Goal: Task Accomplishment & Management: Manage account settings

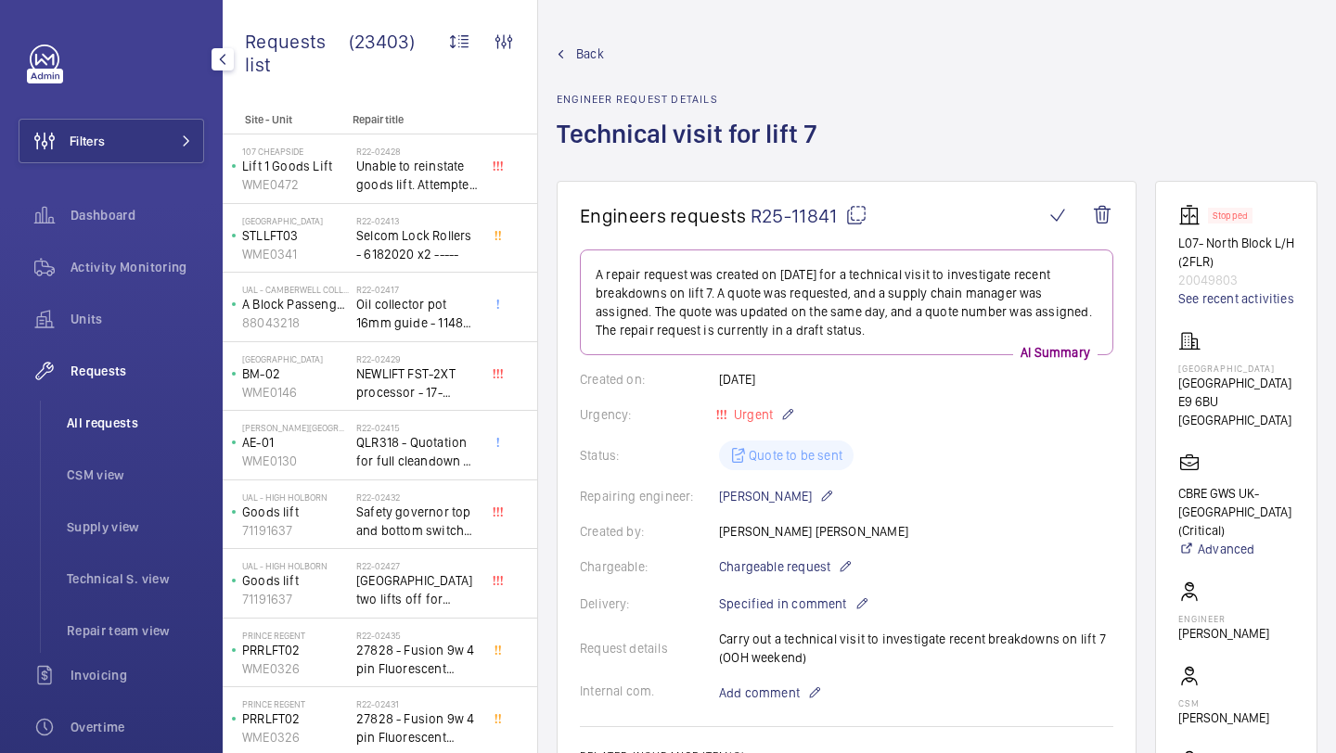
click at [116, 422] on span "All requests" at bounding box center [135, 423] width 137 height 19
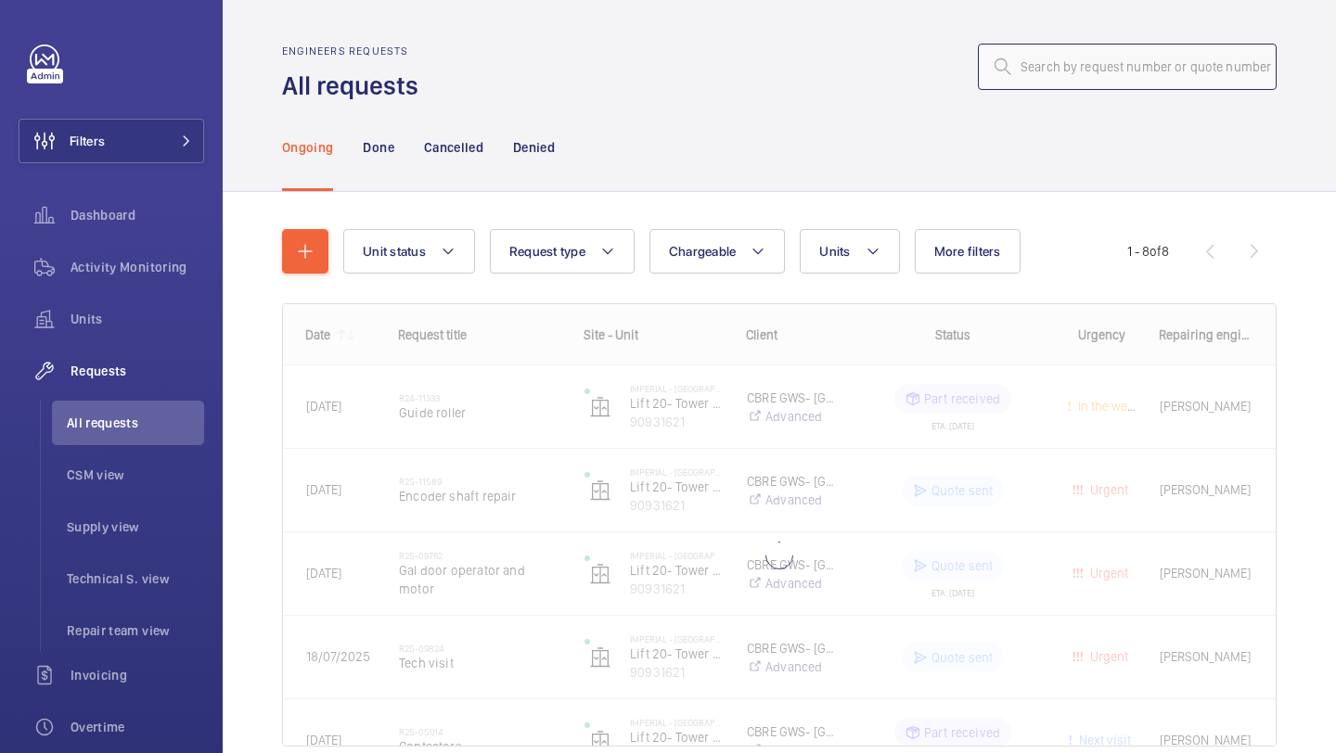
click at [1109, 49] on input "text" at bounding box center [1127, 67] width 299 height 46
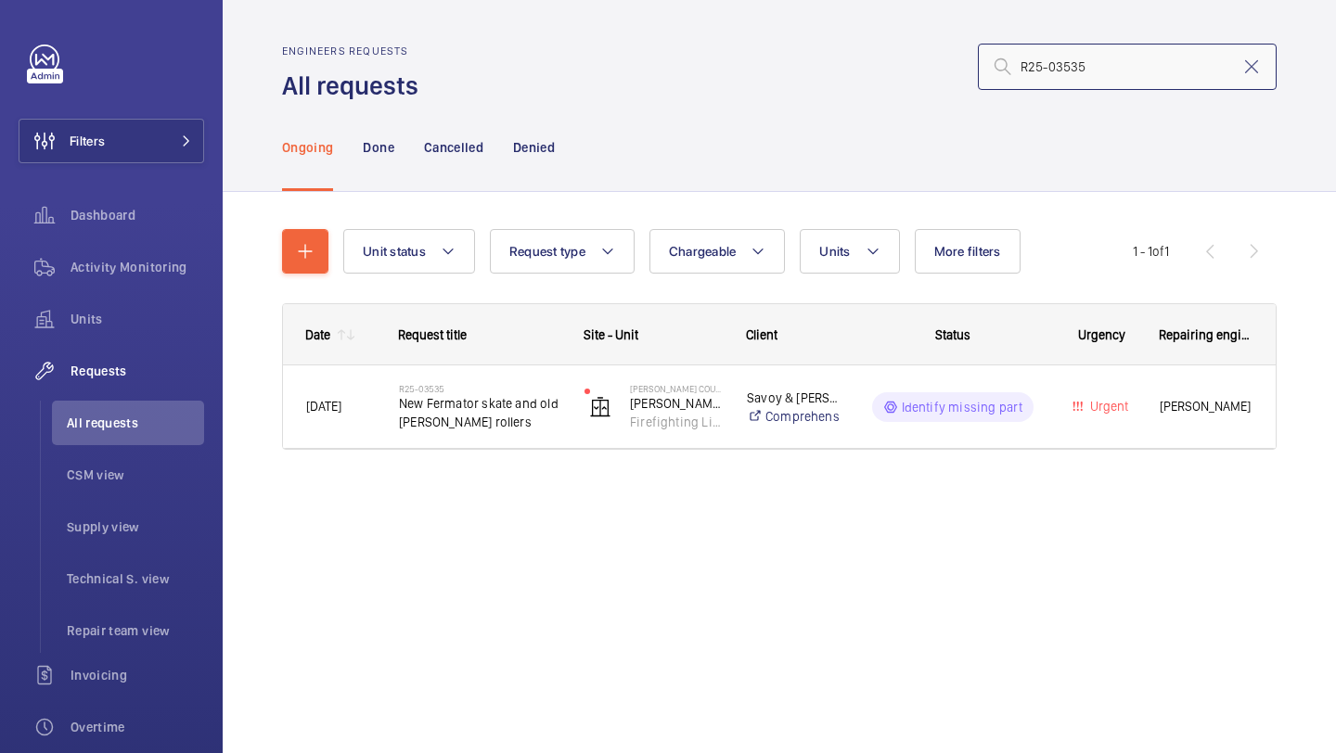
click at [1025, 74] on input "R25-03535" at bounding box center [1127, 67] width 299 height 46
click at [1024, 72] on input "R25-03535" at bounding box center [1127, 67] width 299 height 46
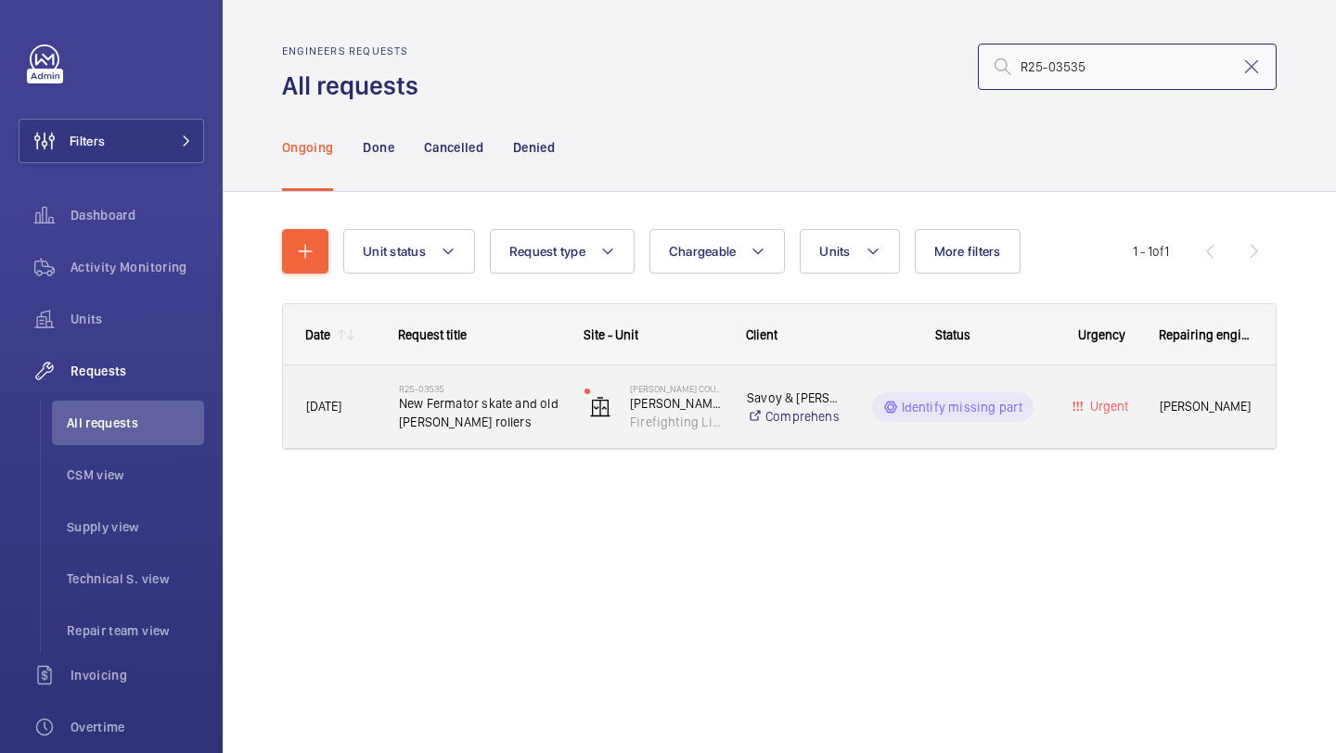
type input "R25-03535"
click at [527, 416] on span "New Fermator skate and old Schindler rollers" at bounding box center [479, 412] width 161 height 37
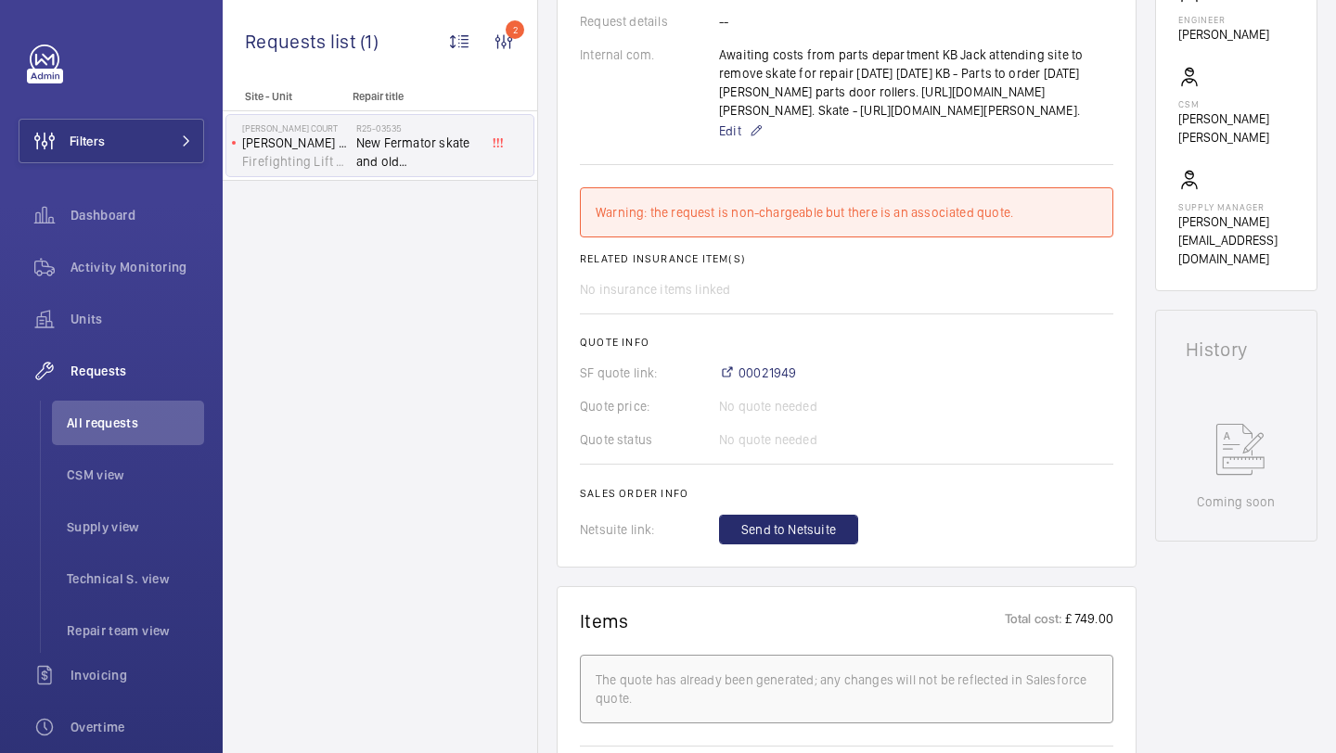
scroll to position [714, 0]
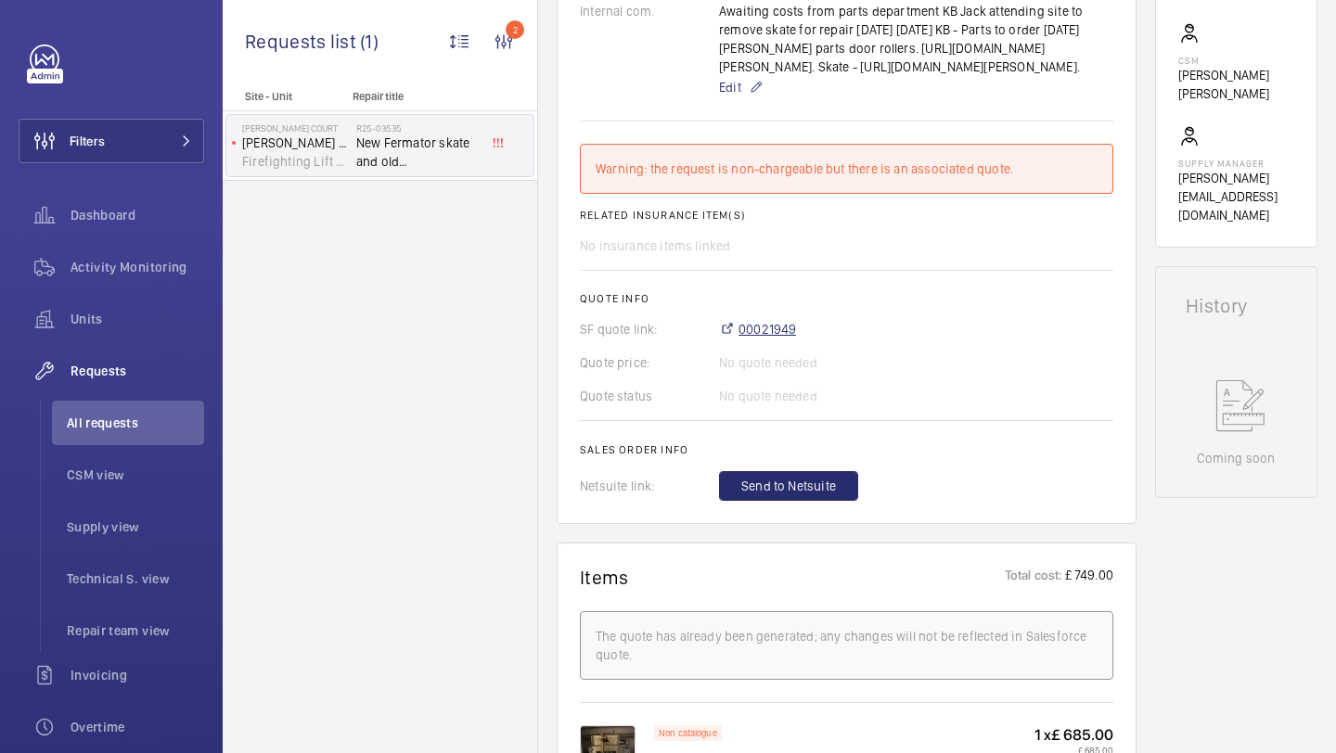
click at [770, 339] on span "00021949" at bounding box center [767, 329] width 58 height 19
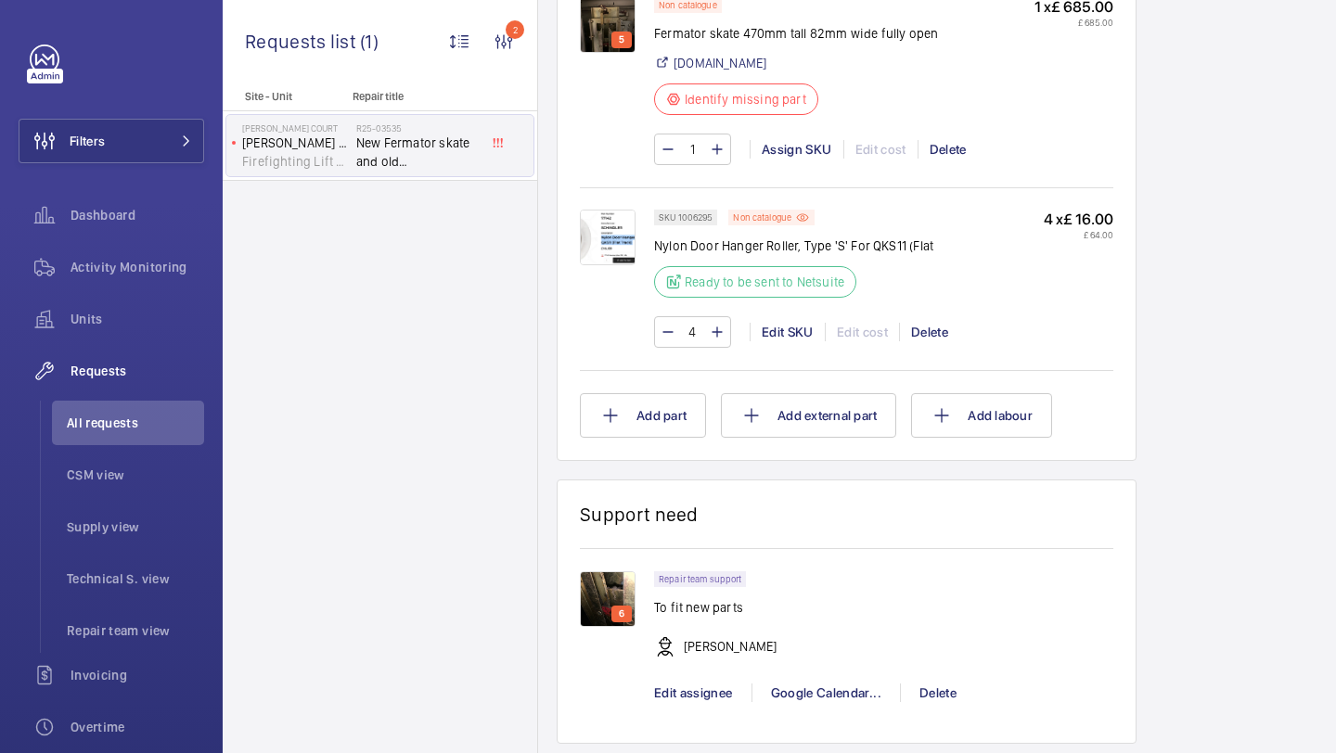
scroll to position [1422, 0]
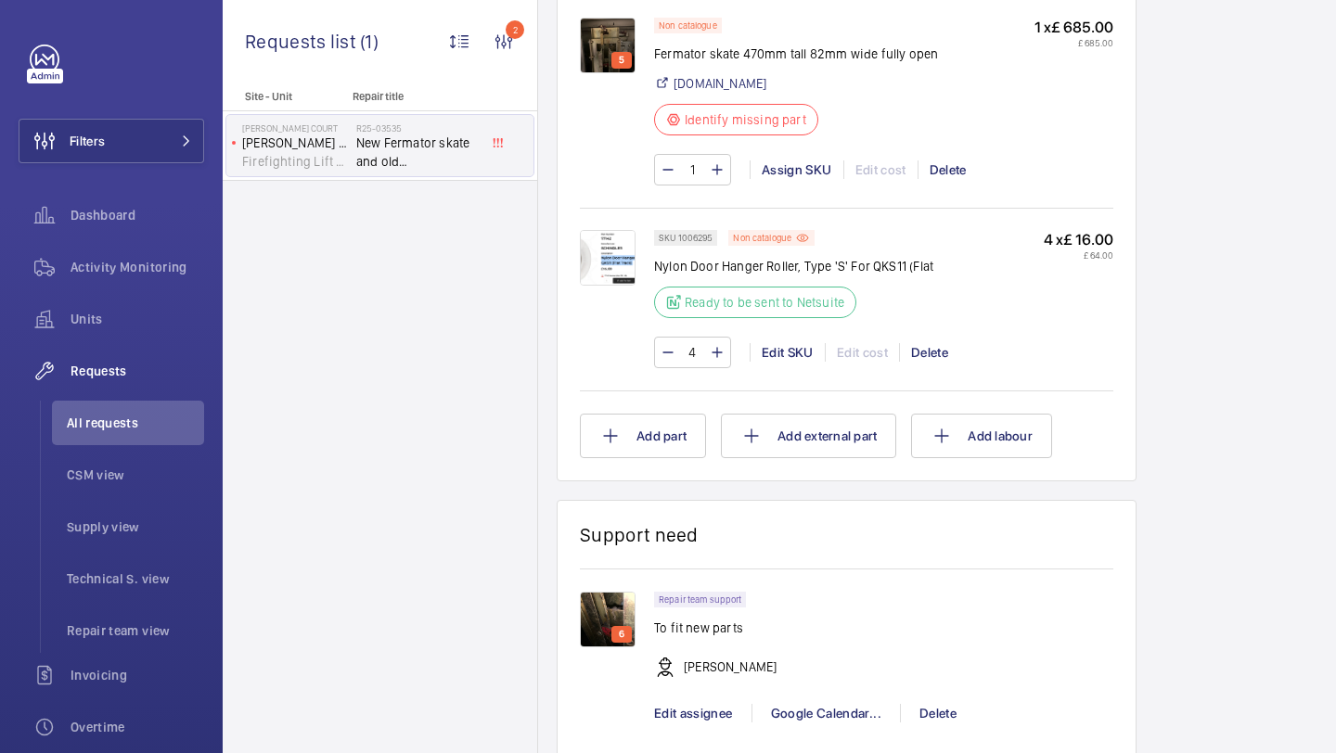
click at [614, 286] on img at bounding box center [608, 258] width 56 height 56
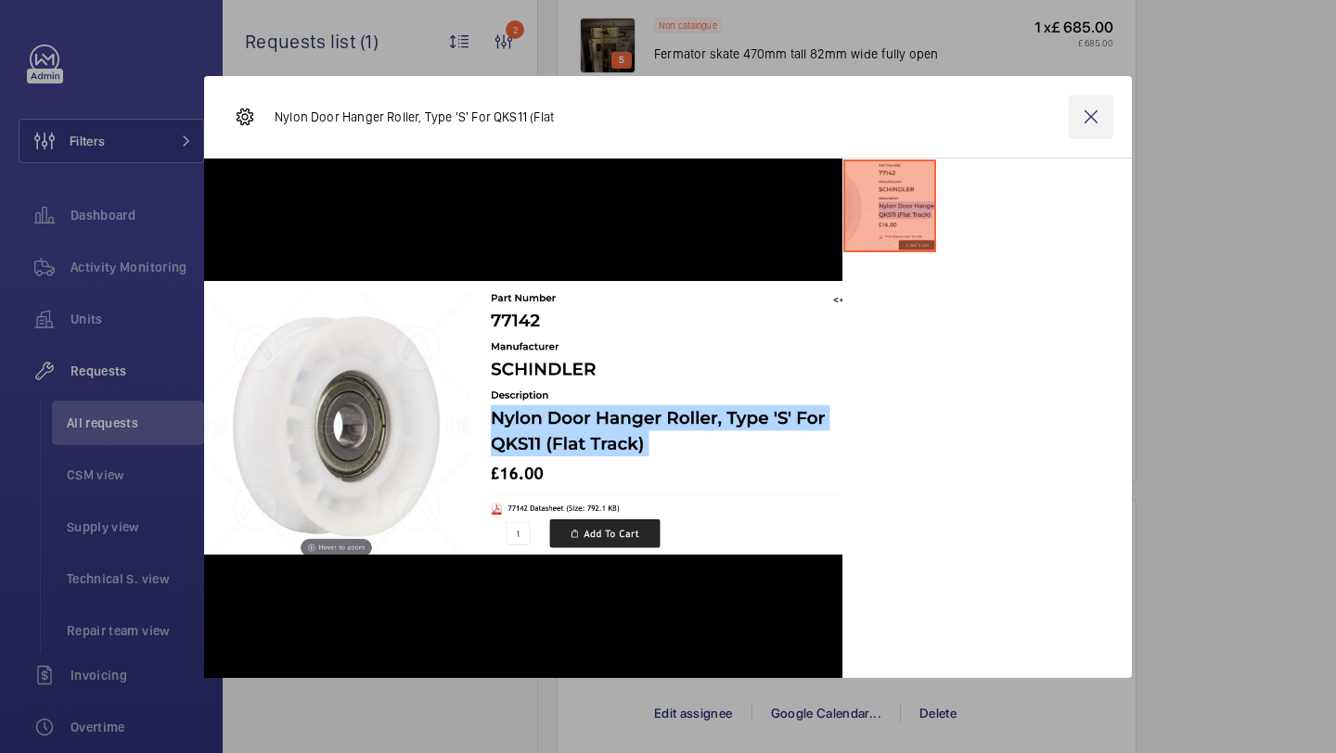
click at [1105, 109] on wm-front-icon-button at bounding box center [1091, 117] width 45 height 45
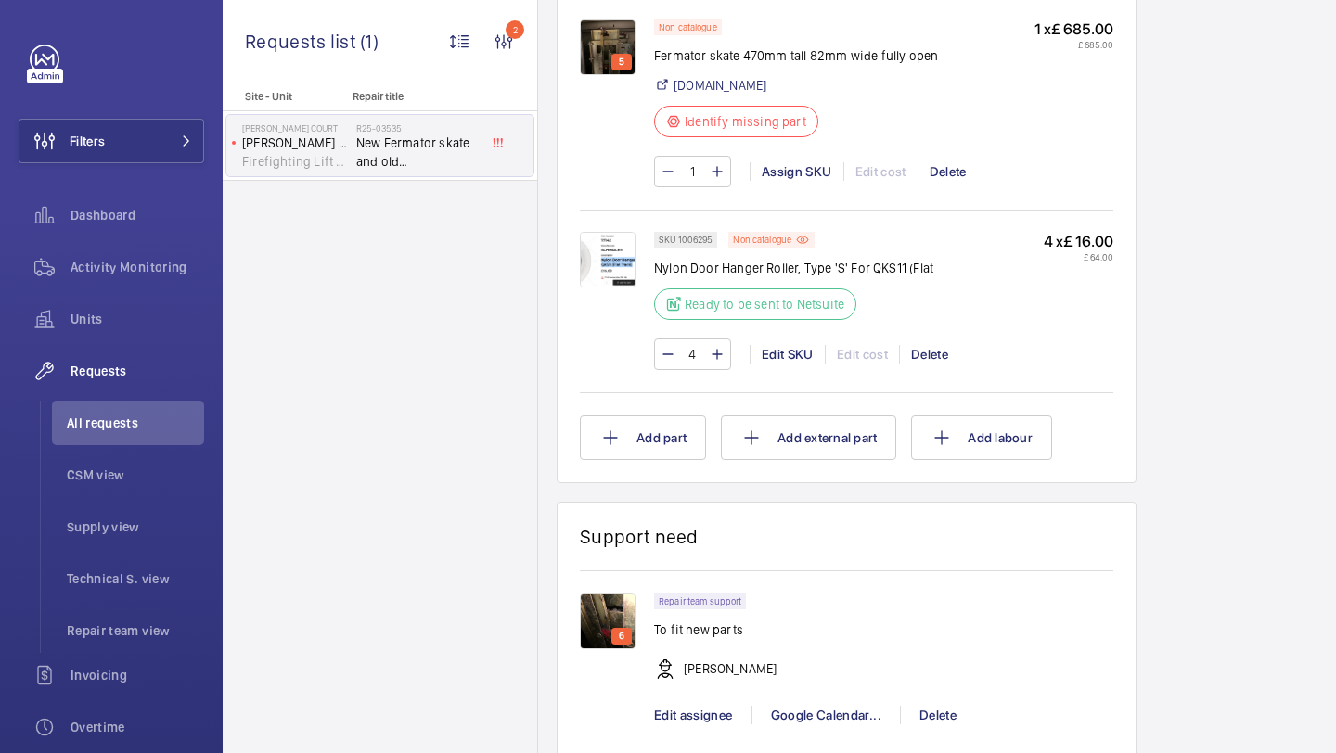
scroll to position [1419, 0]
click at [614, 71] on div "5" at bounding box center [621, 63] width 20 height 17
click at [607, 76] on img at bounding box center [608, 48] width 56 height 56
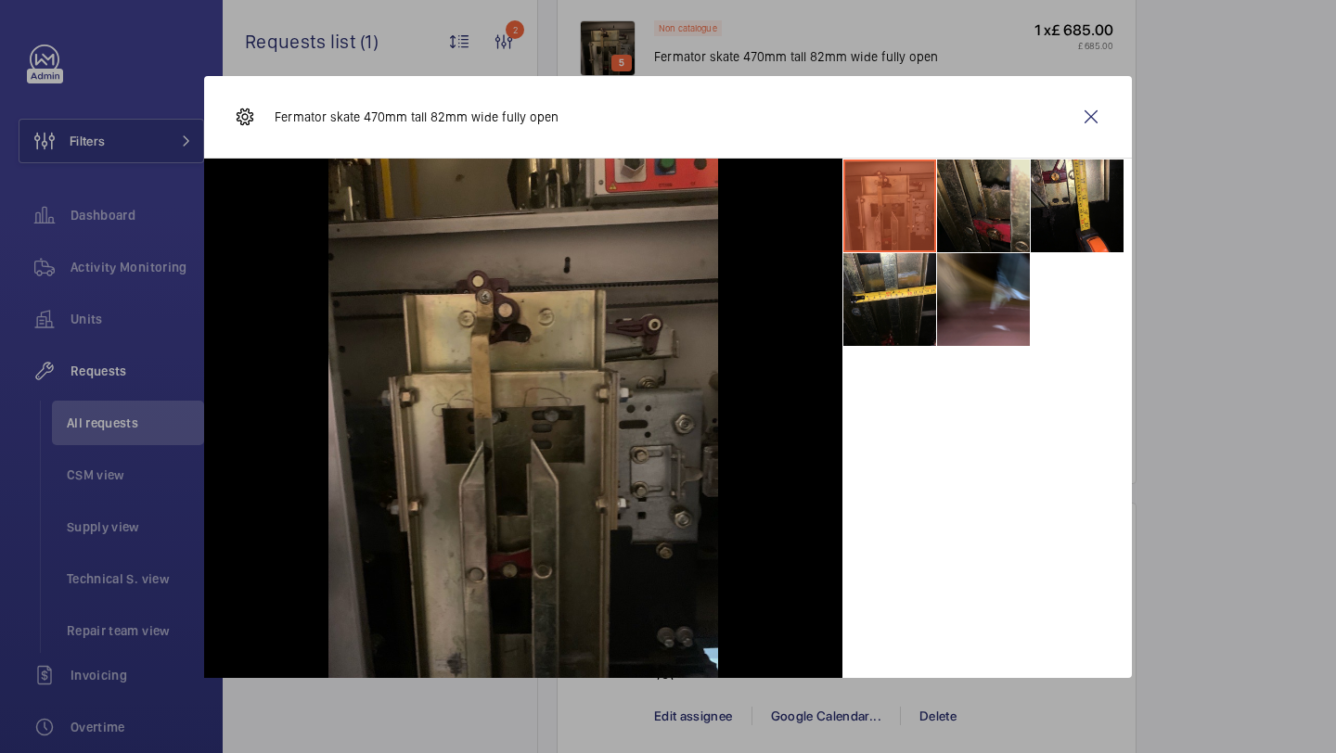
click at [962, 222] on li at bounding box center [983, 206] width 93 height 93
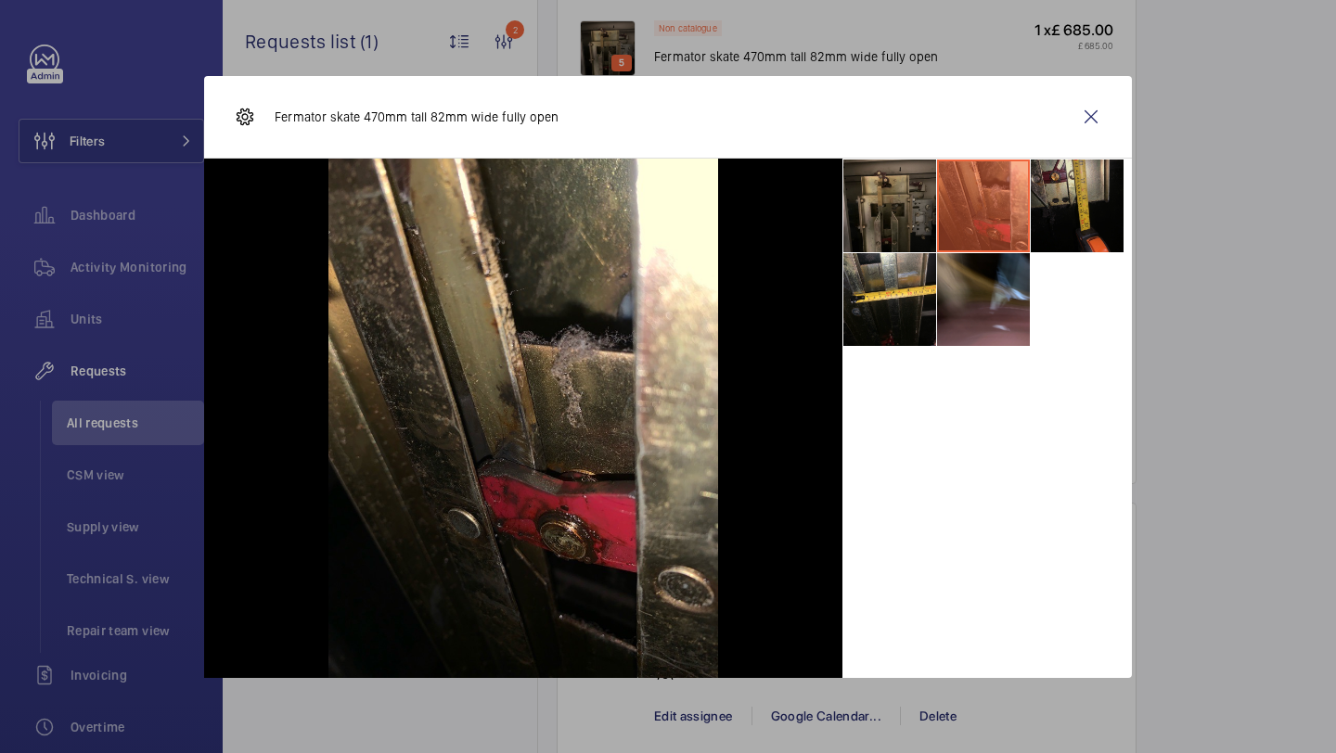
click at [1079, 193] on li at bounding box center [1076, 206] width 93 height 93
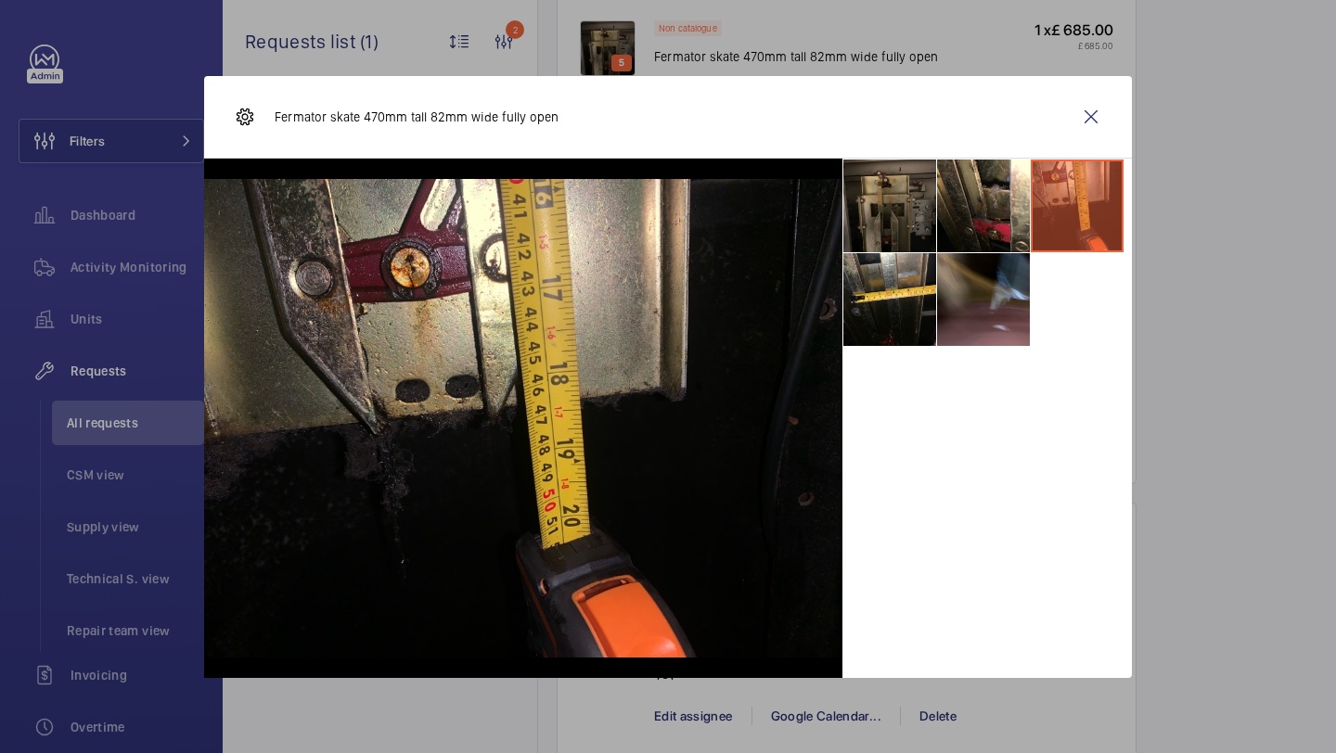
click at [1030, 297] on ul at bounding box center [986, 253] width 289 height 188
click at [988, 297] on li at bounding box center [983, 299] width 93 height 93
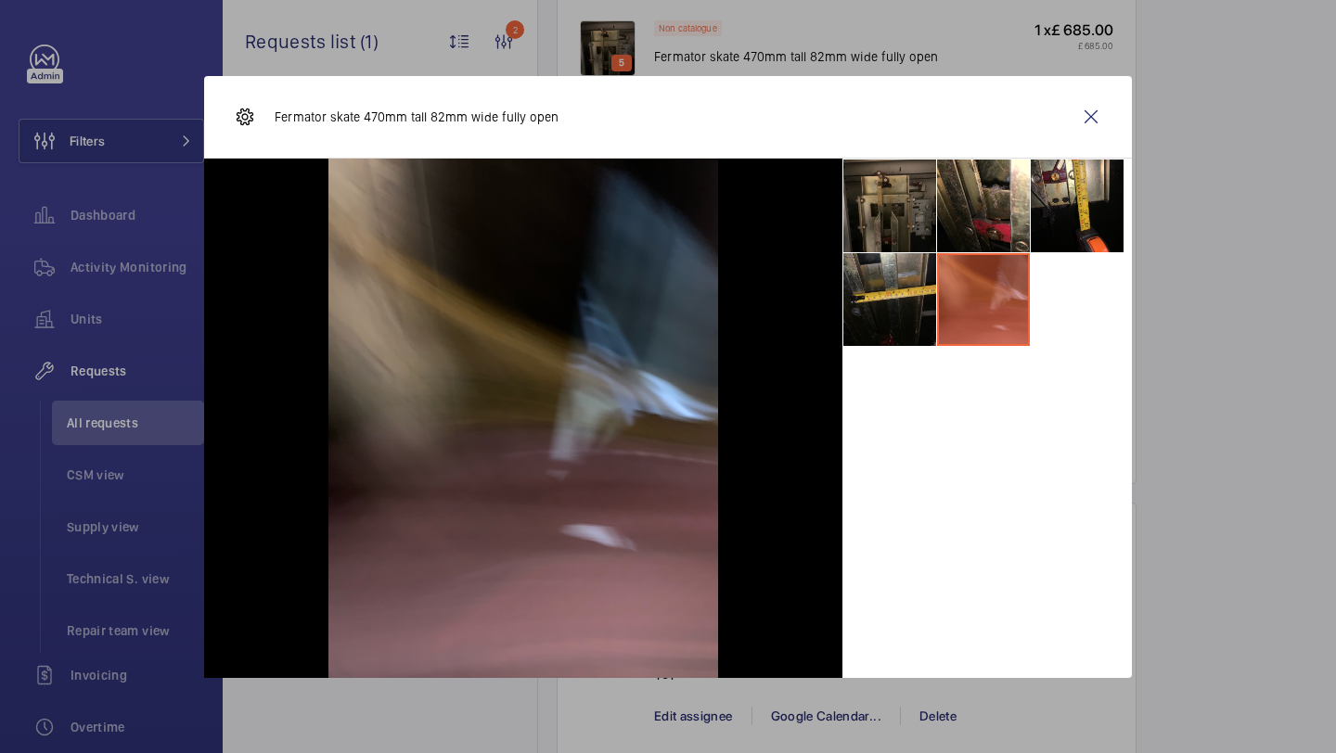
click at [925, 296] on li at bounding box center [889, 299] width 93 height 93
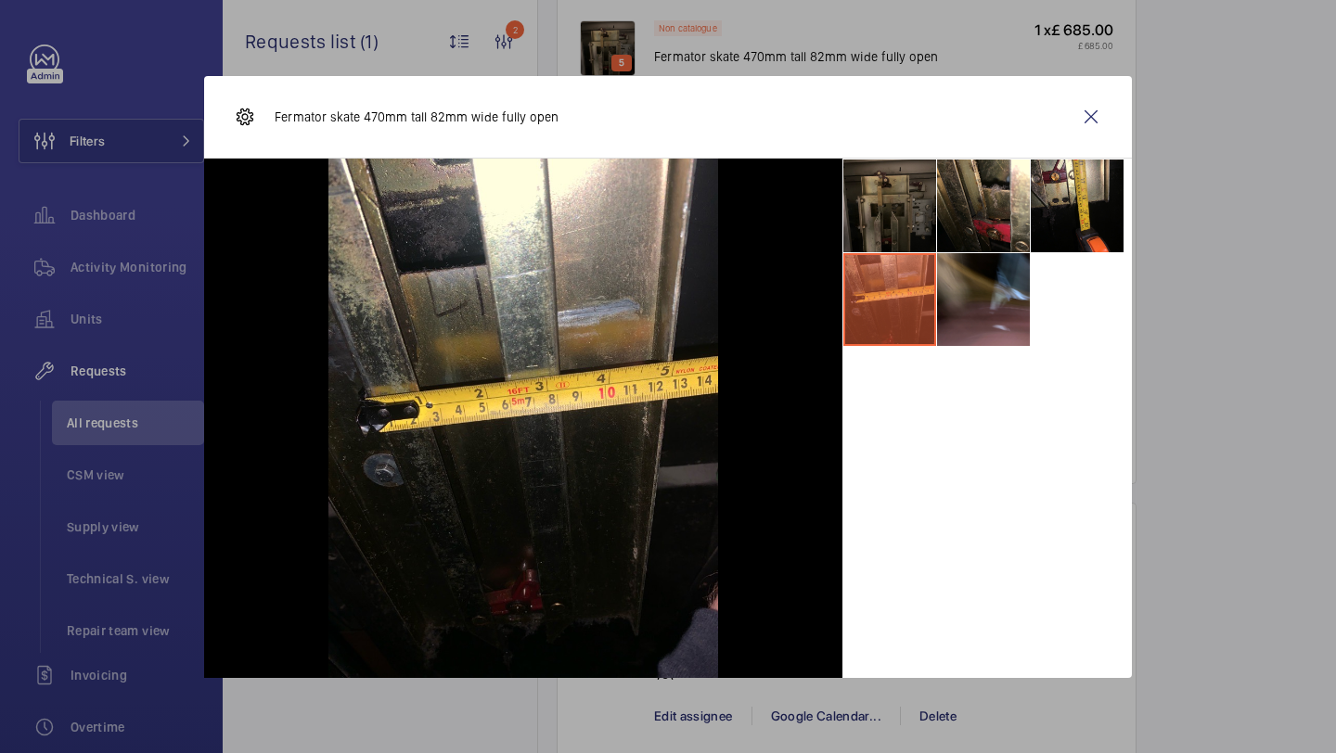
click at [914, 208] on li at bounding box center [889, 206] width 93 height 93
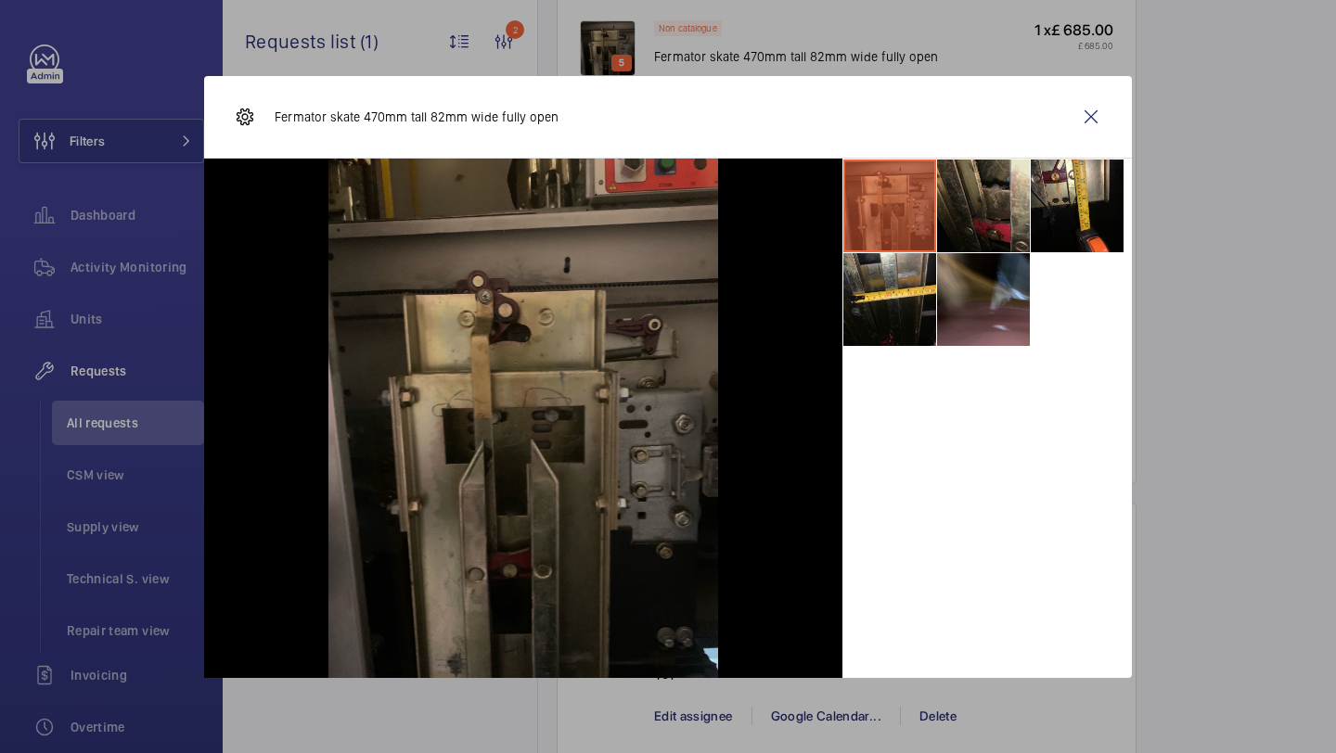
click at [962, 203] on li at bounding box center [983, 206] width 93 height 93
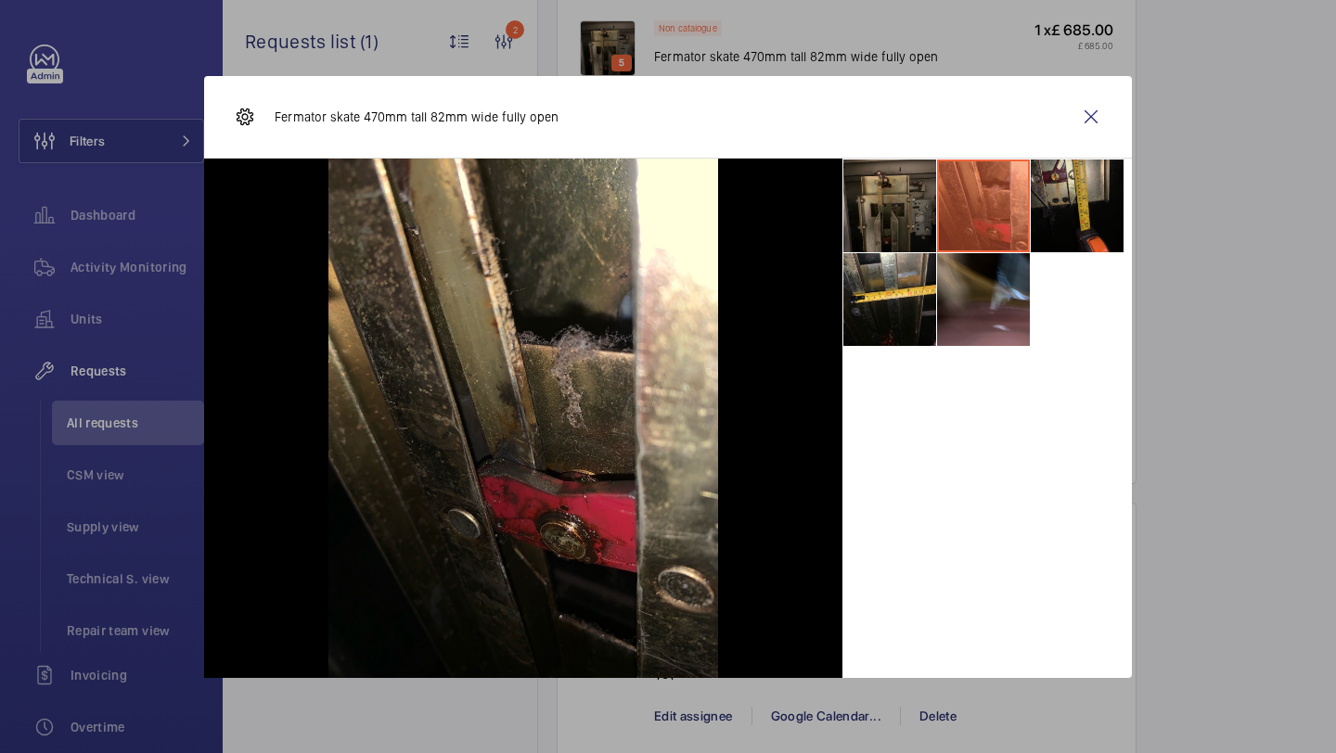
click at [1081, 160] on li at bounding box center [1076, 206] width 93 height 93
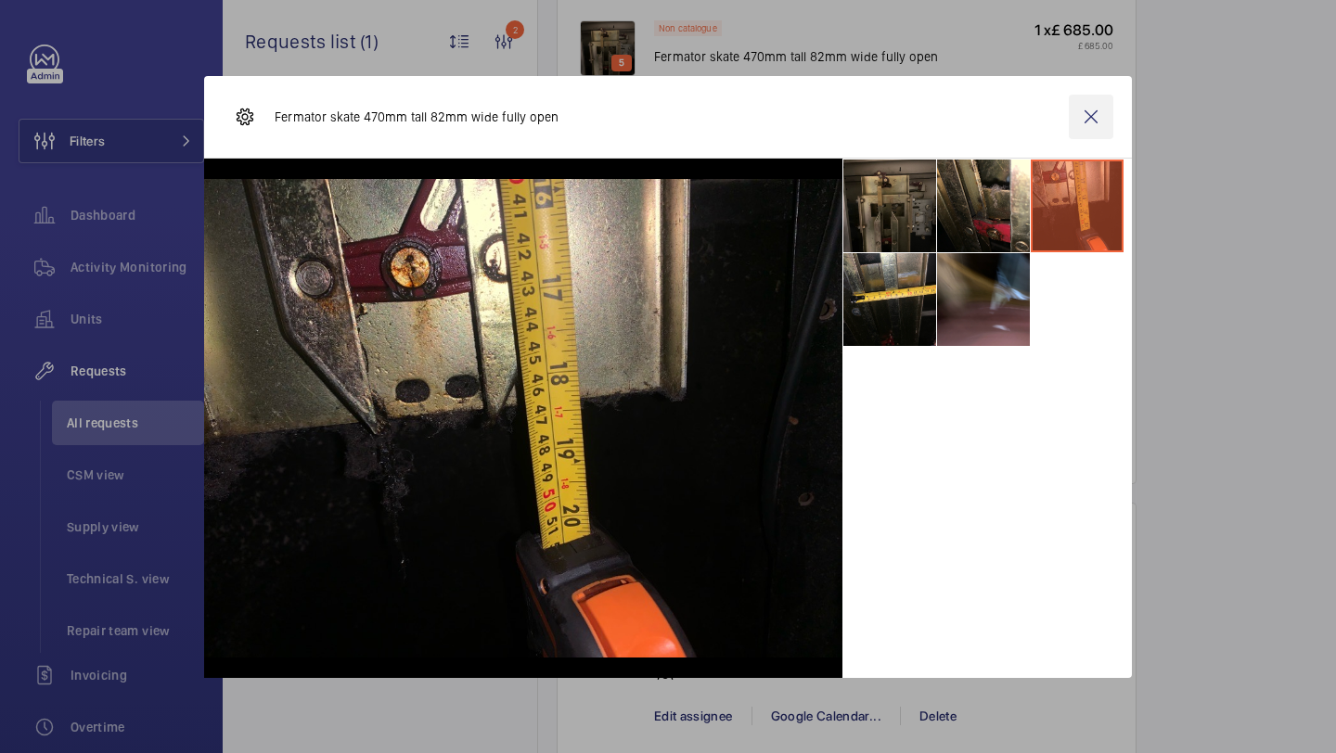
click at [1082, 120] on wm-front-icon-button at bounding box center [1091, 117] width 45 height 45
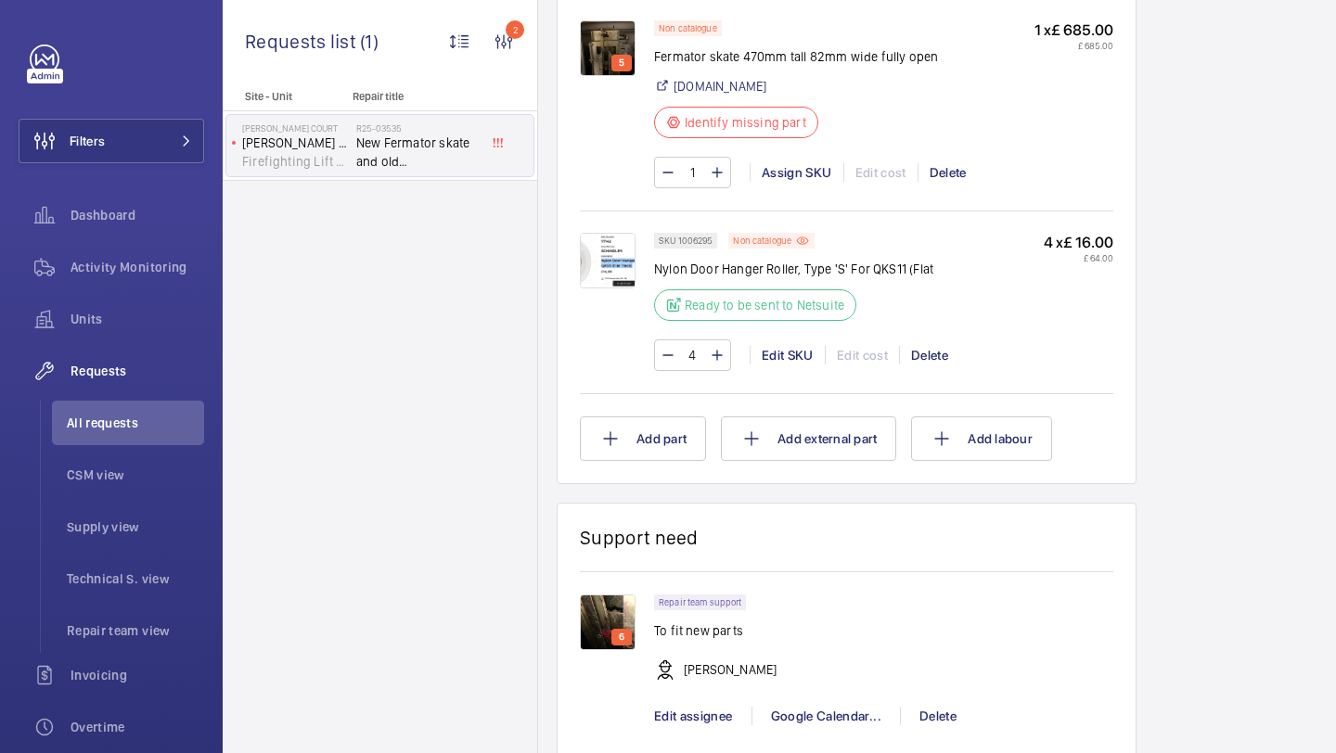
click at [610, 288] on img at bounding box center [608, 261] width 56 height 56
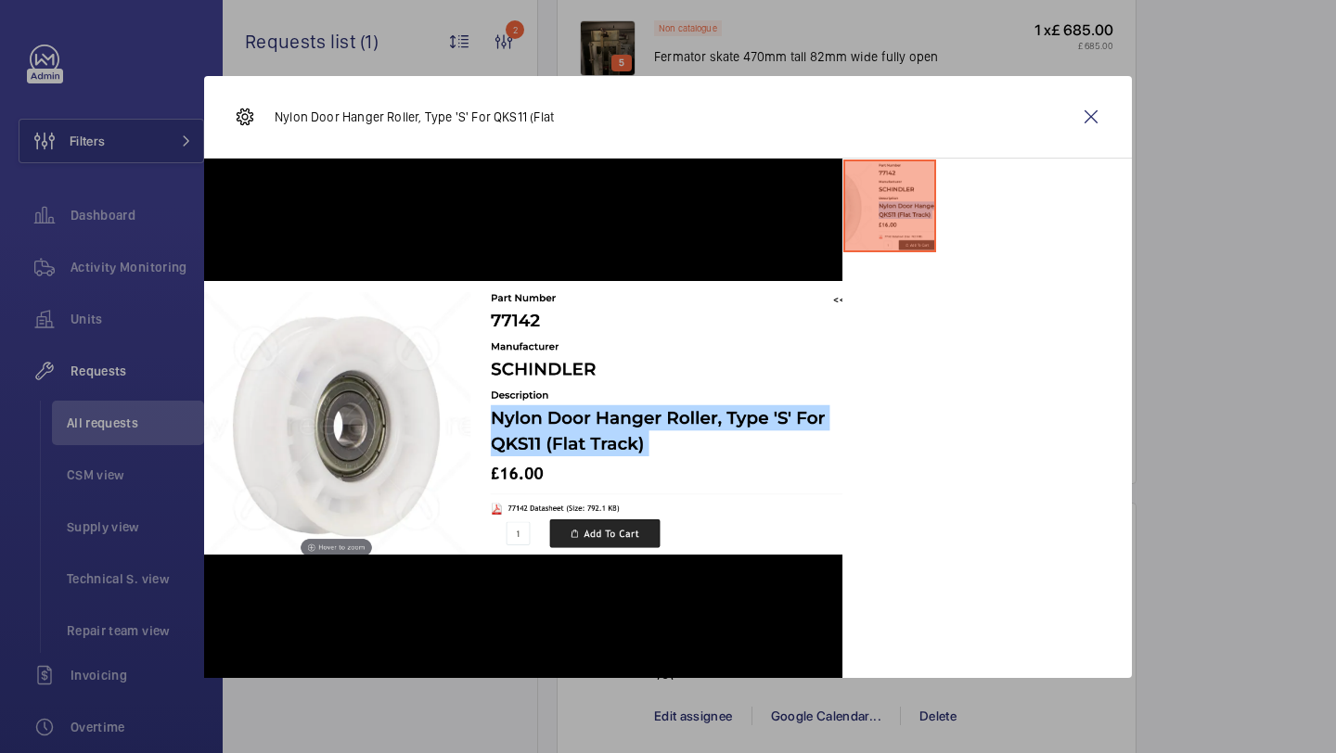
click at [1115, 115] on div "Nylon Door Hanger Roller, Type 'S' For QKS11 (Flat" at bounding box center [668, 117] width 928 height 83
click at [1094, 115] on wm-front-icon-button at bounding box center [1091, 117] width 45 height 45
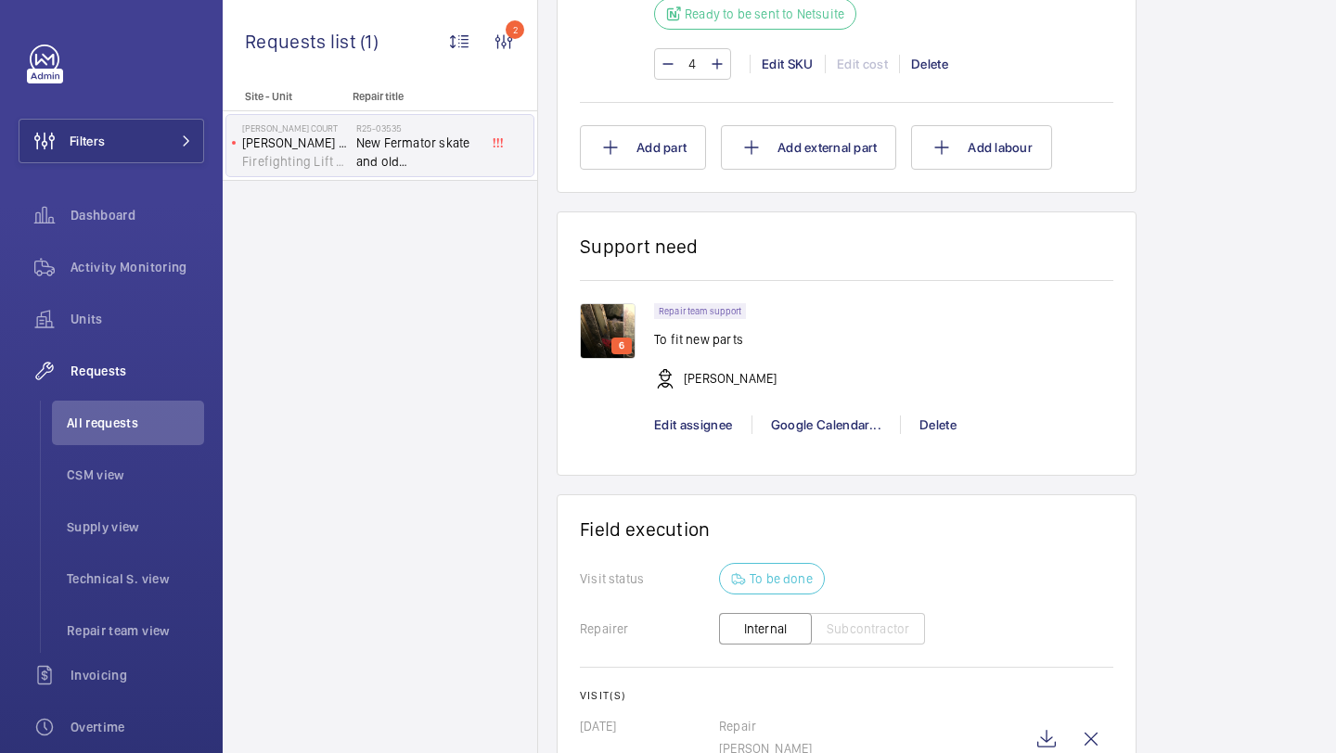
scroll to position [1735, 0]
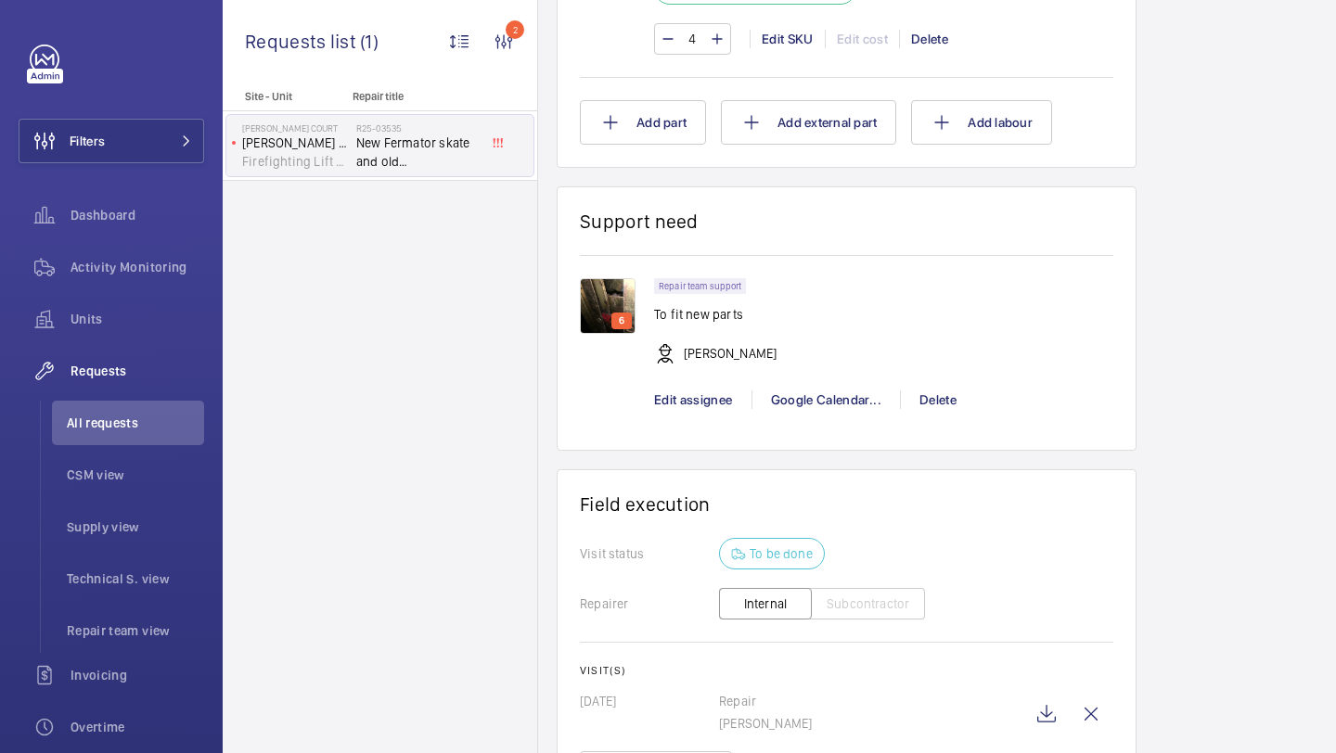
click at [598, 334] on img at bounding box center [608, 306] width 56 height 56
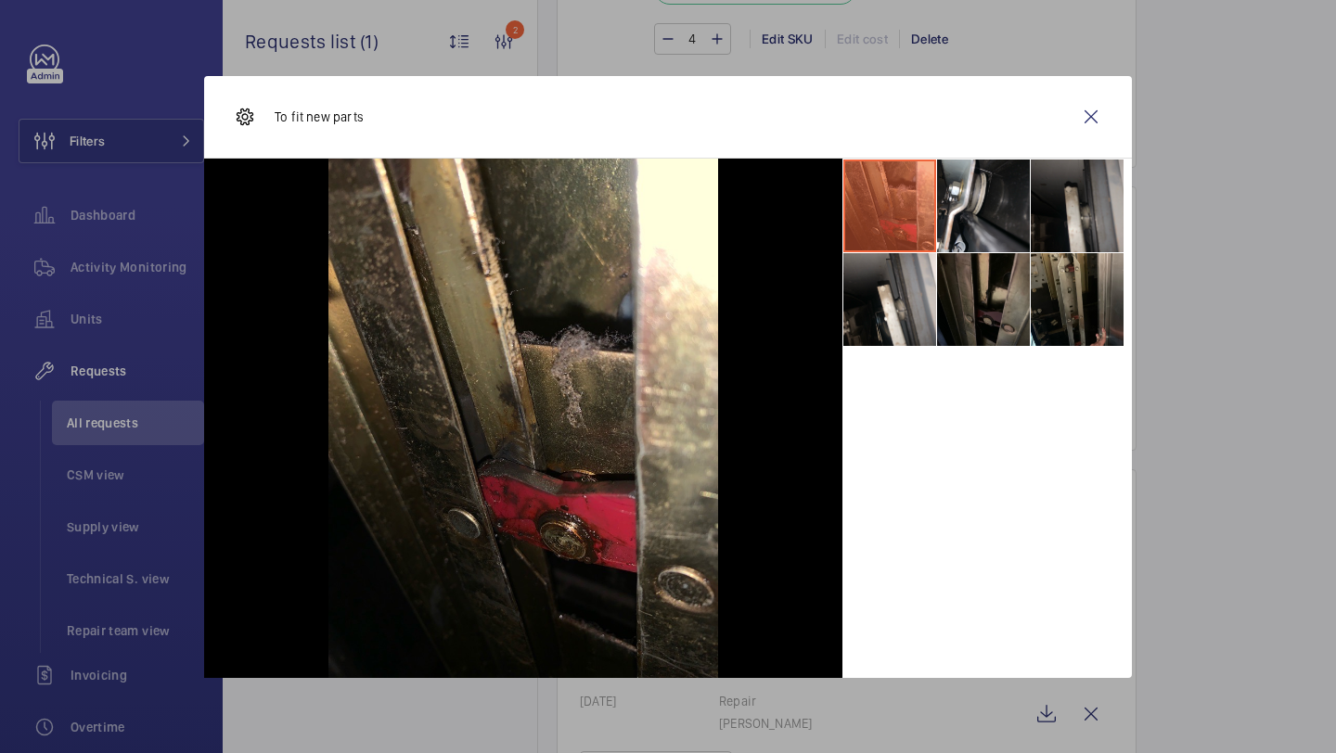
click at [1048, 220] on li at bounding box center [1076, 206] width 93 height 93
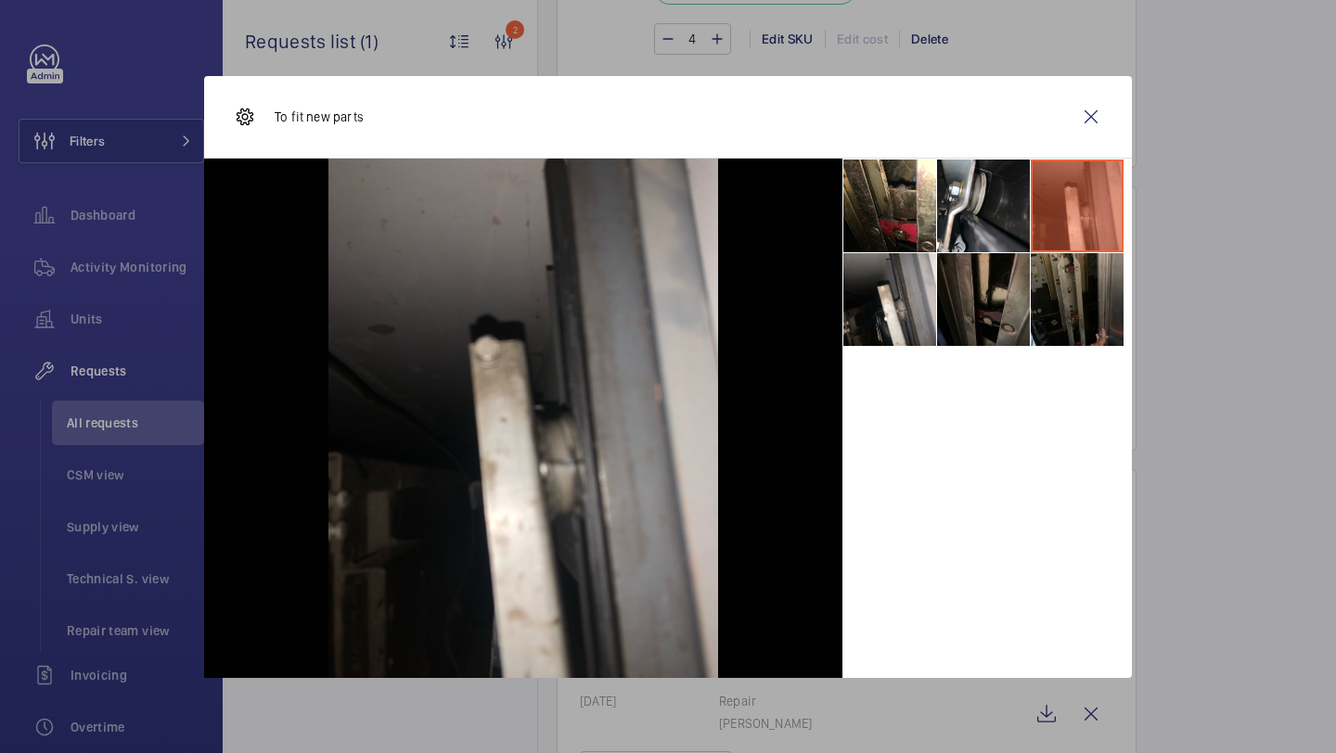
click at [1070, 276] on li at bounding box center [1076, 299] width 93 height 93
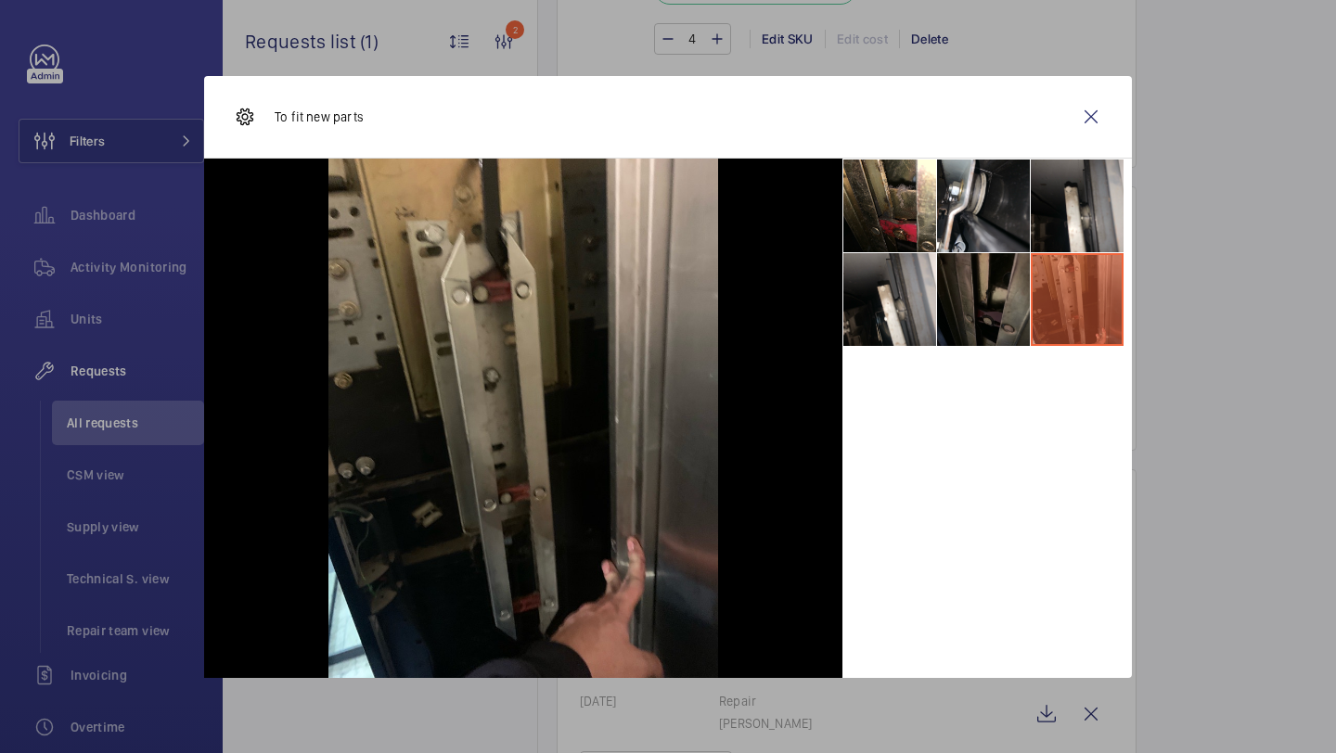
click at [1021, 288] on li at bounding box center [983, 299] width 93 height 93
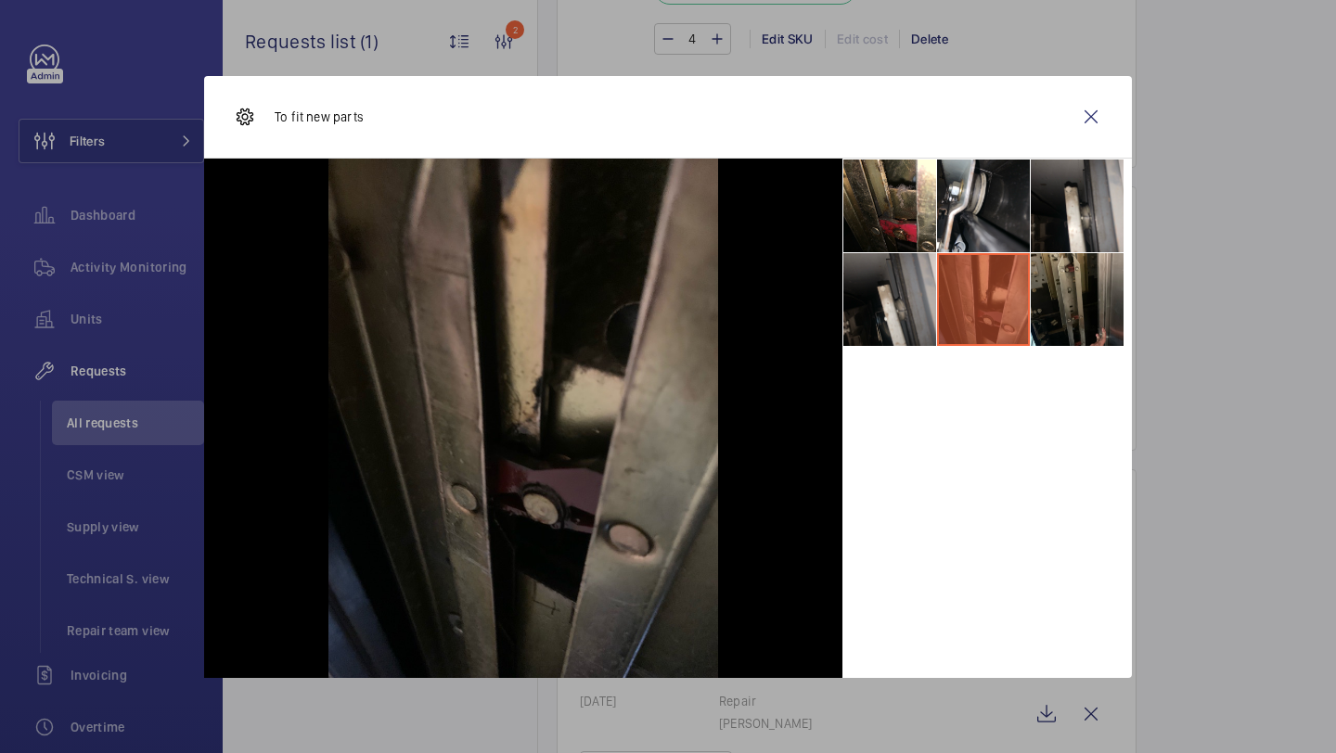
click at [893, 301] on li at bounding box center [889, 299] width 93 height 93
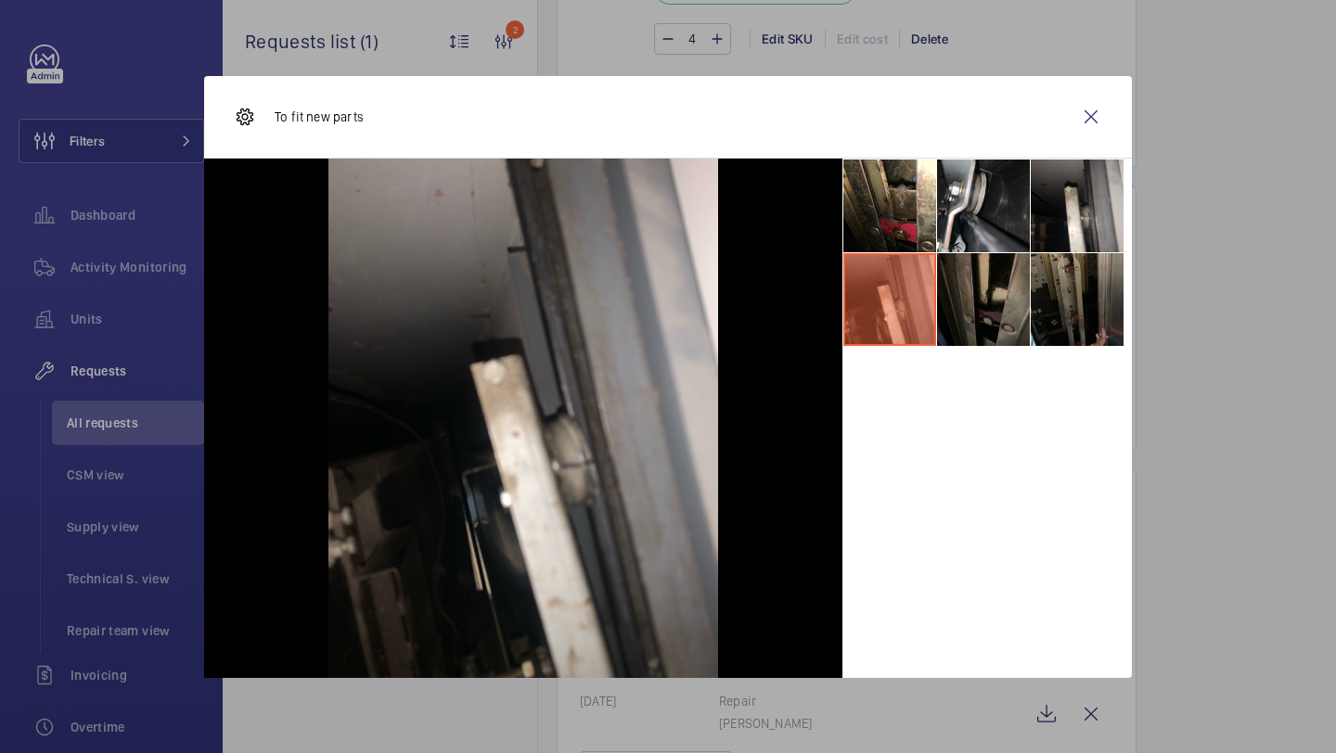
click at [1069, 285] on li at bounding box center [1076, 299] width 93 height 93
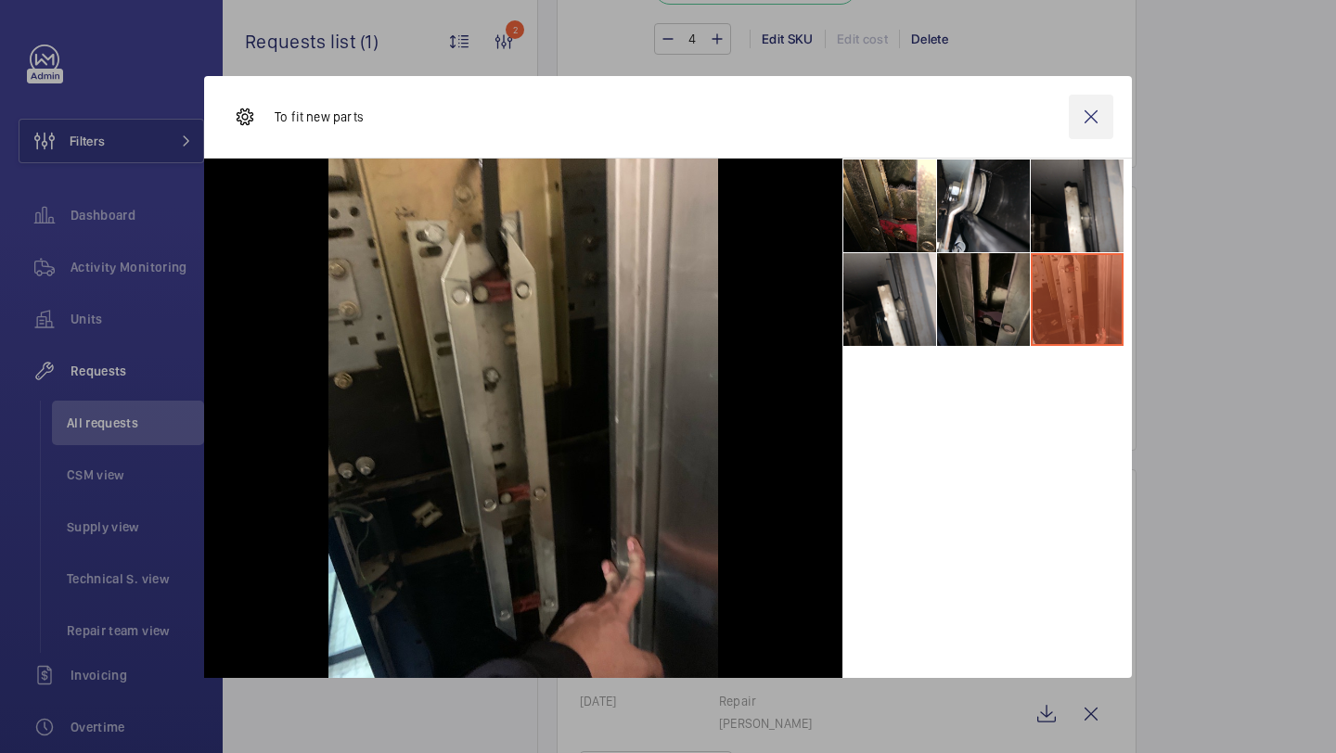
click at [1101, 111] on wm-front-icon-button at bounding box center [1091, 117] width 45 height 45
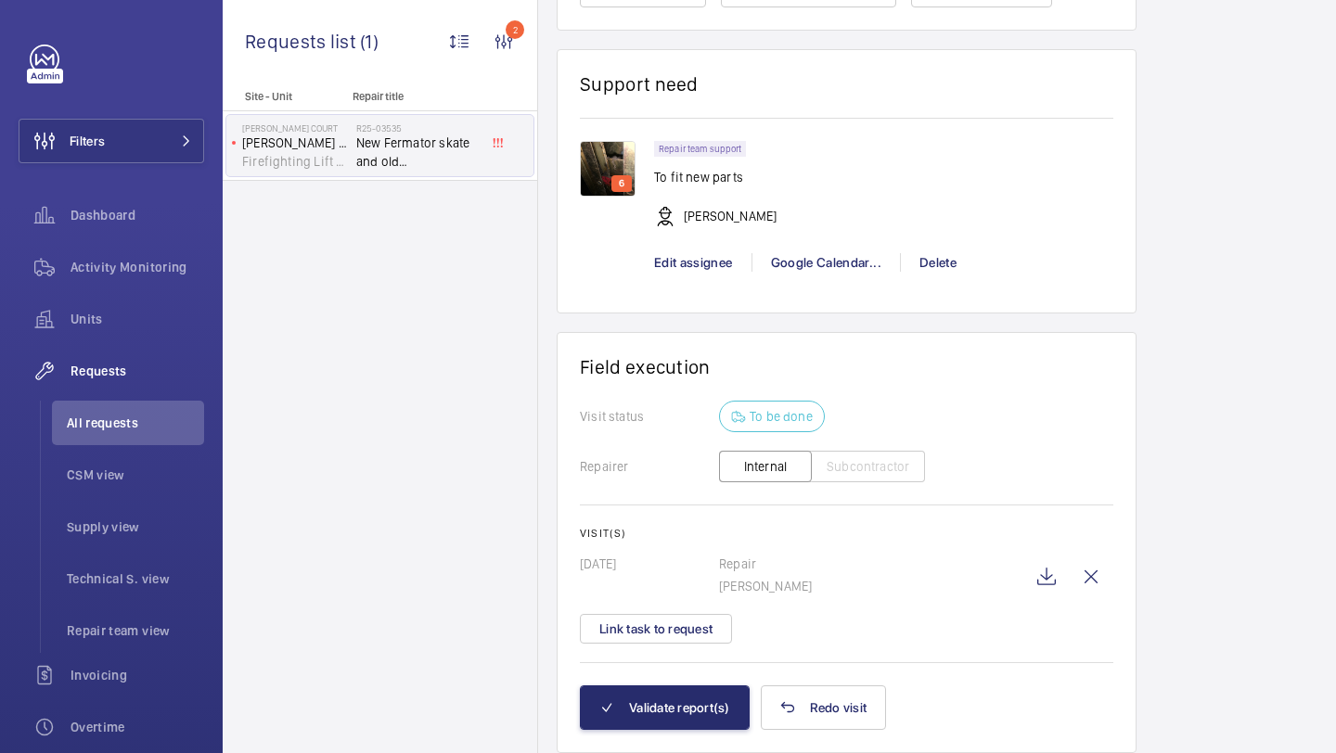
scroll to position [1974, 0]
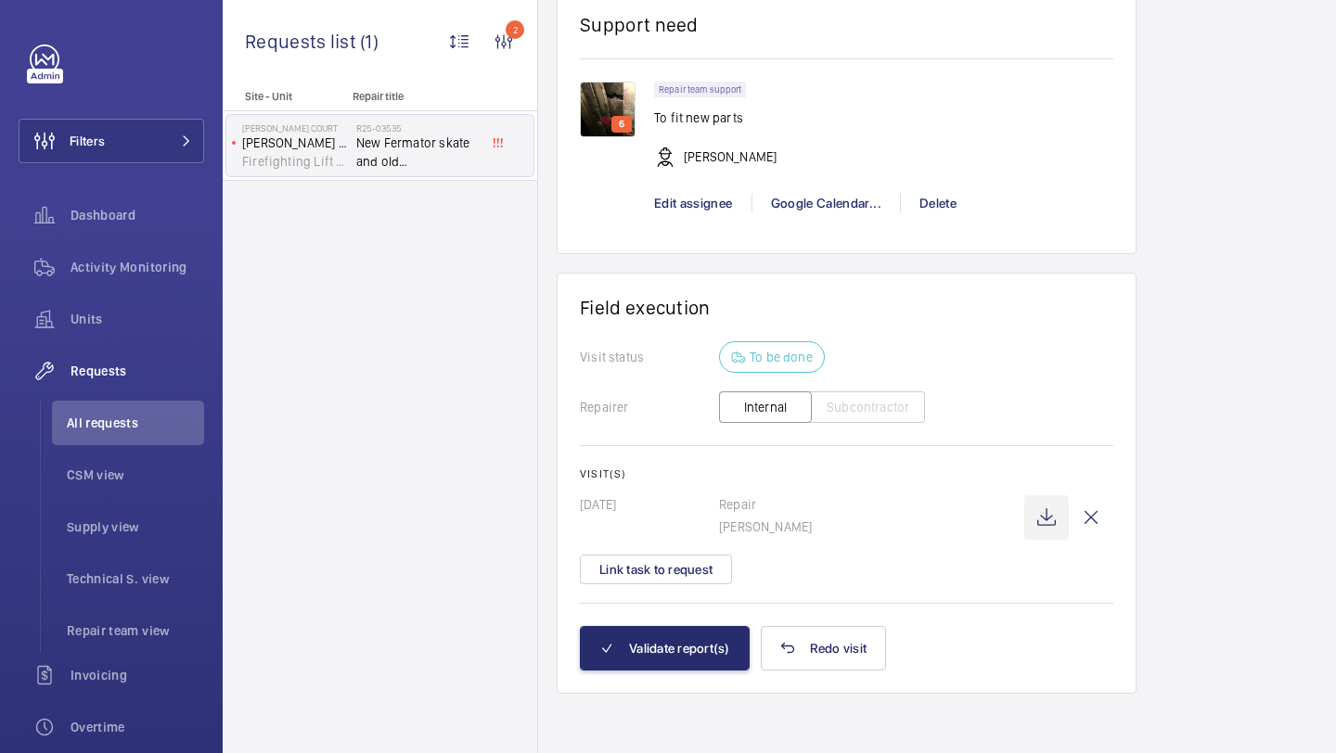
click at [1038, 522] on wm-front-icon-button at bounding box center [1046, 517] width 45 height 45
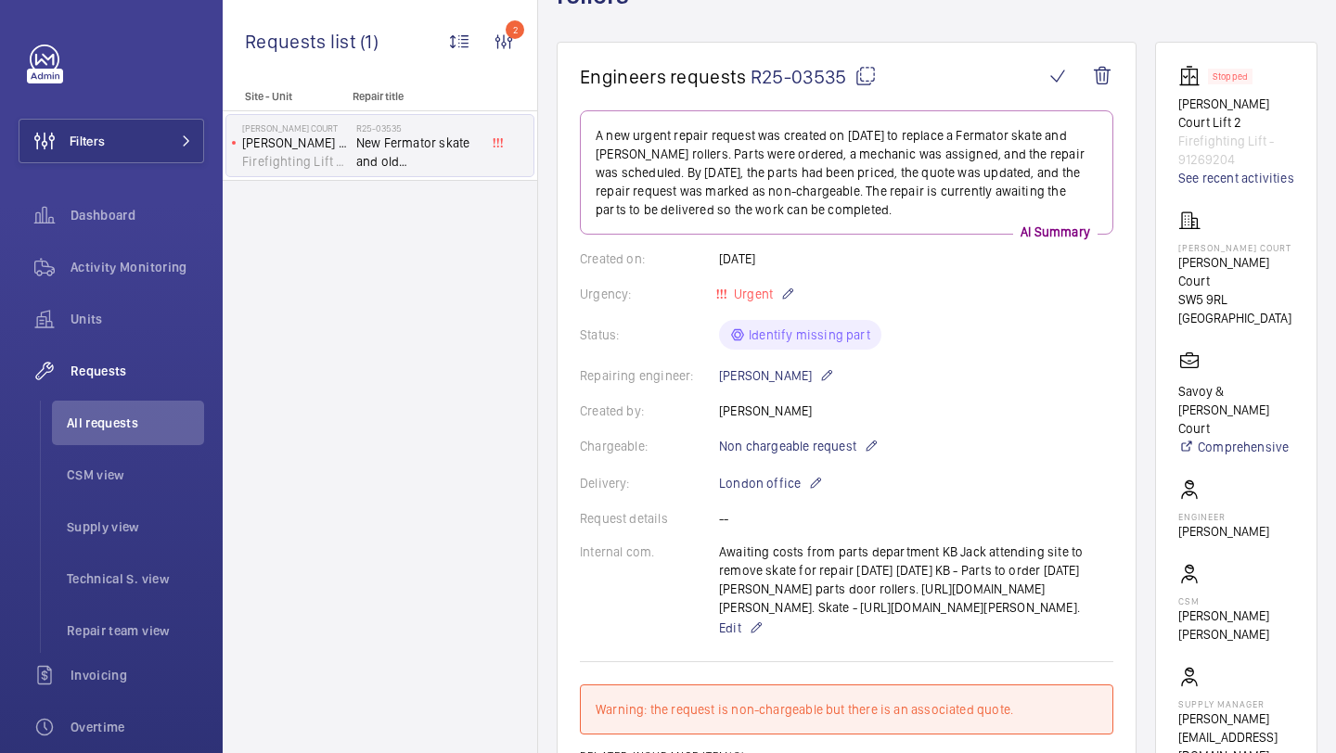
scroll to position [177, 0]
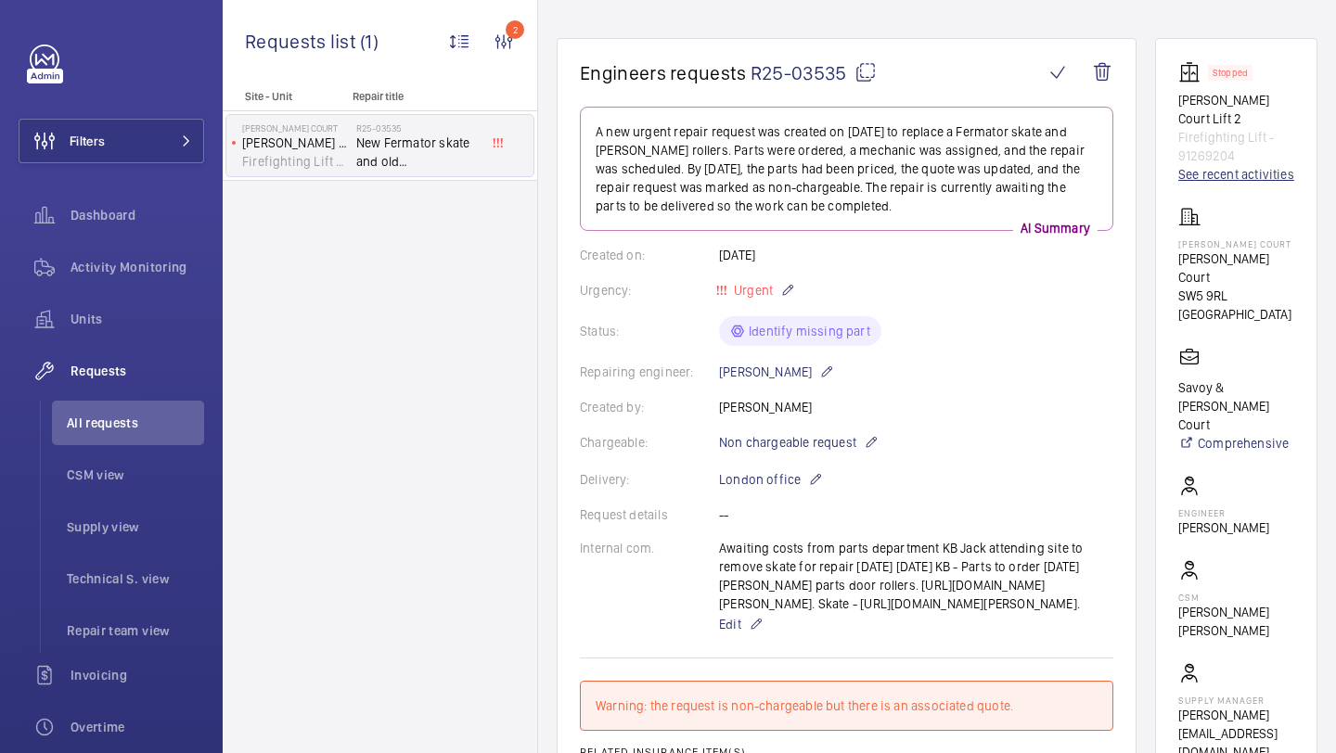
click at [1213, 165] on link "See recent activities" at bounding box center [1236, 174] width 116 height 19
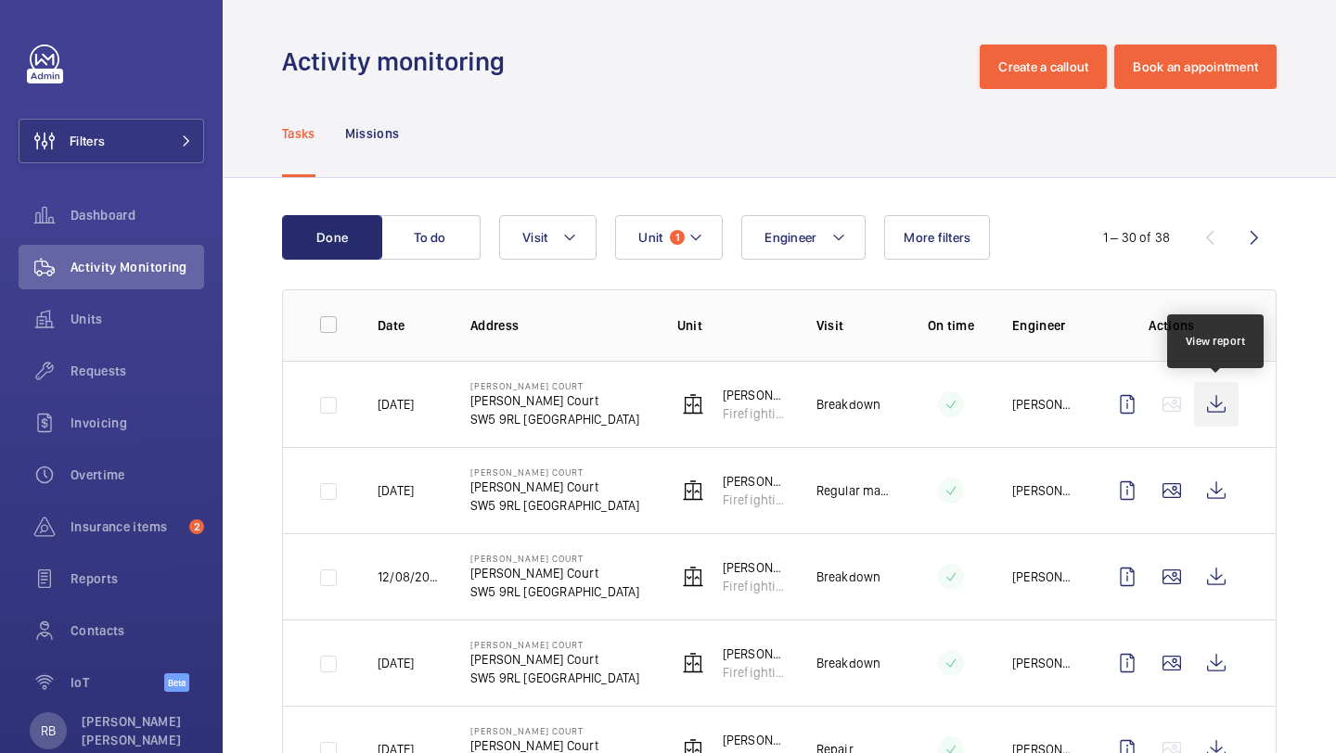
click at [1218, 423] on wm-front-icon-button at bounding box center [1216, 404] width 45 height 45
click at [1216, 394] on wm-front-icon-button at bounding box center [1216, 404] width 45 height 45
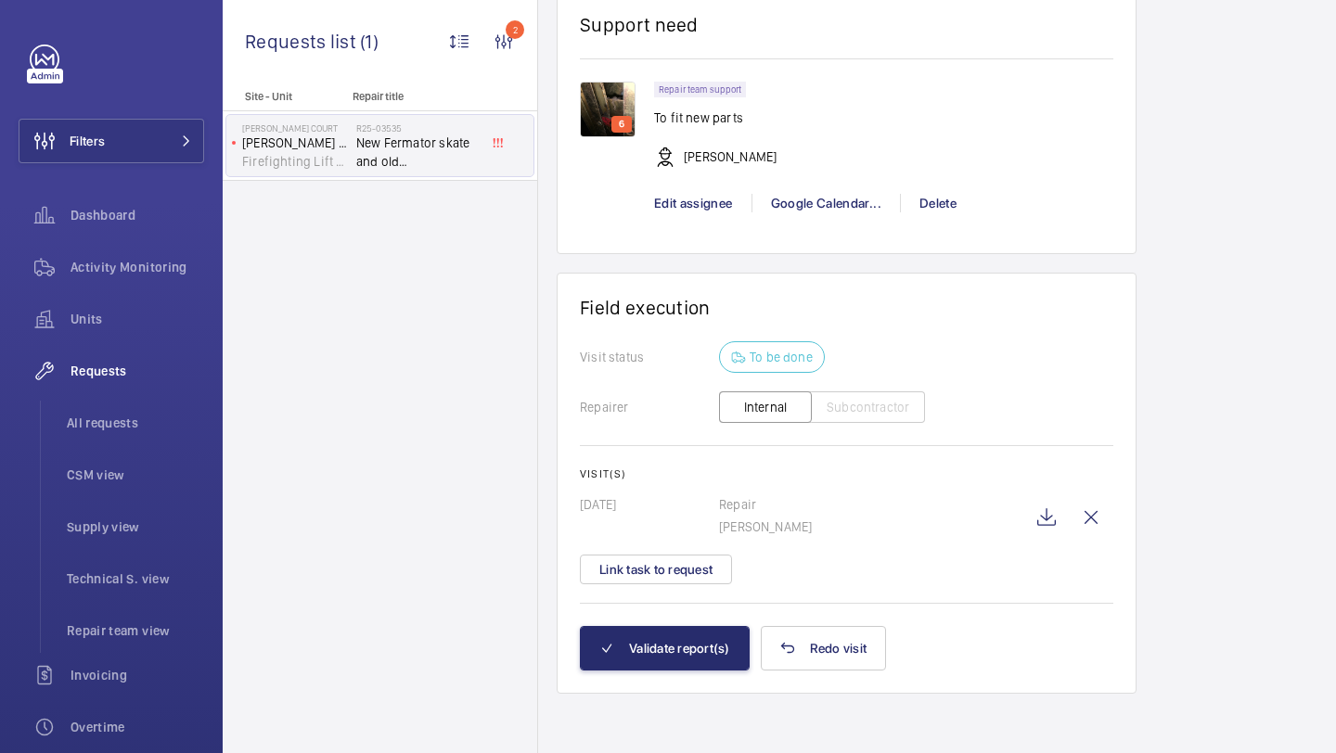
scroll to position [1974, 0]
click at [699, 561] on button "Link task to request" at bounding box center [656, 570] width 152 height 30
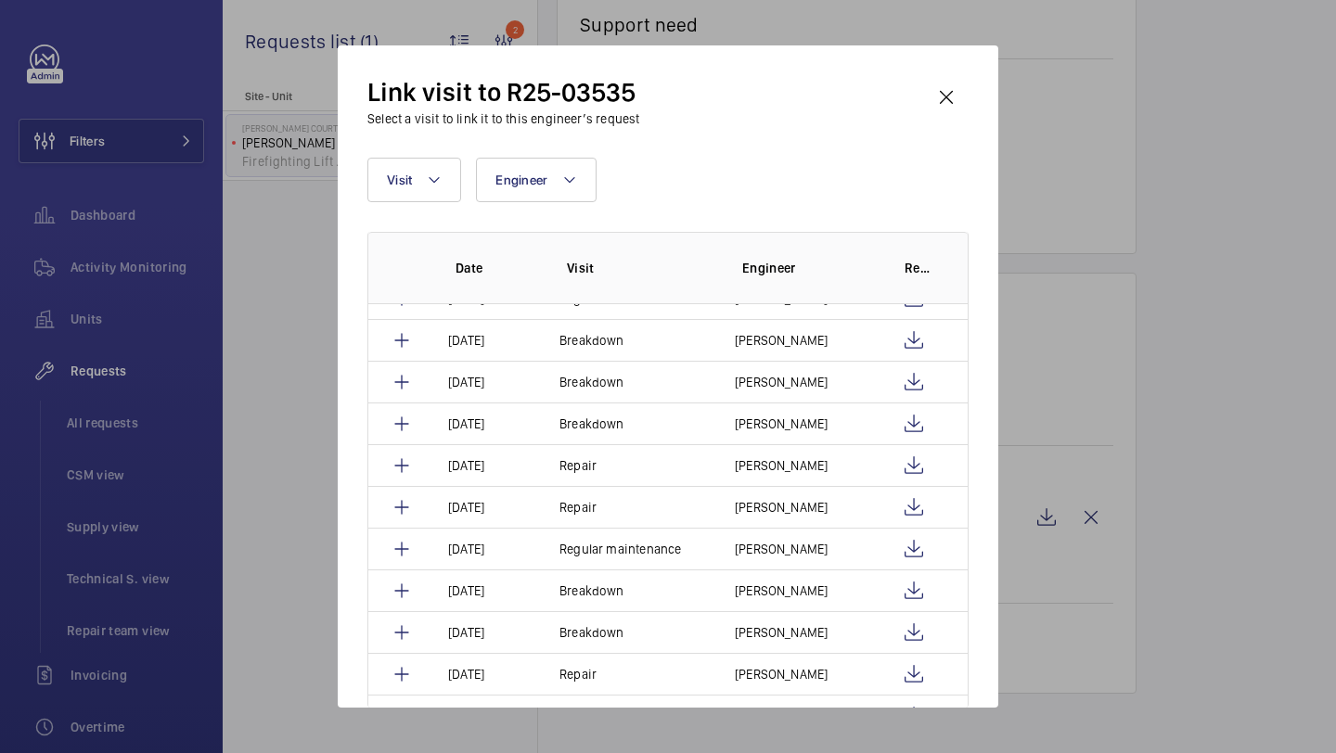
scroll to position [416, 0]
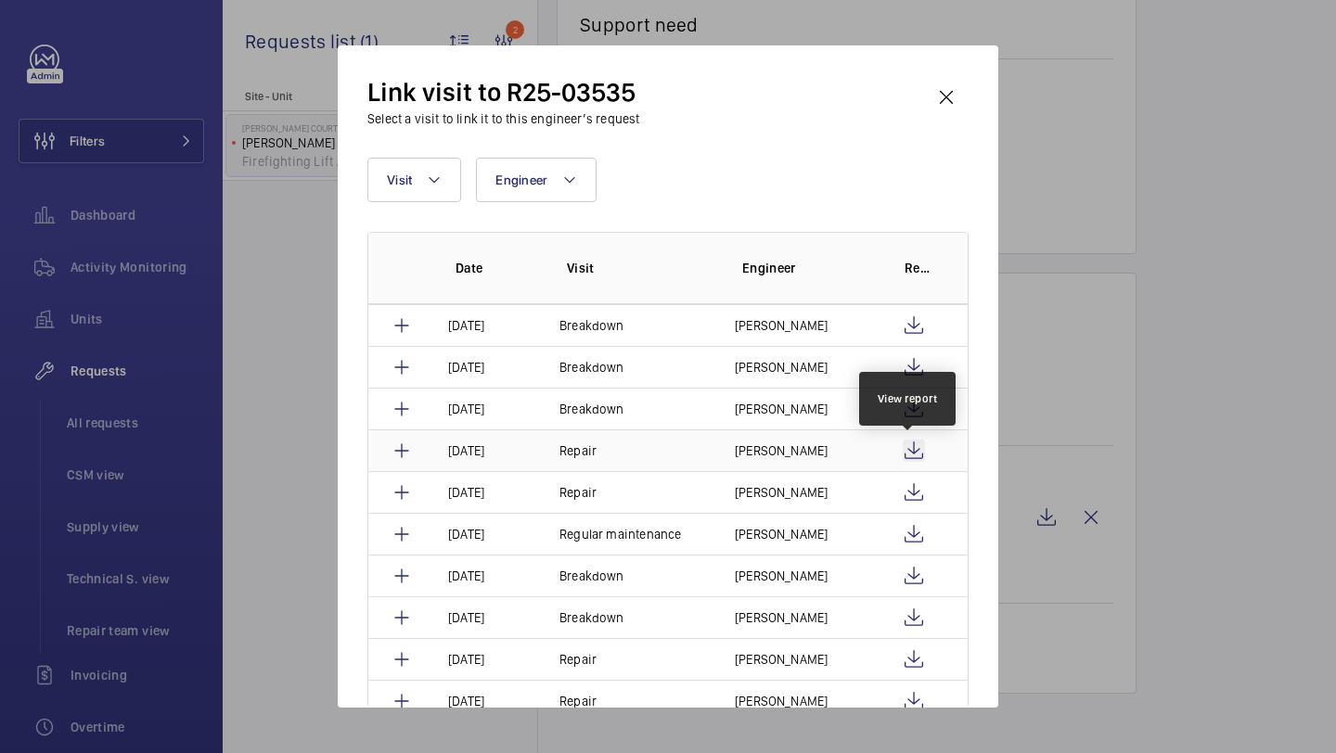
click at [909, 454] on wm-front-icon-button at bounding box center [913, 451] width 22 height 22
click at [708, 465] on td "Repair" at bounding box center [624, 450] width 175 height 42
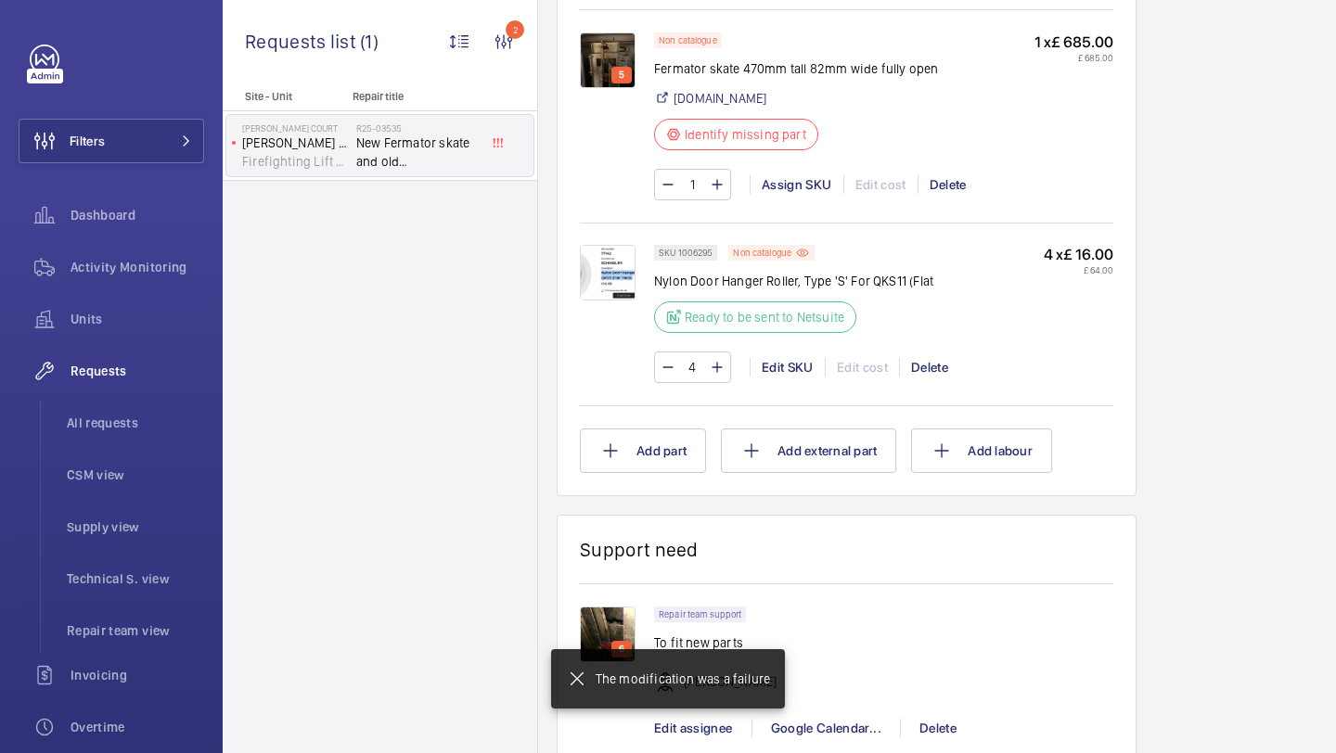
scroll to position [1974, 0]
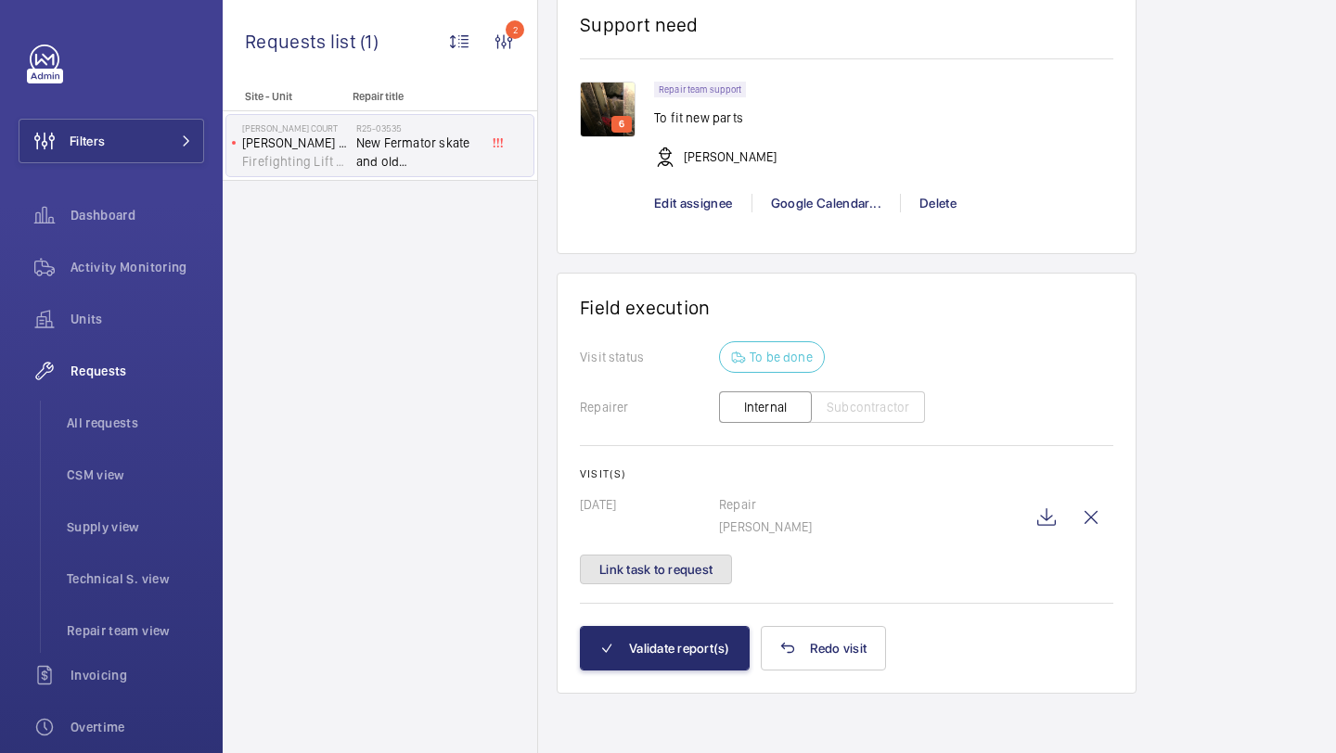
click at [697, 570] on button "Link task to request" at bounding box center [656, 570] width 152 height 30
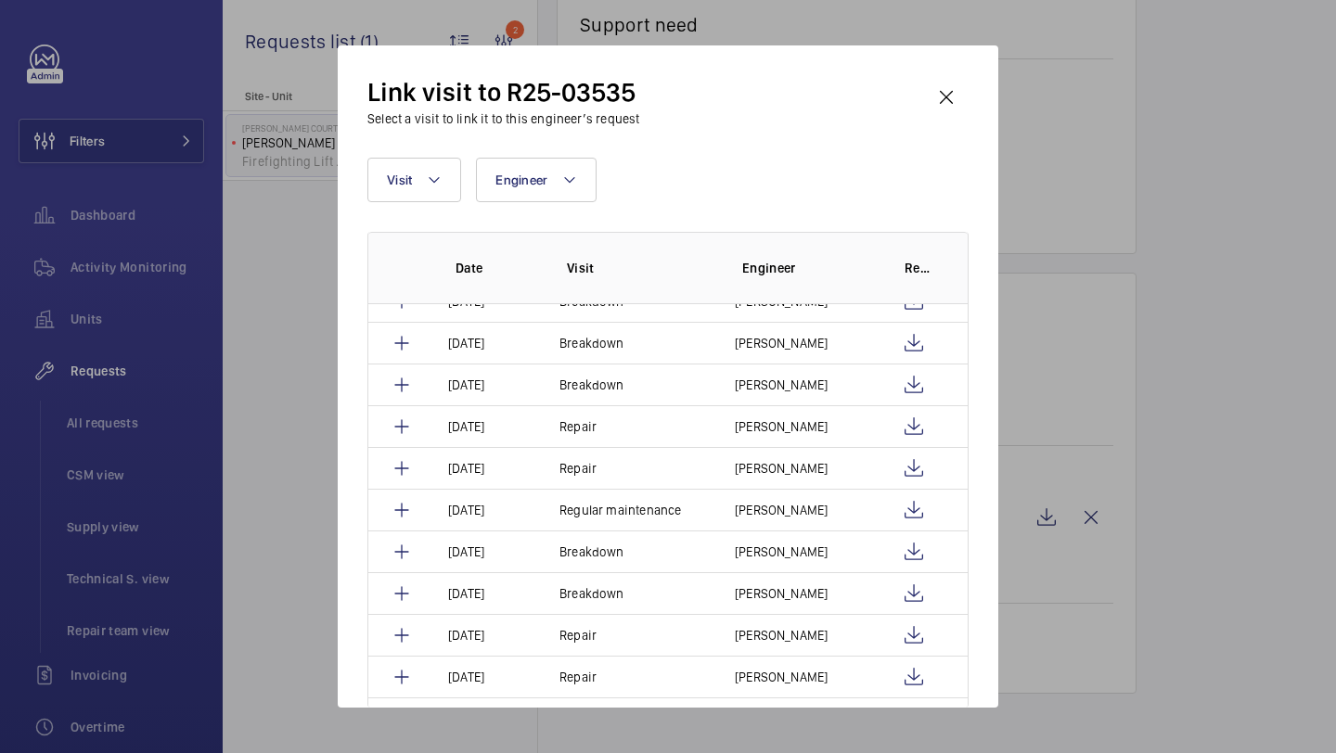
scroll to position [476, 0]
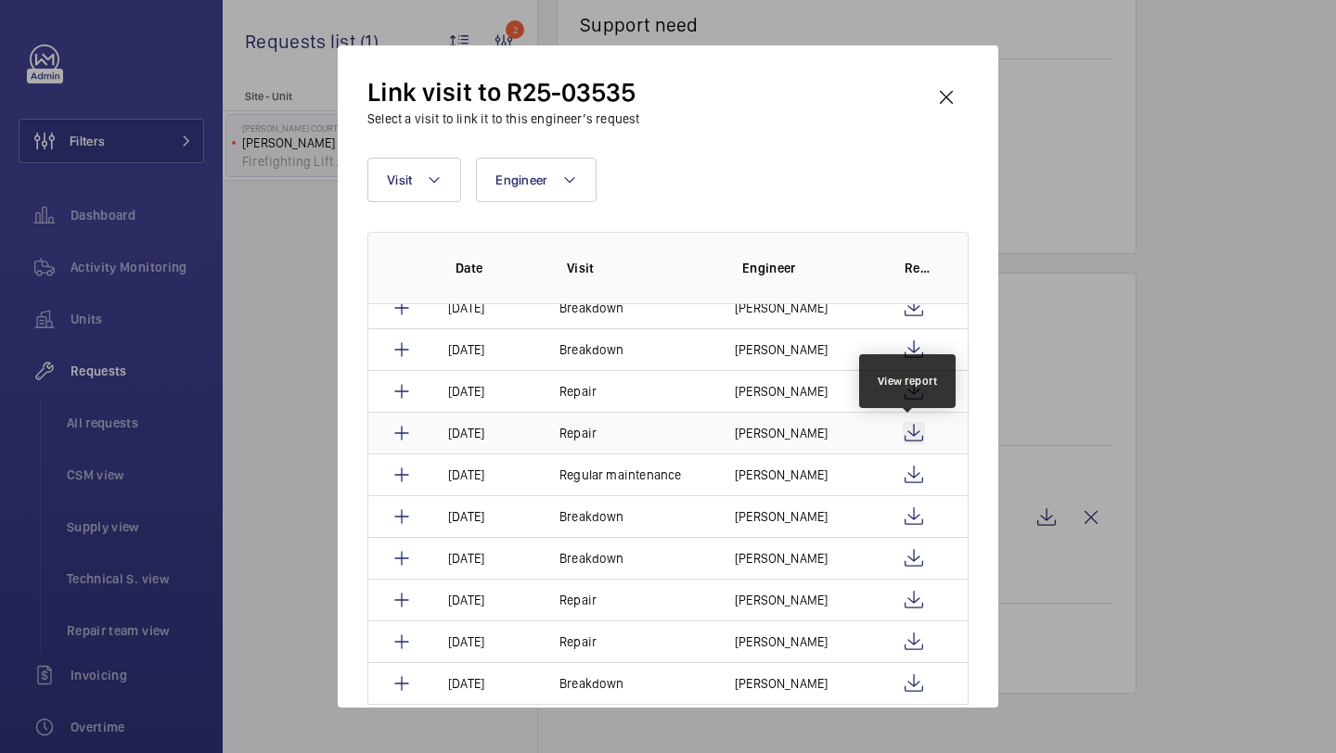
click at [910, 429] on wm-front-icon-button at bounding box center [913, 433] width 22 height 22
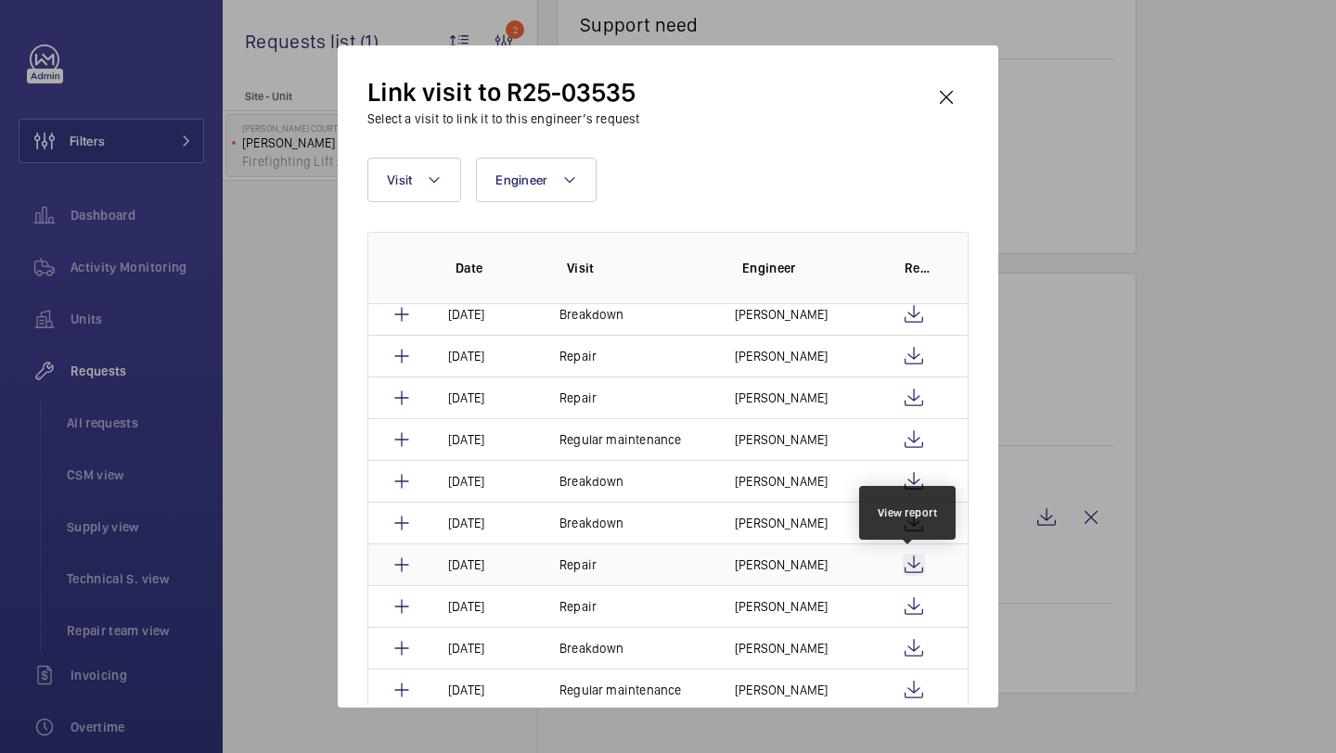
click at [908, 561] on wm-front-icon-button at bounding box center [913, 565] width 22 height 22
click at [783, 564] on p "[PERSON_NAME]" at bounding box center [781, 565] width 93 height 19
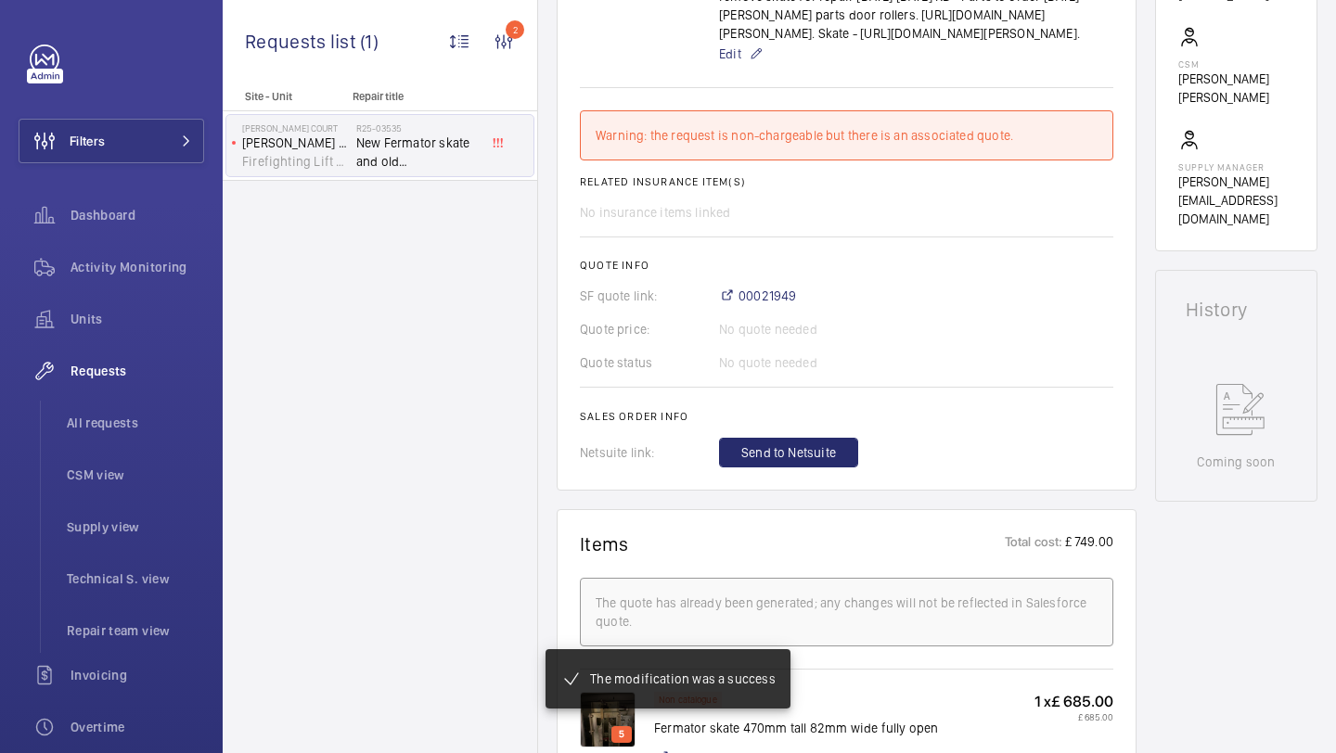
click at [757, 352] on wm-front-card-body "A new repair request was created on 2025-03-08 for a Fermator skate and Schindl…" at bounding box center [846, 20] width 533 height 894
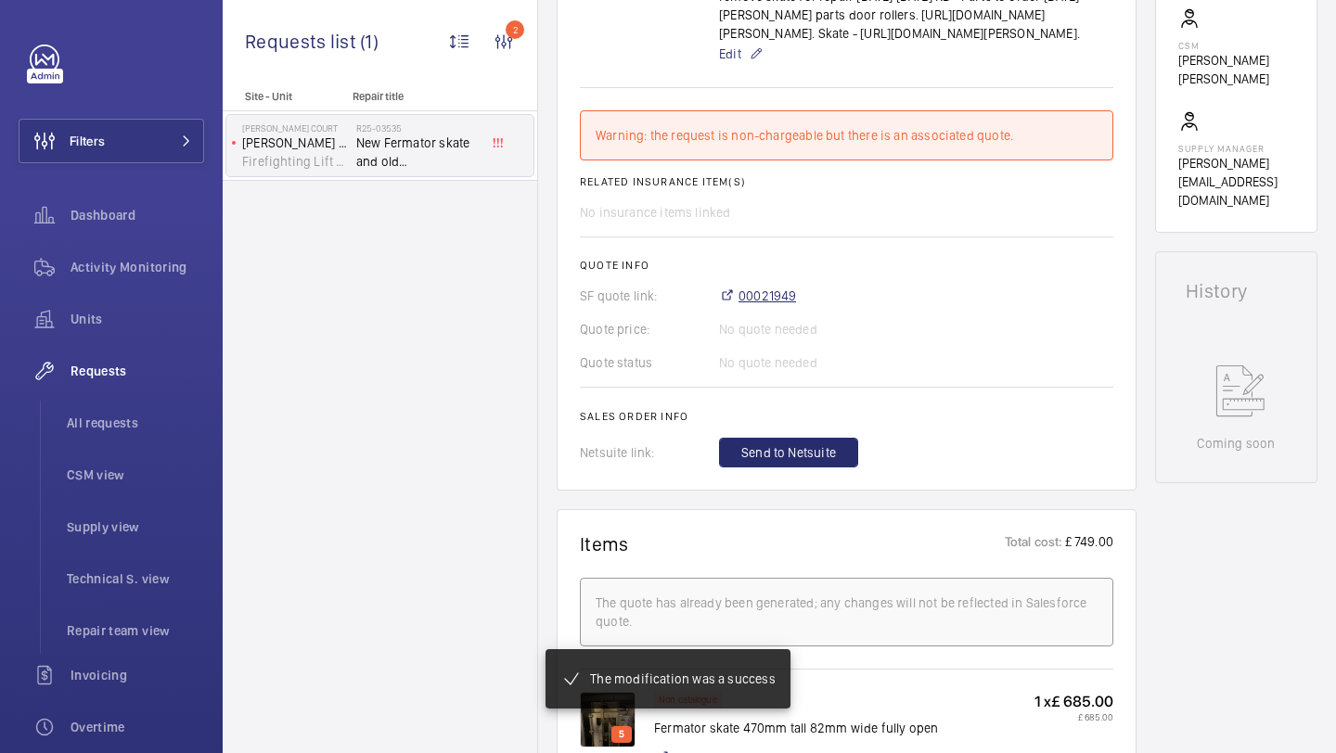
click at [757, 305] on span "00021949" at bounding box center [767, 296] width 58 height 19
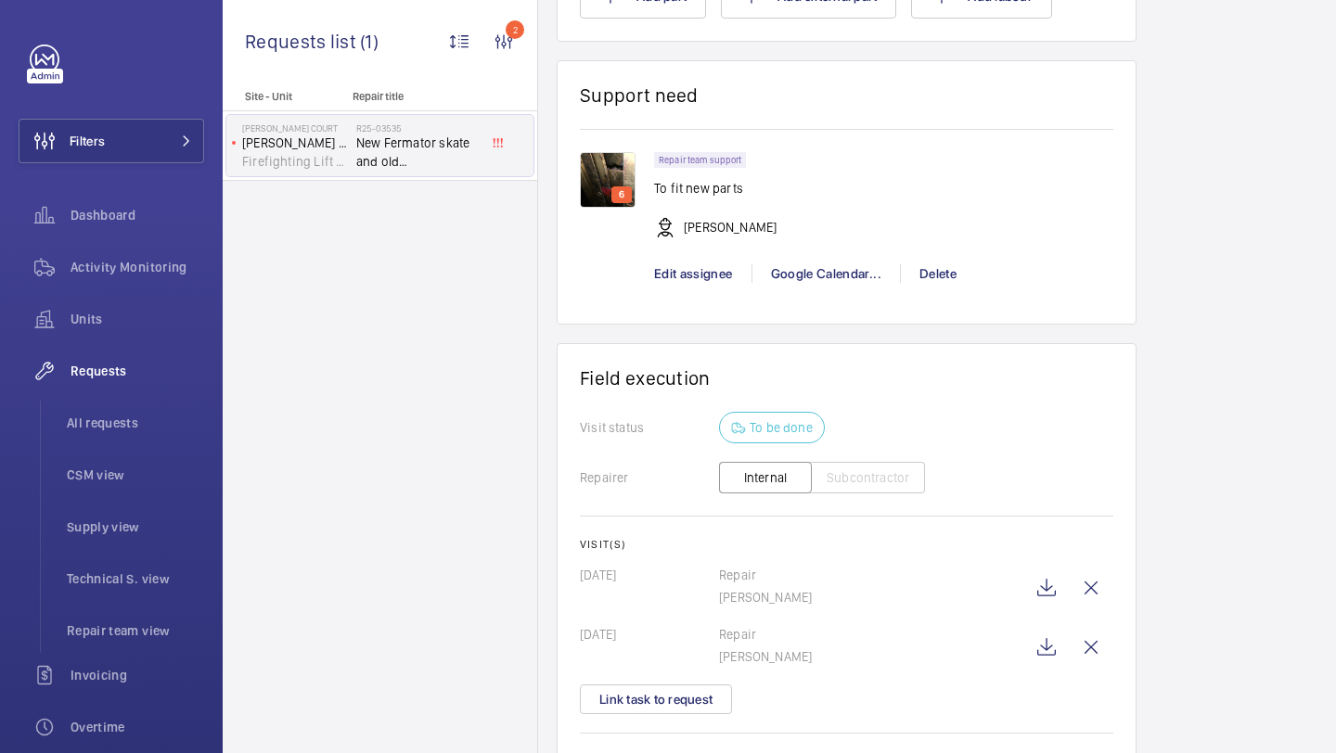
scroll to position [2052, 0]
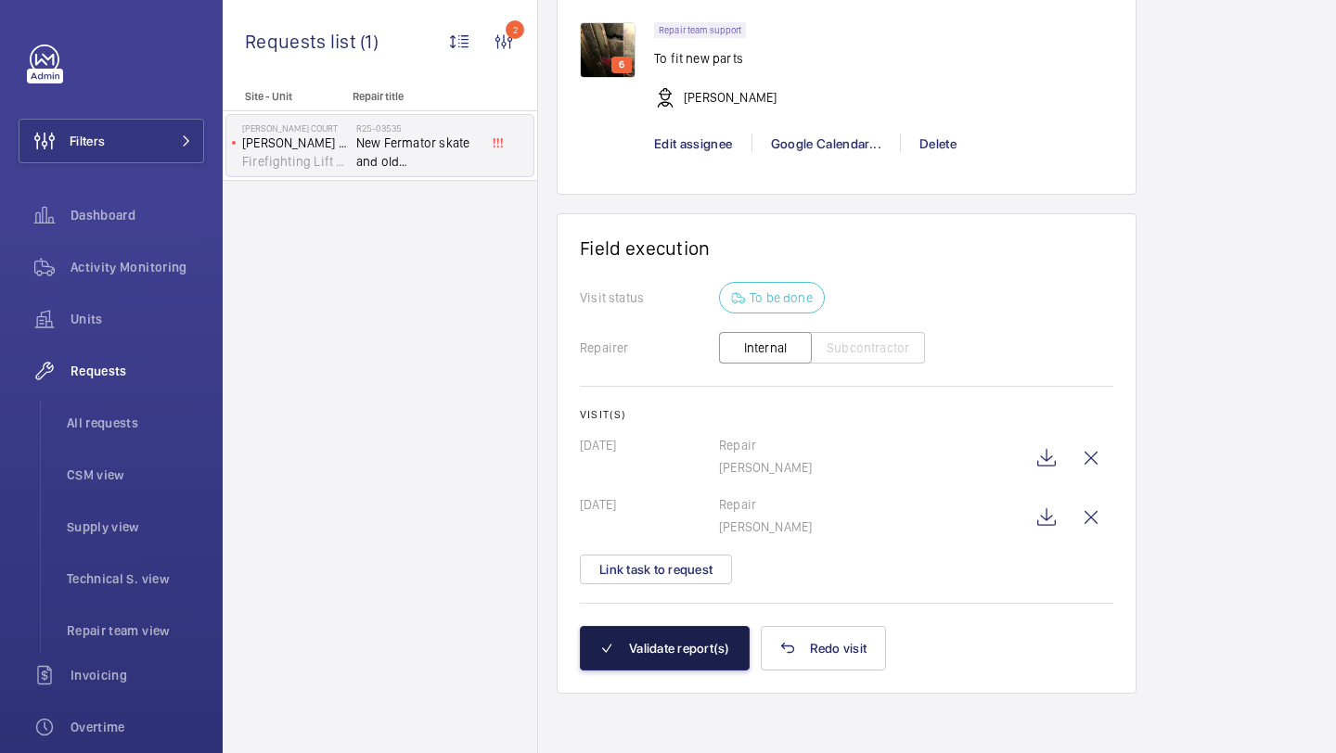
click at [686, 636] on button "Validate report(s)" at bounding box center [665, 648] width 170 height 45
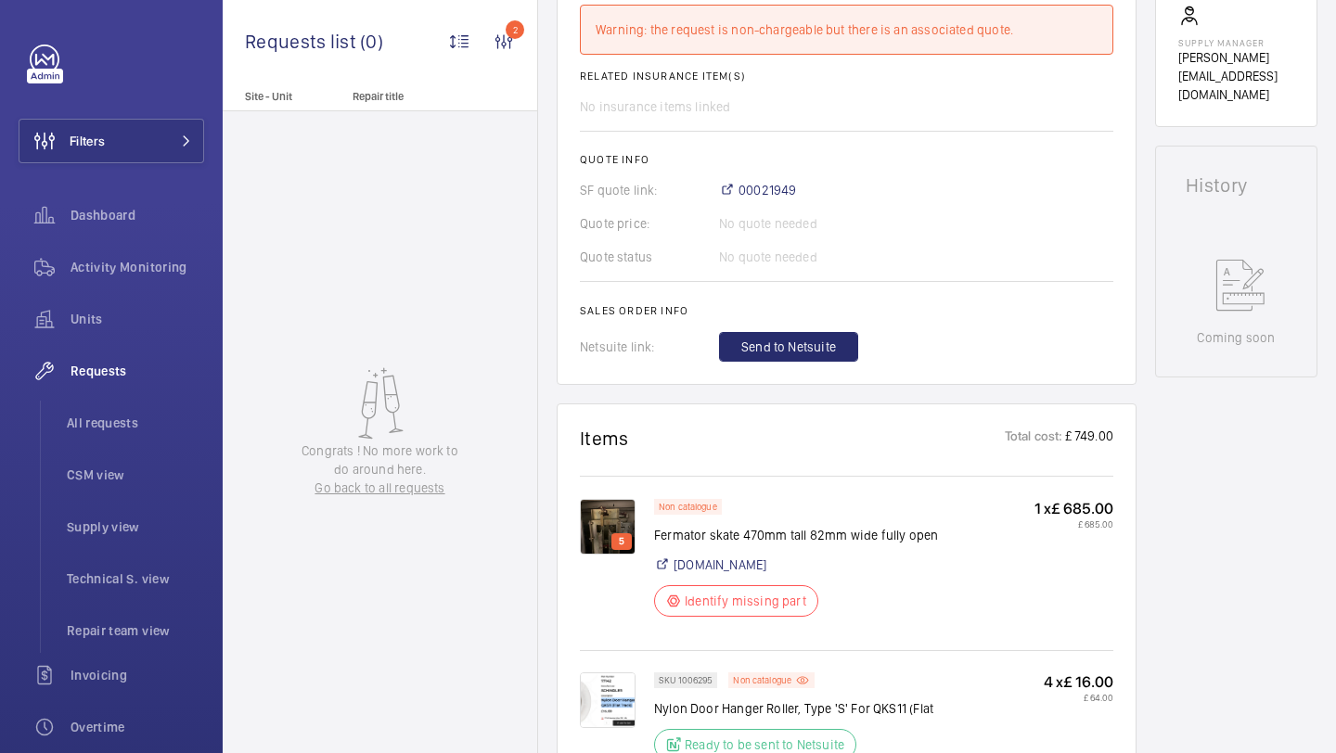
scroll to position [0, 0]
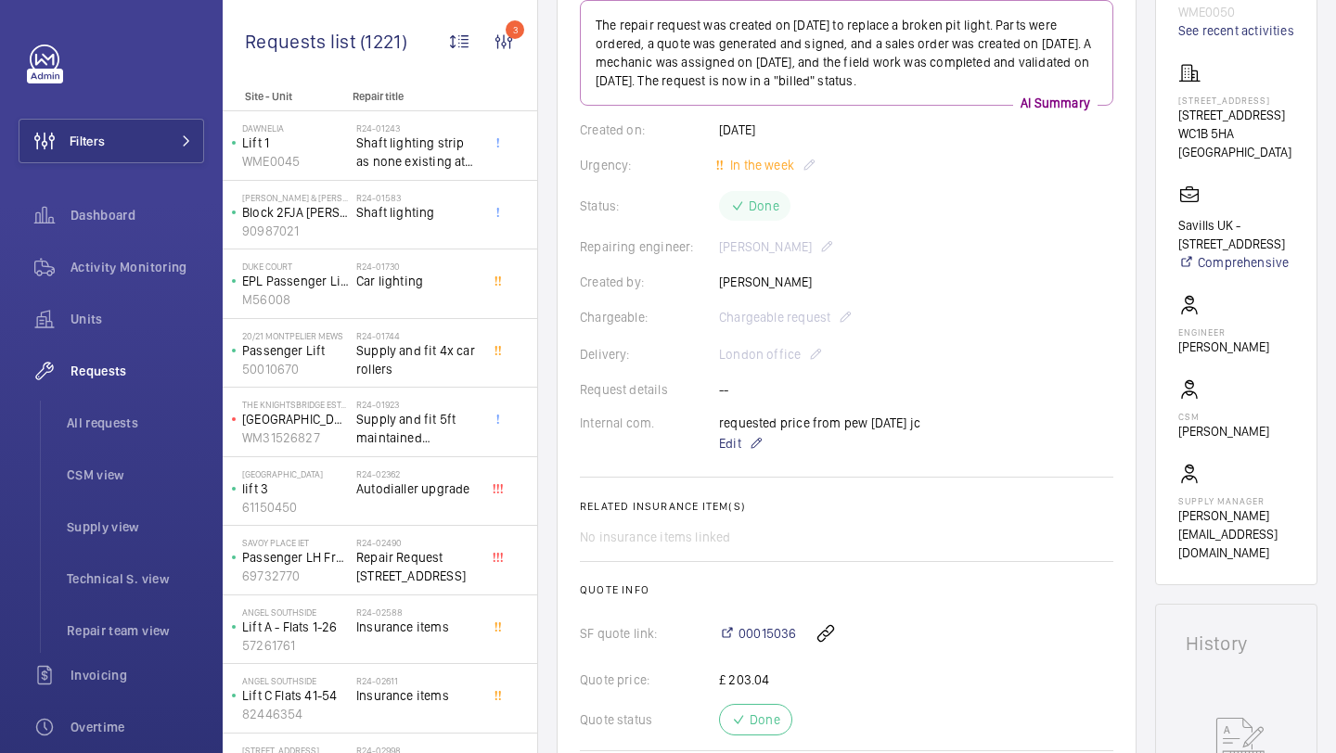
scroll to position [14, 0]
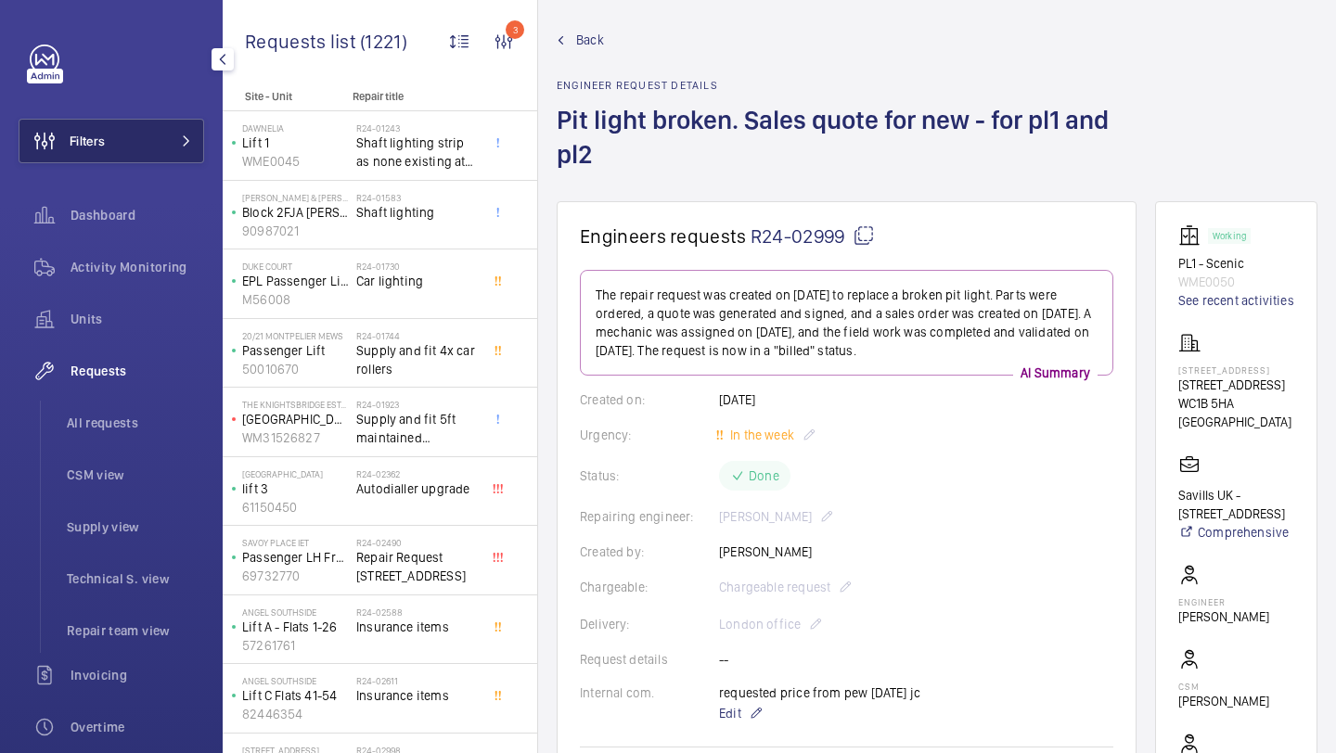
click at [183, 147] on button "Filters" at bounding box center [112, 141] width 186 height 45
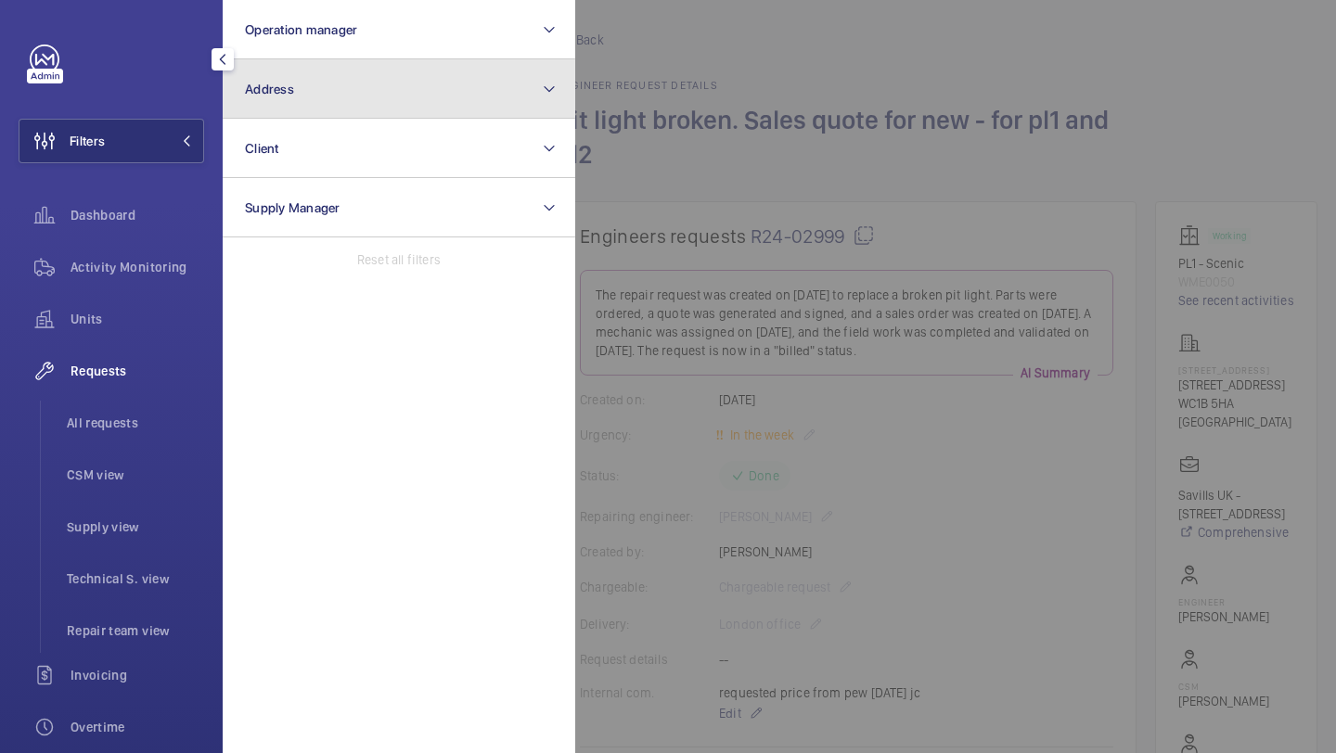
click at [263, 105] on button "Address" at bounding box center [399, 88] width 352 height 59
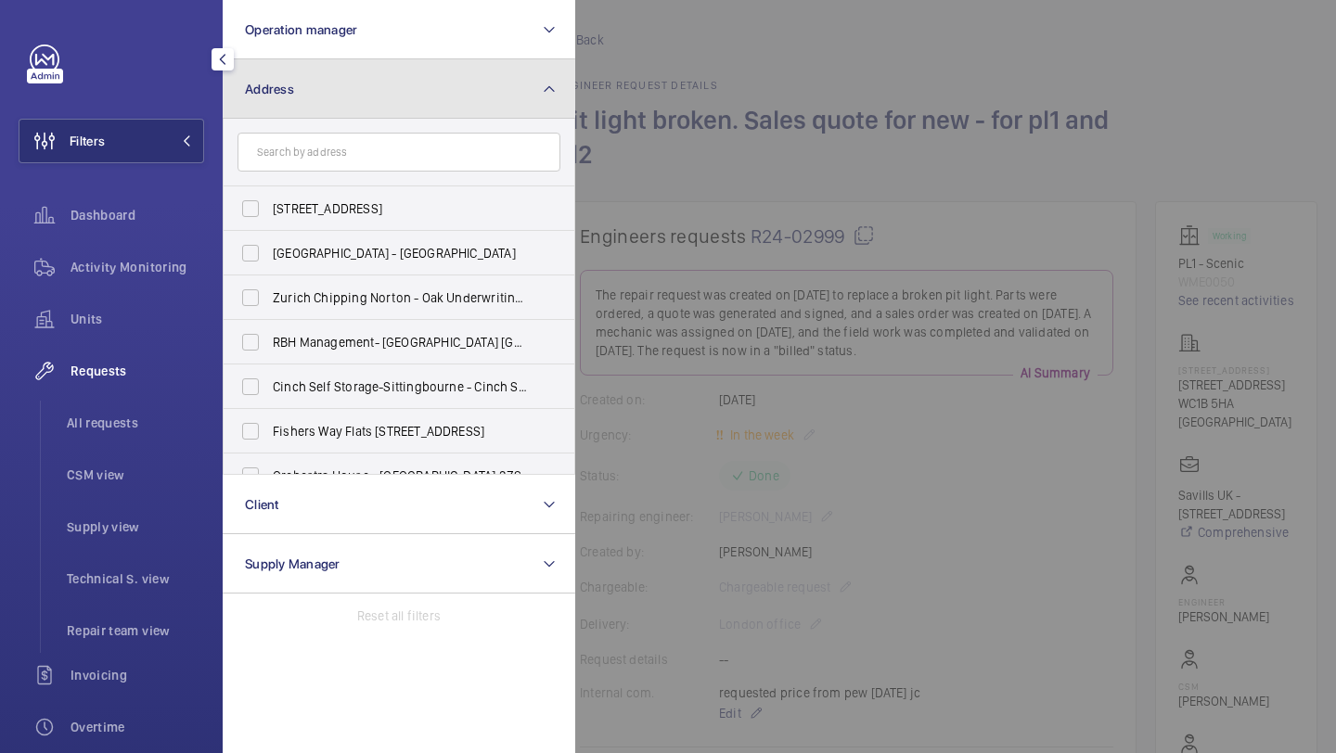
click at [264, 105] on button "Address" at bounding box center [399, 88] width 352 height 59
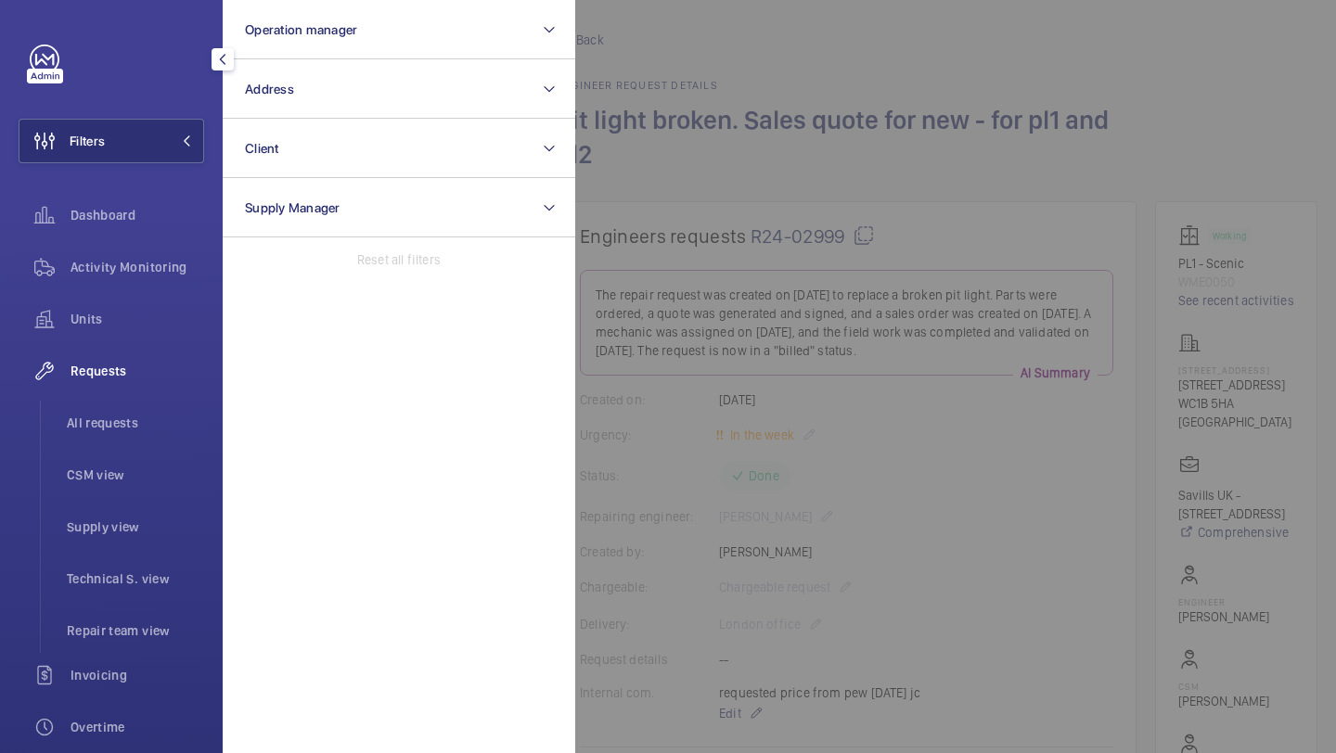
click at [758, 76] on div at bounding box center [1243, 376] width 1336 height 753
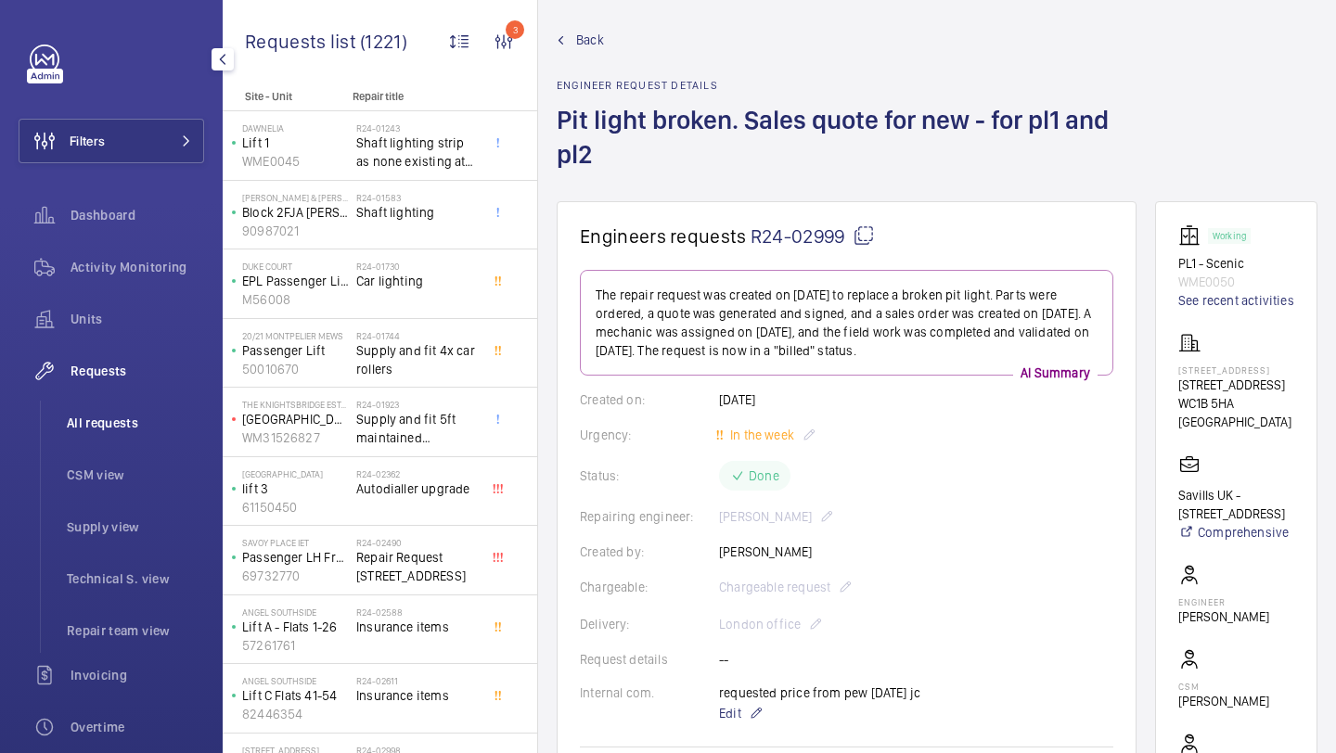
click at [112, 414] on span "All requests" at bounding box center [135, 423] width 137 height 19
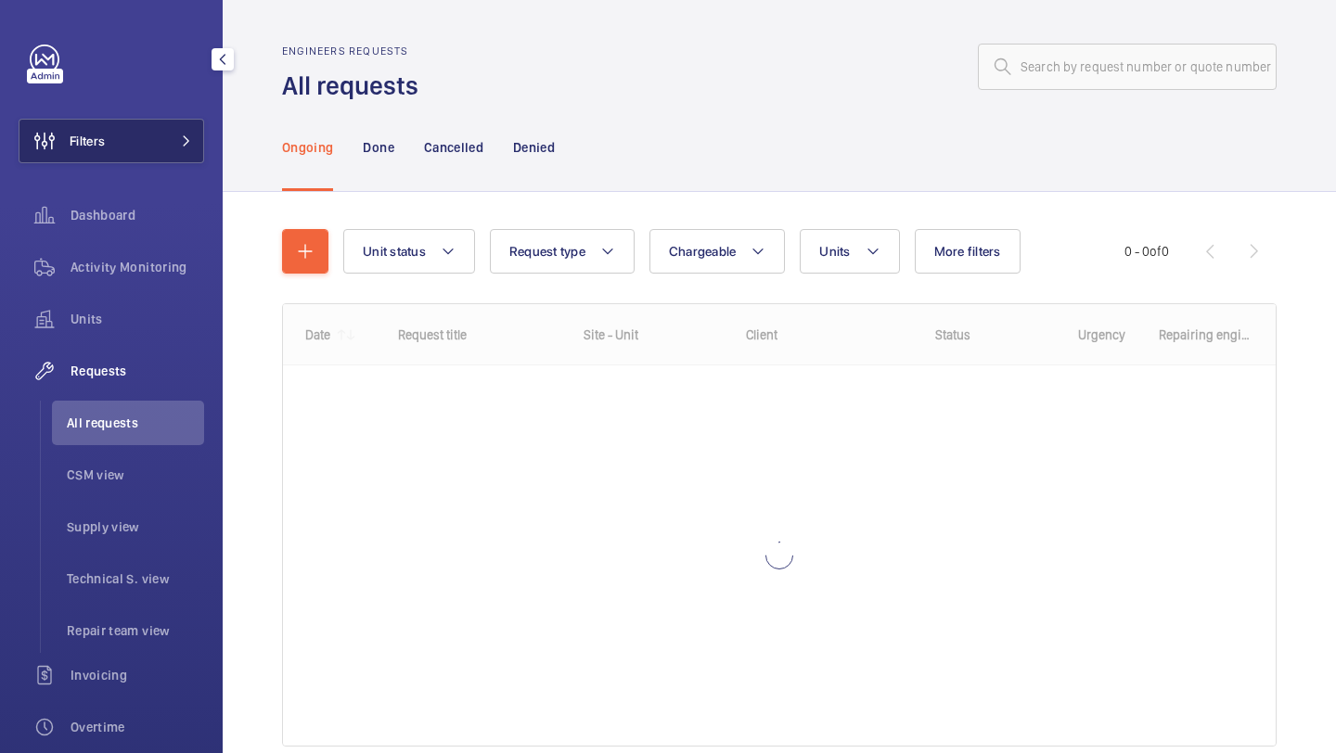
click at [165, 139] on button "Filters" at bounding box center [112, 141] width 186 height 45
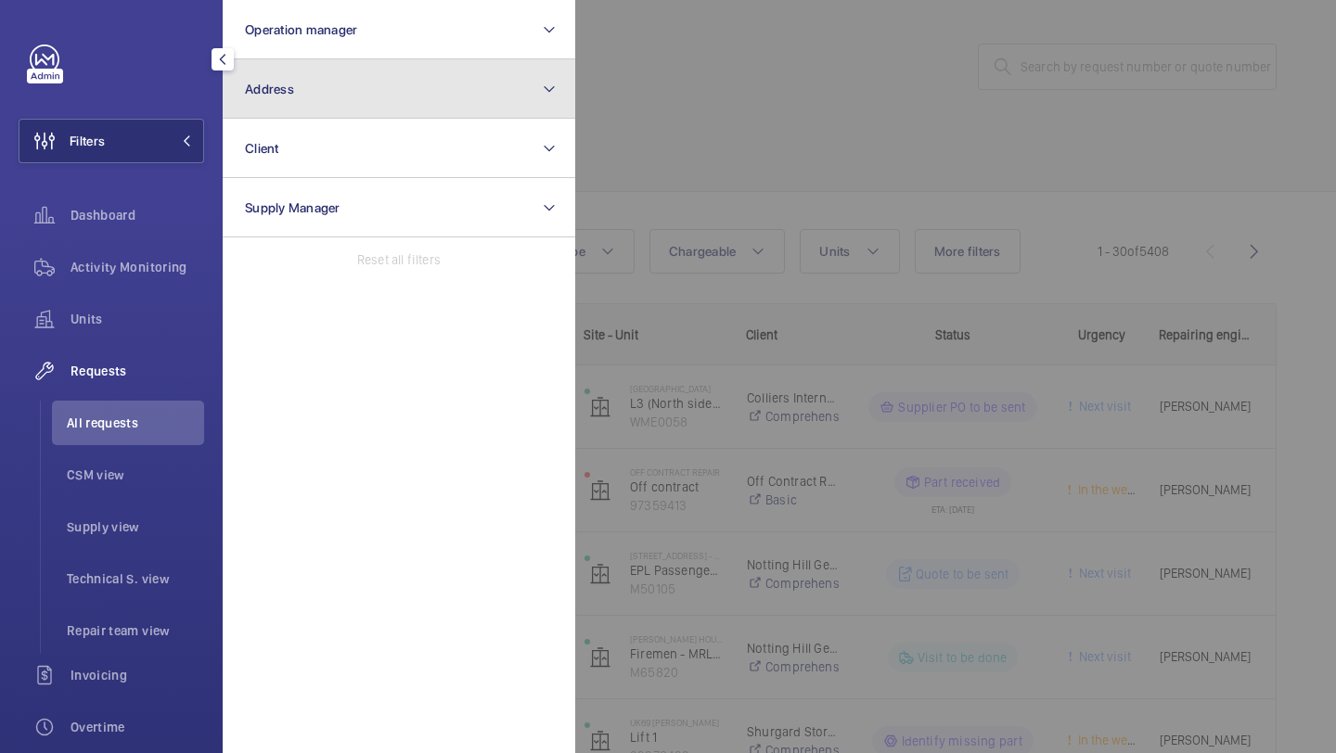
click at [288, 69] on button "Address" at bounding box center [399, 88] width 352 height 59
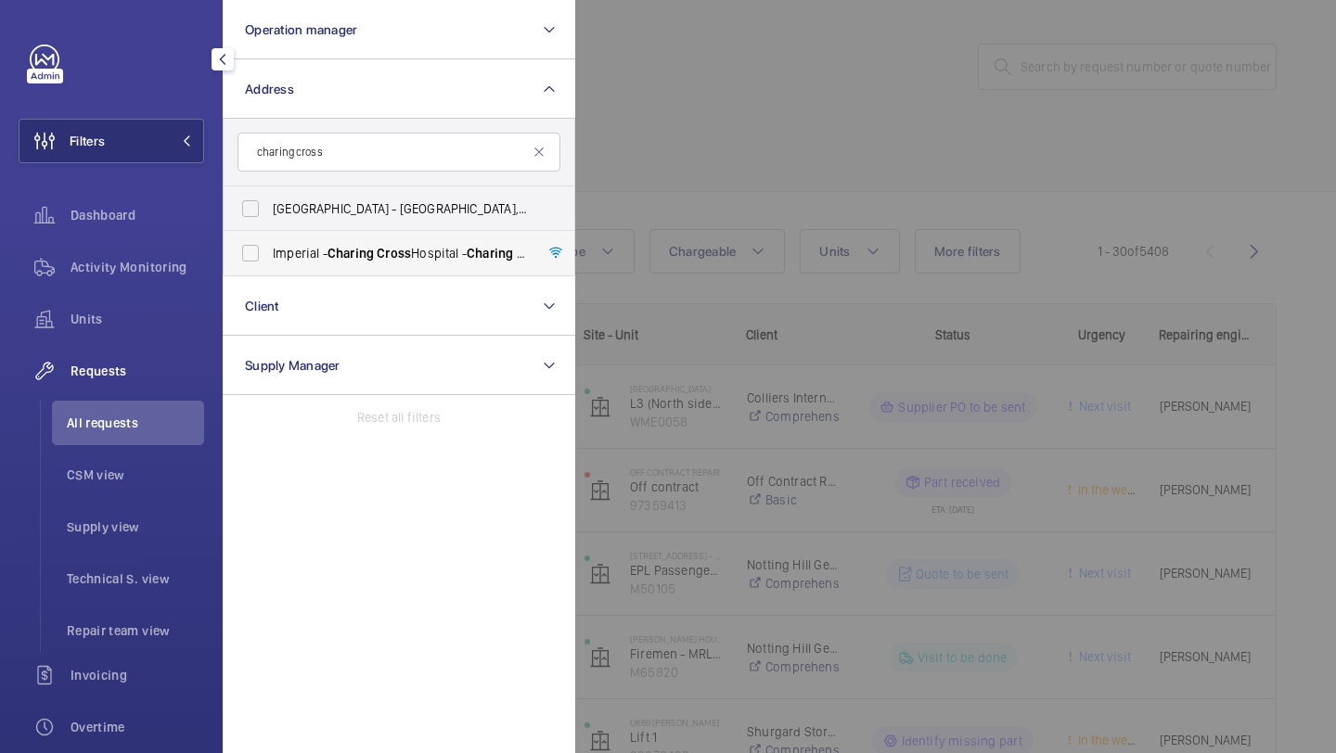
type input "charing cross"
click at [282, 266] on label "[GEOGRAPHIC_DATA] - [GEOGRAPHIC_DATA]" at bounding box center [385, 253] width 323 height 45
click at [269, 266] on input "[GEOGRAPHIC_DATA] - [GEOGRAPHIC_DATA]" at bounding box center [250, 253] width 37 height 37
checkbox input "true"
click at [722, 126] on div at bounding box center [1243, 376] width 1336 height 753
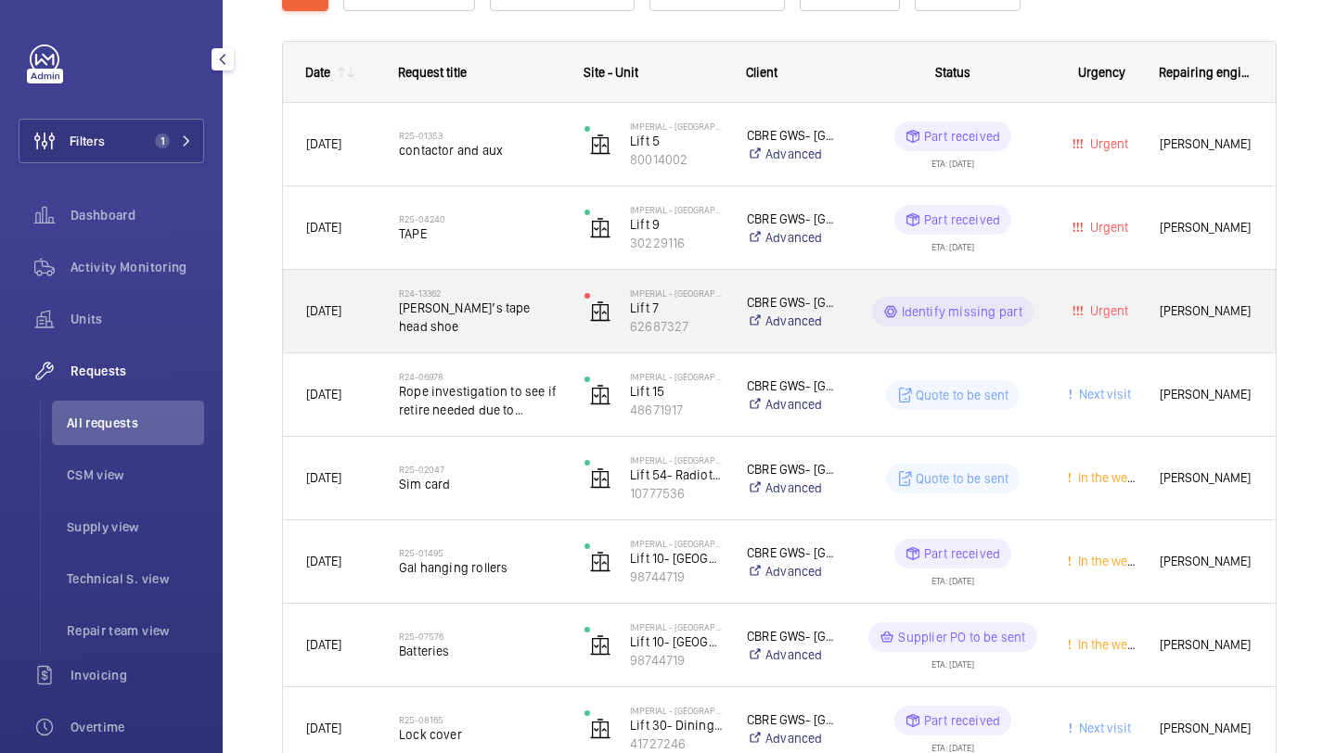
scroll to position [327, 0]
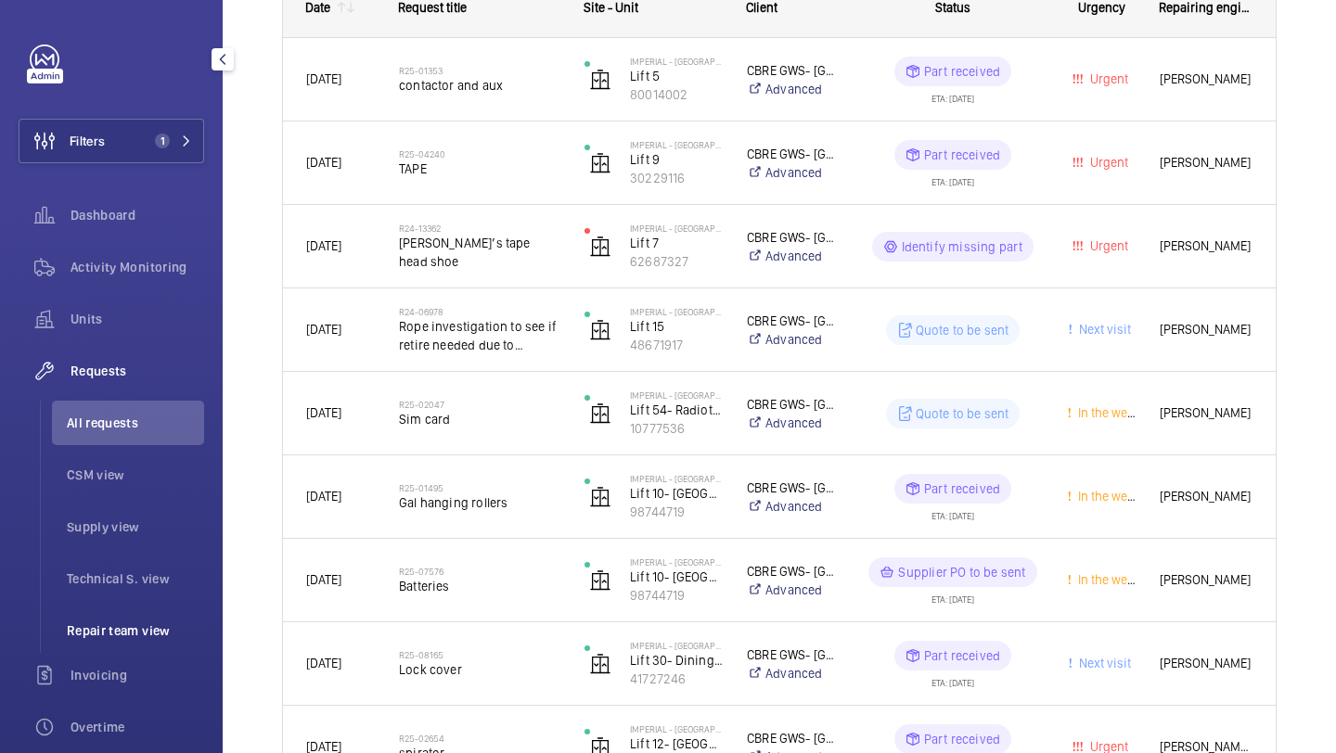
click at [110, 635] on span "Repair team view" at bounding box center [135, 630] width 137 height 19
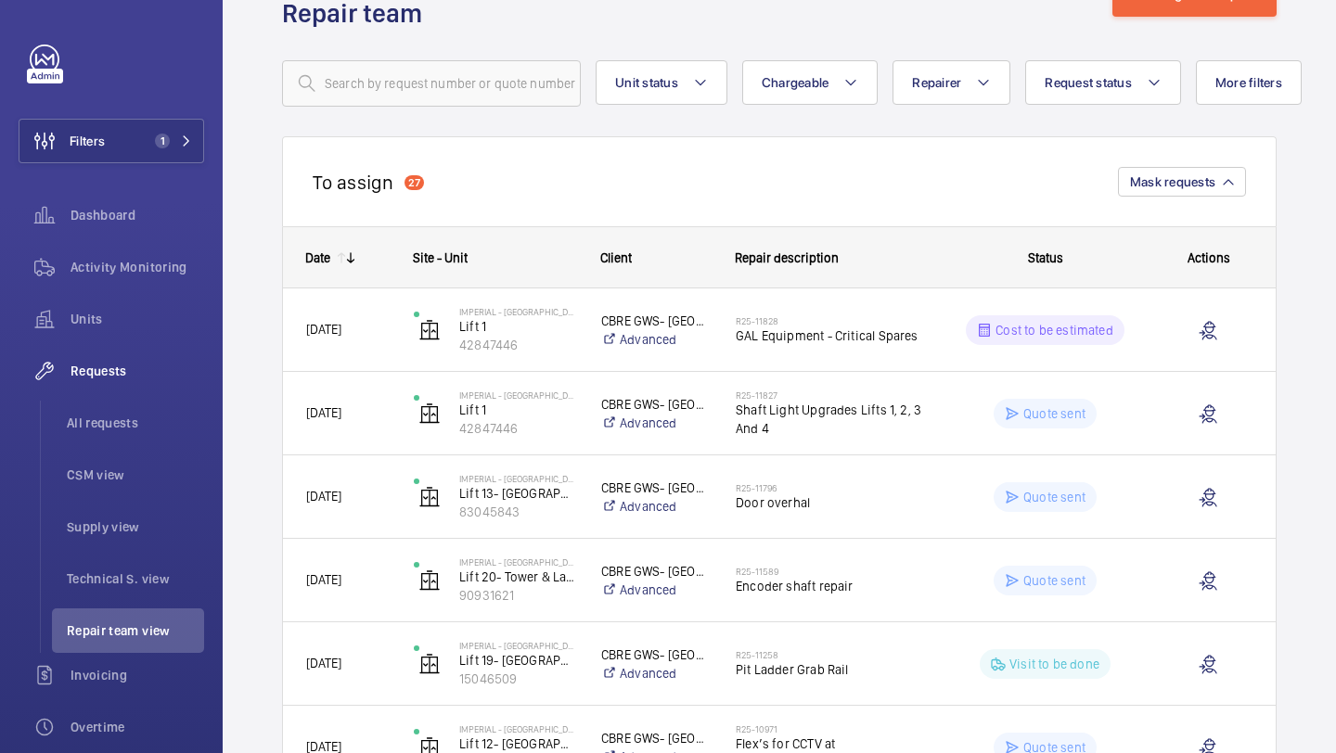
scroll to position [80, 0]
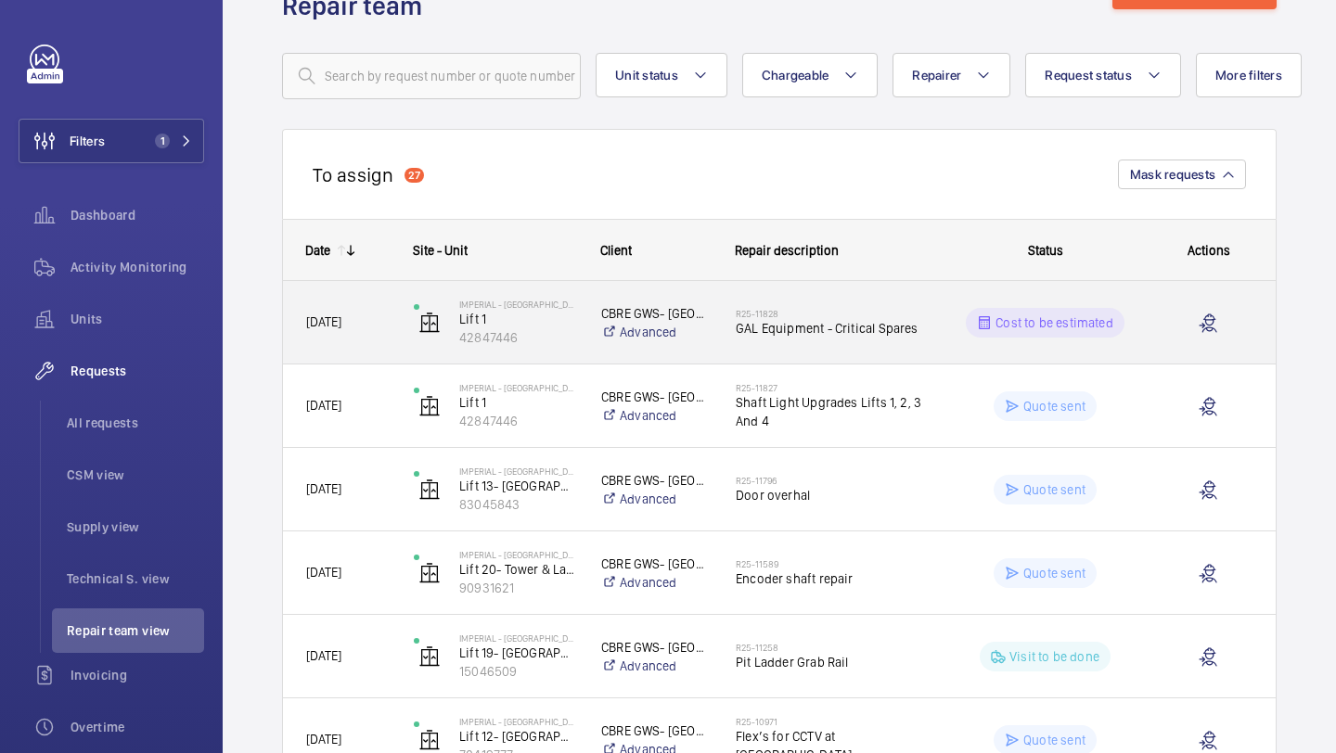
click at [809, 302] on div "R25-11828 GAL Equipment - Critical Spares" at bounding box center [831, 323] width 190 height 54
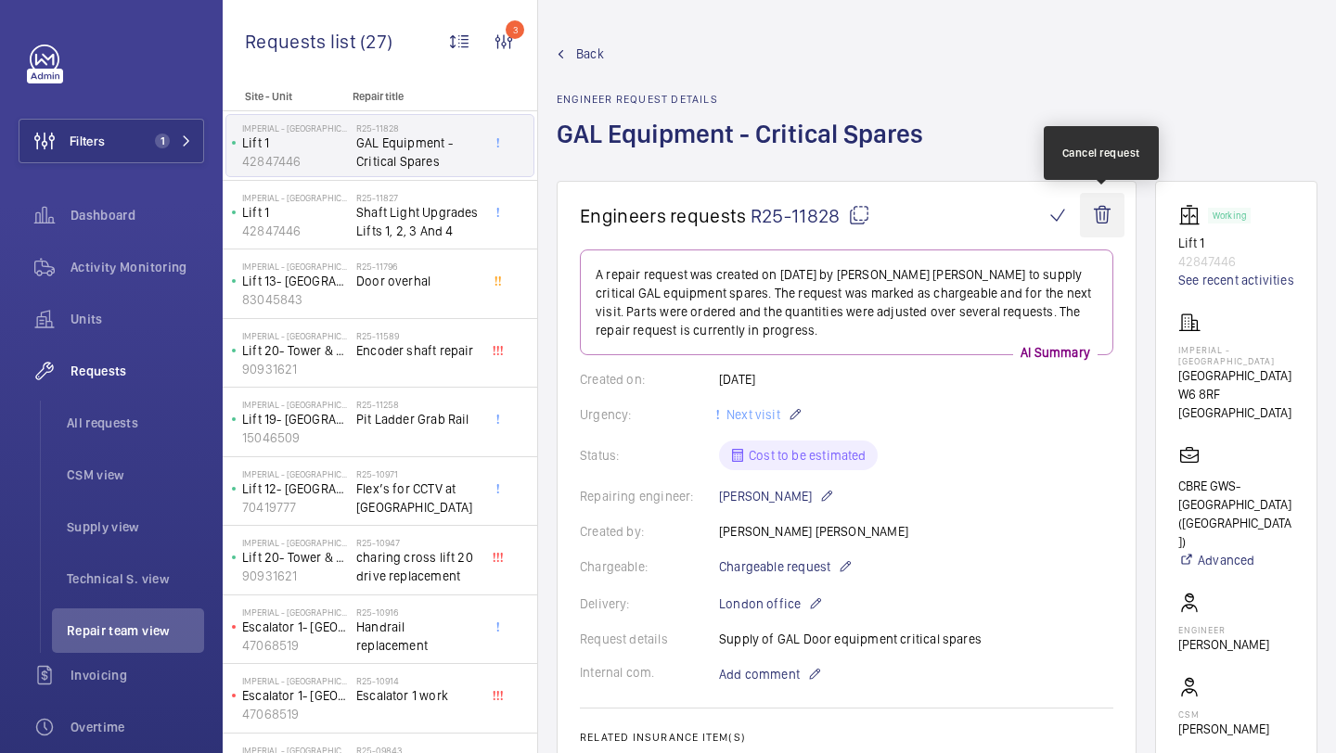
click at [1109, 220] on wm-front-icon-button at bounding box center [1102, 215] width 45 height 45
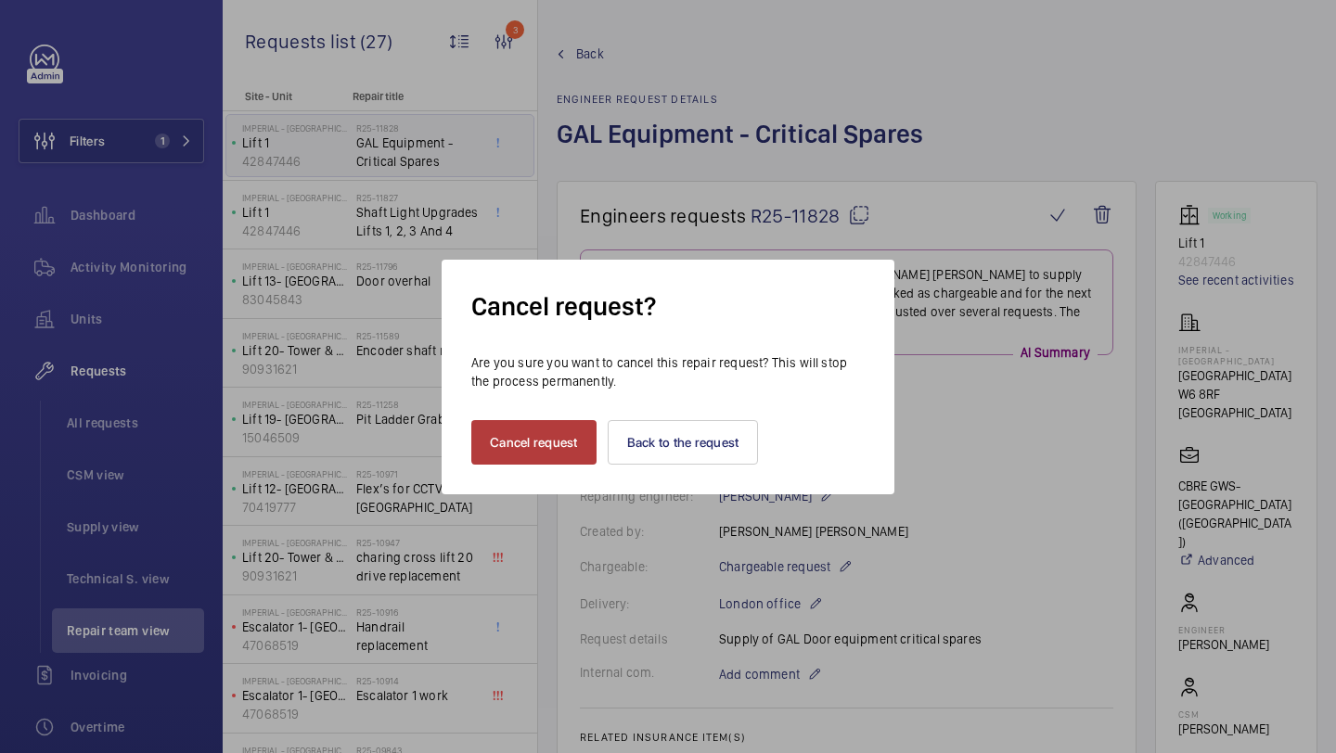
click at [570, 443] on button "Cancel request" at bounding box center [533, 442] width 125 height 45
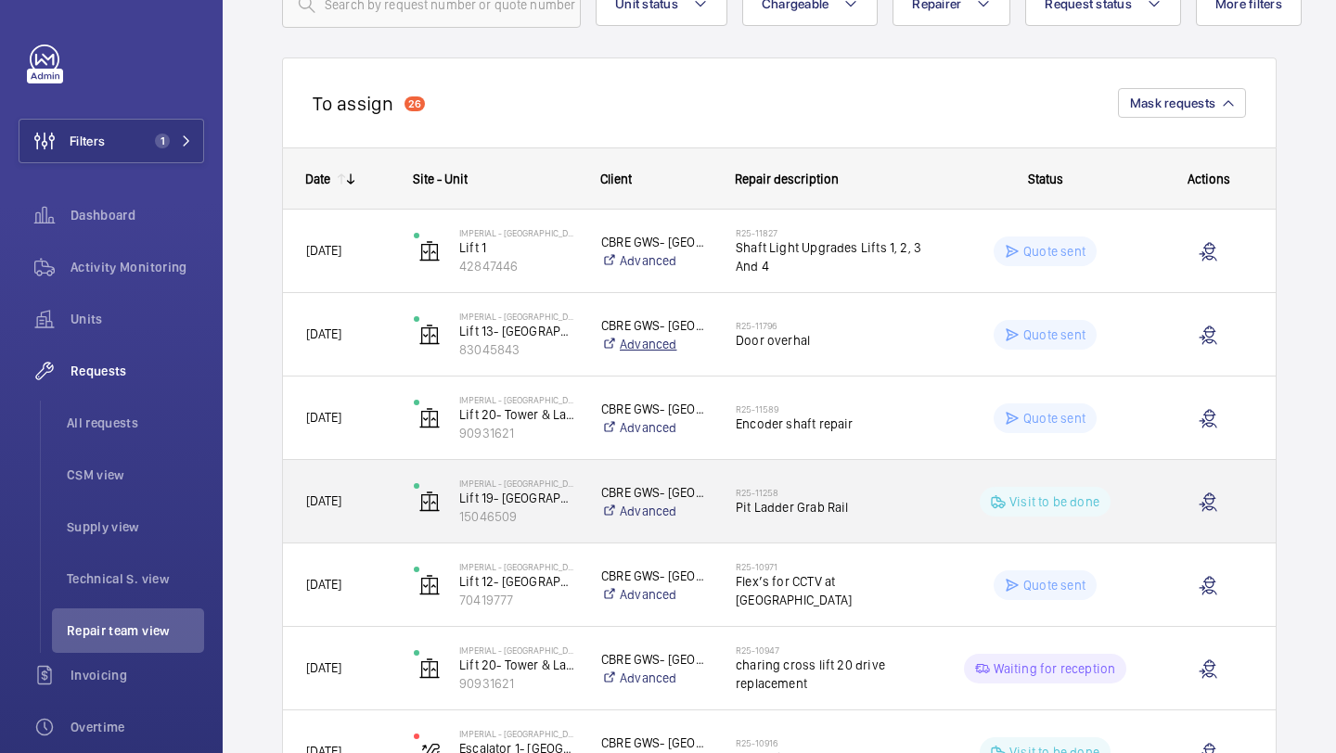
scroll to position [208, 0]
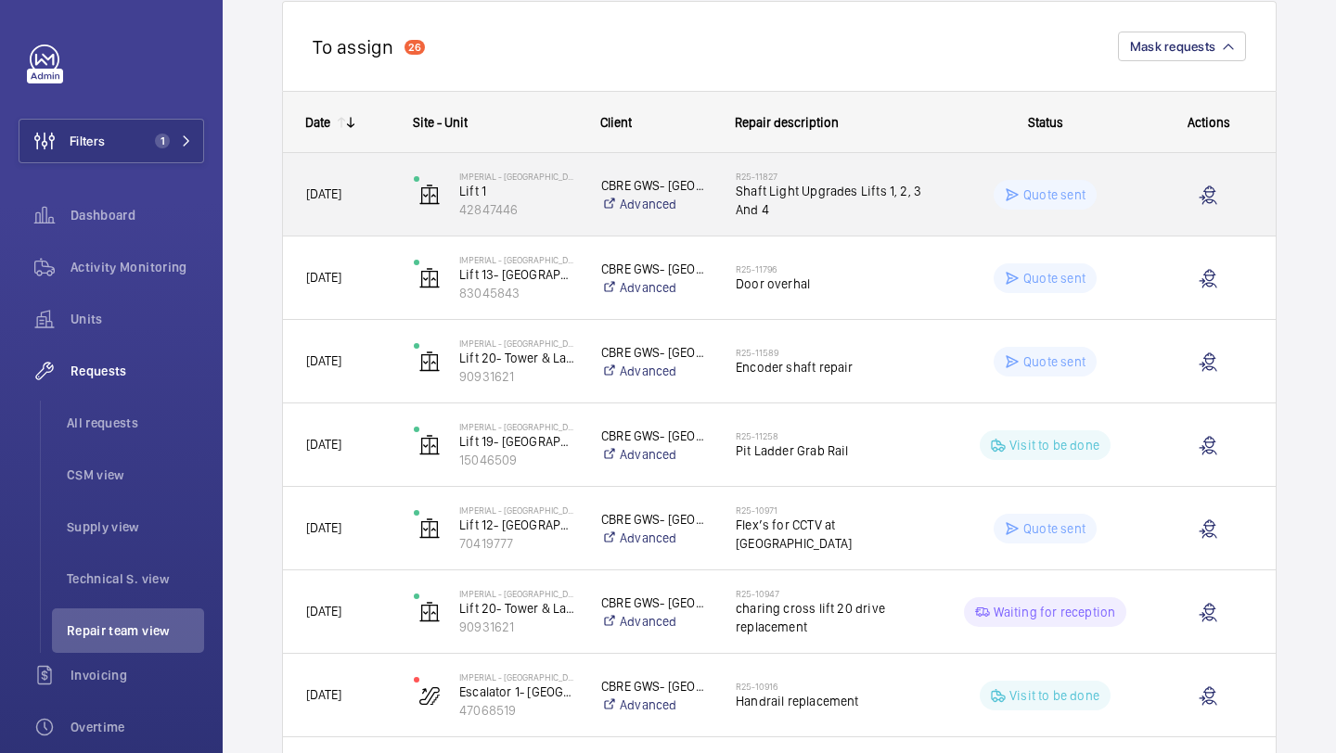
click at [833, 198] on span "Shaft Light Upgrades Lifts 1, 2, 3 And 4" at bounding box center [831, 200] width 190 height 37
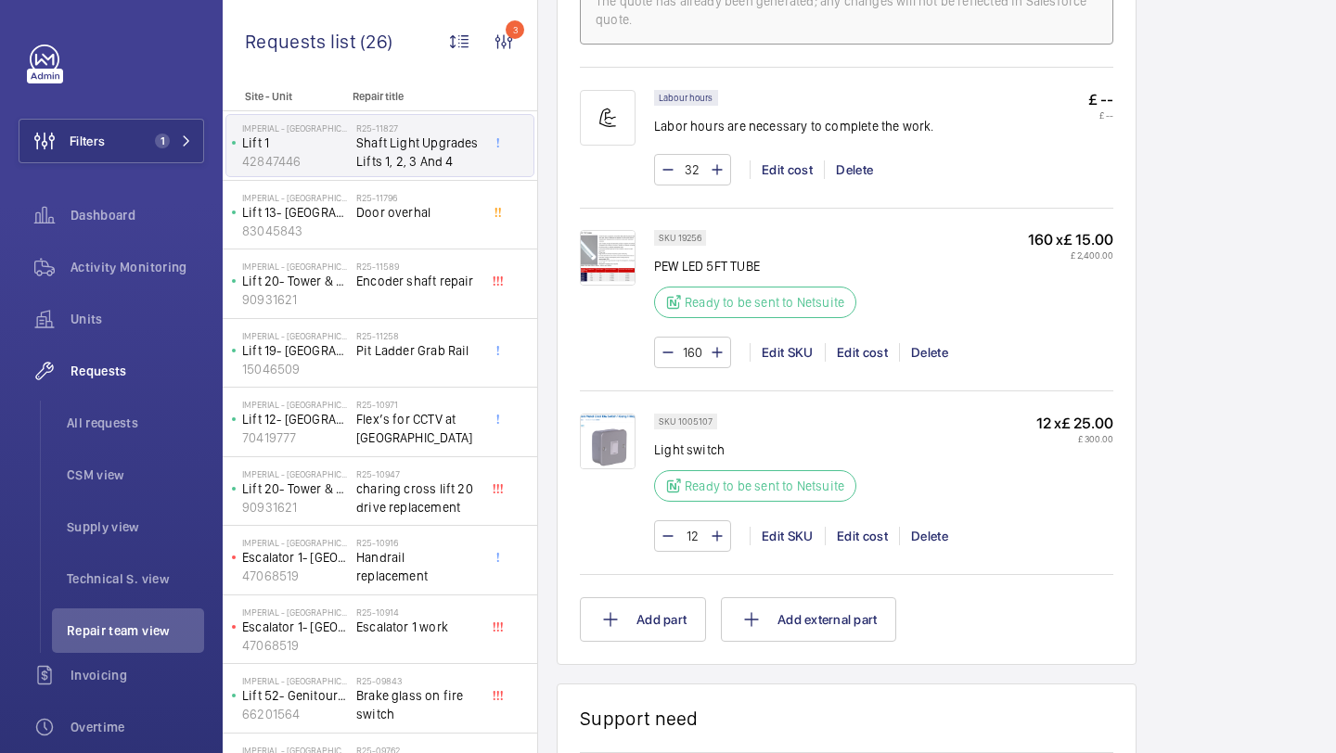
scroll to position [1185, 0]
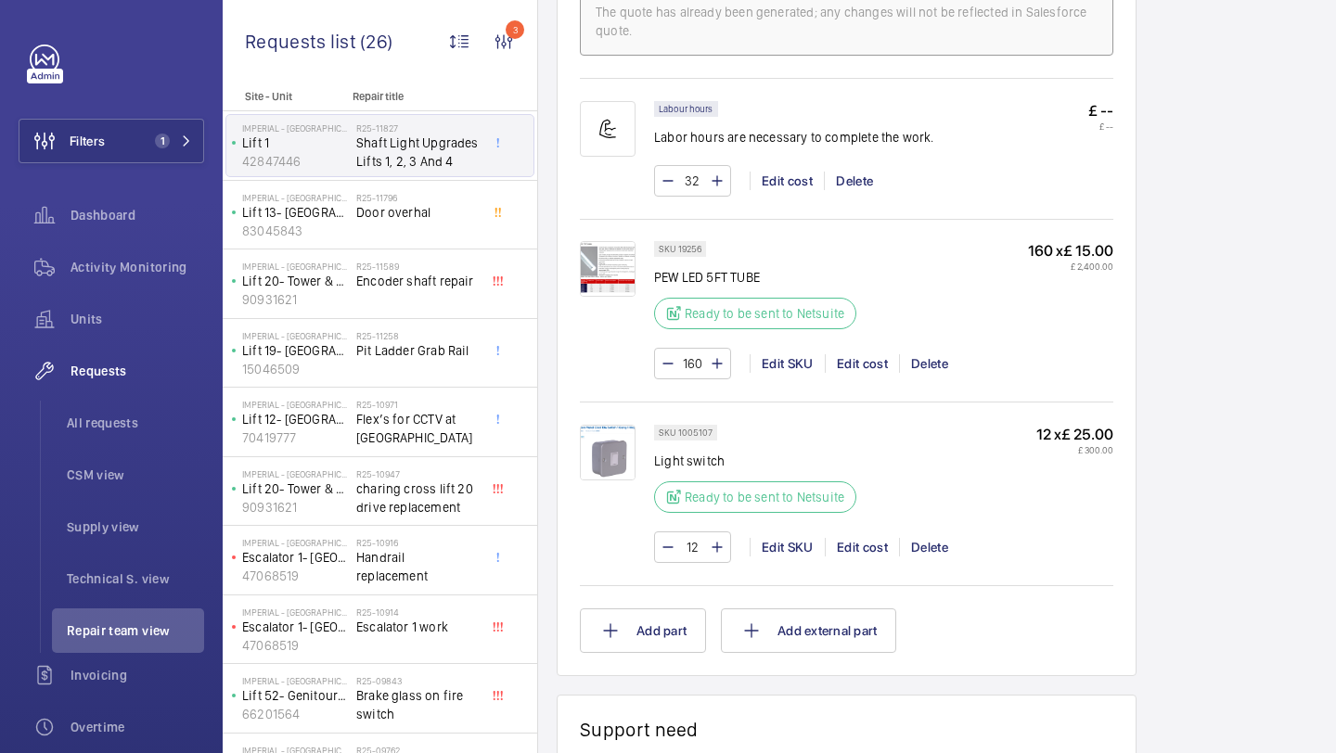
click at [594, 292] on img at bounding box center [608, 269] width 56 height 56
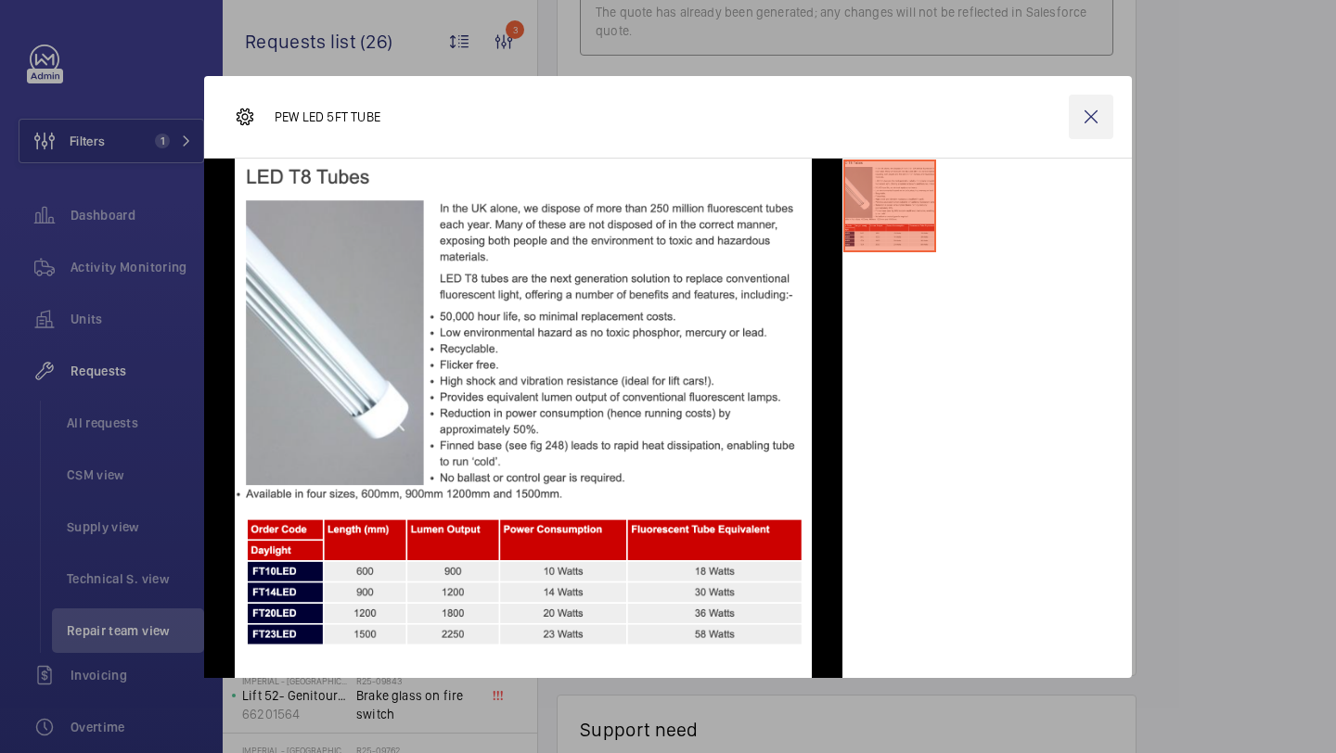
click at [1081, 113] on wm-front-icon-button at bounding box center [1091, 117] width 45 height 45
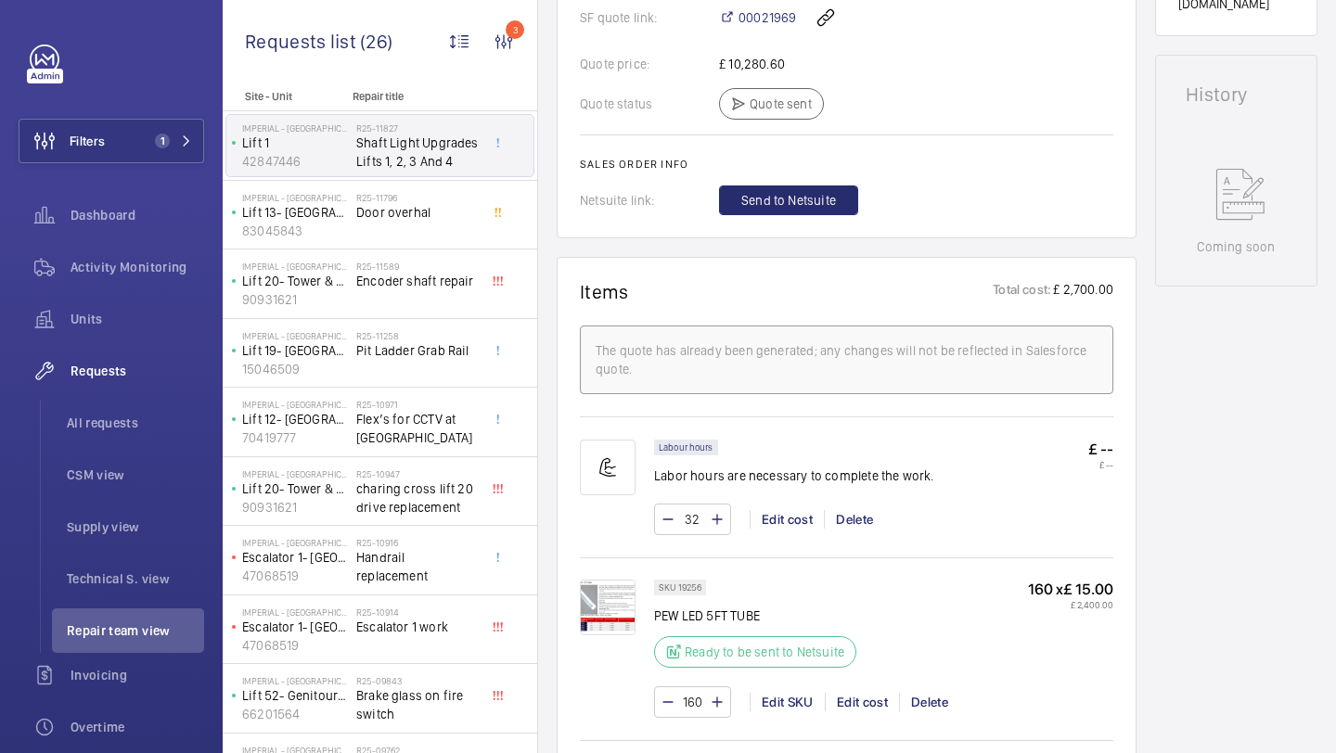
scroll to position [576, 0]
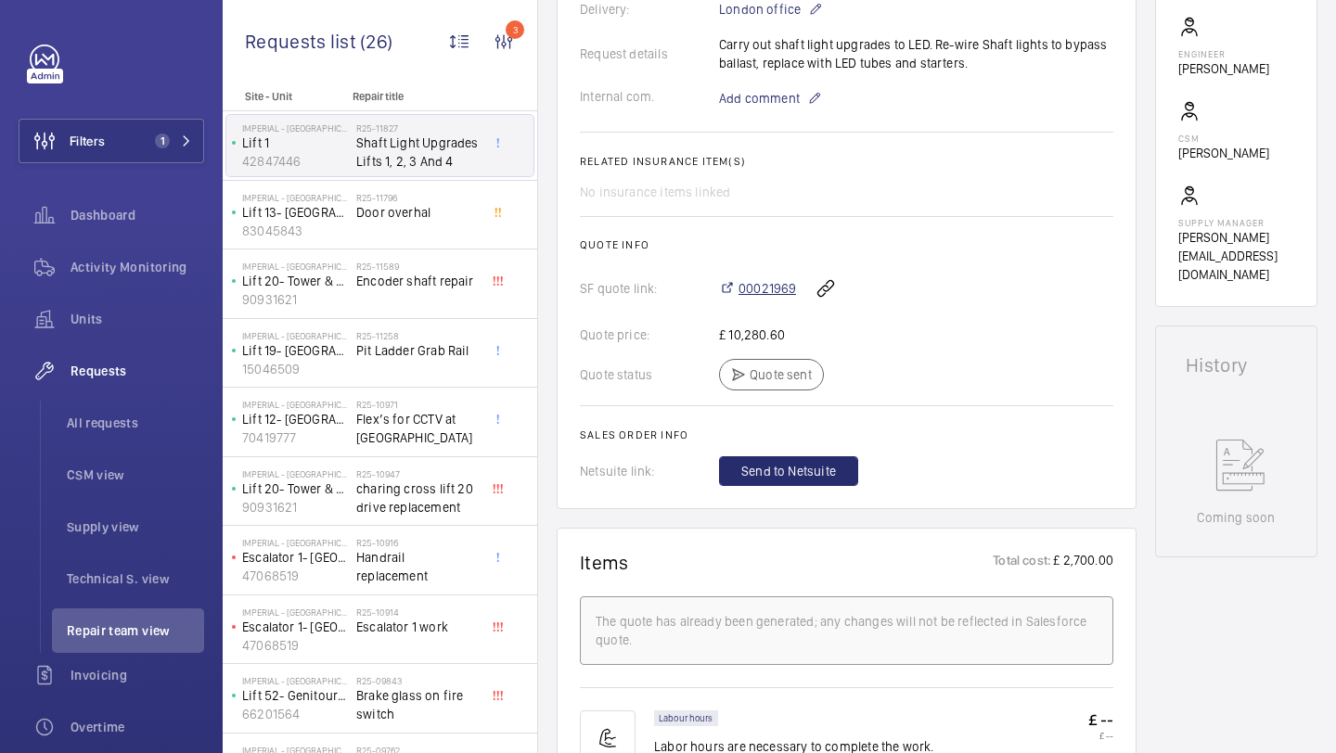
click at [771, 298] on span "00021969" at bounding box center [767, 288] width 58 height 19
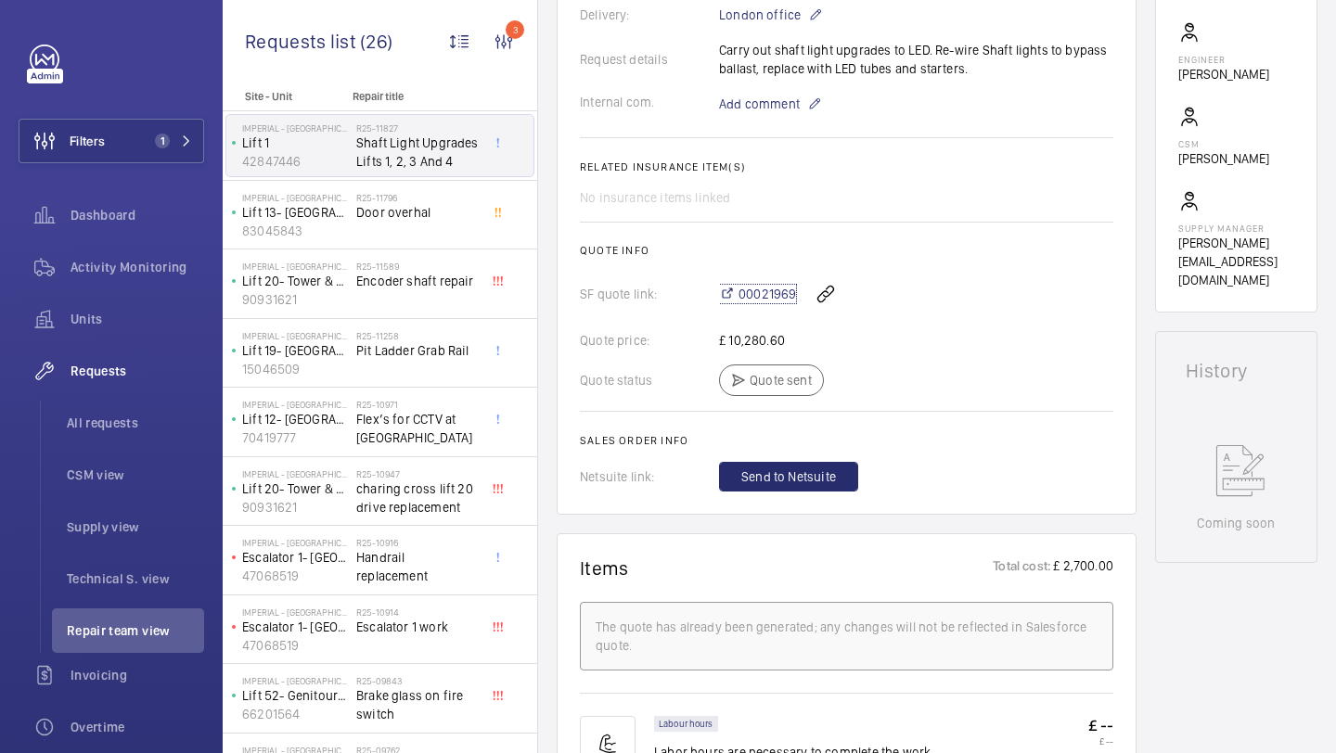
scroll to position [0, 0]
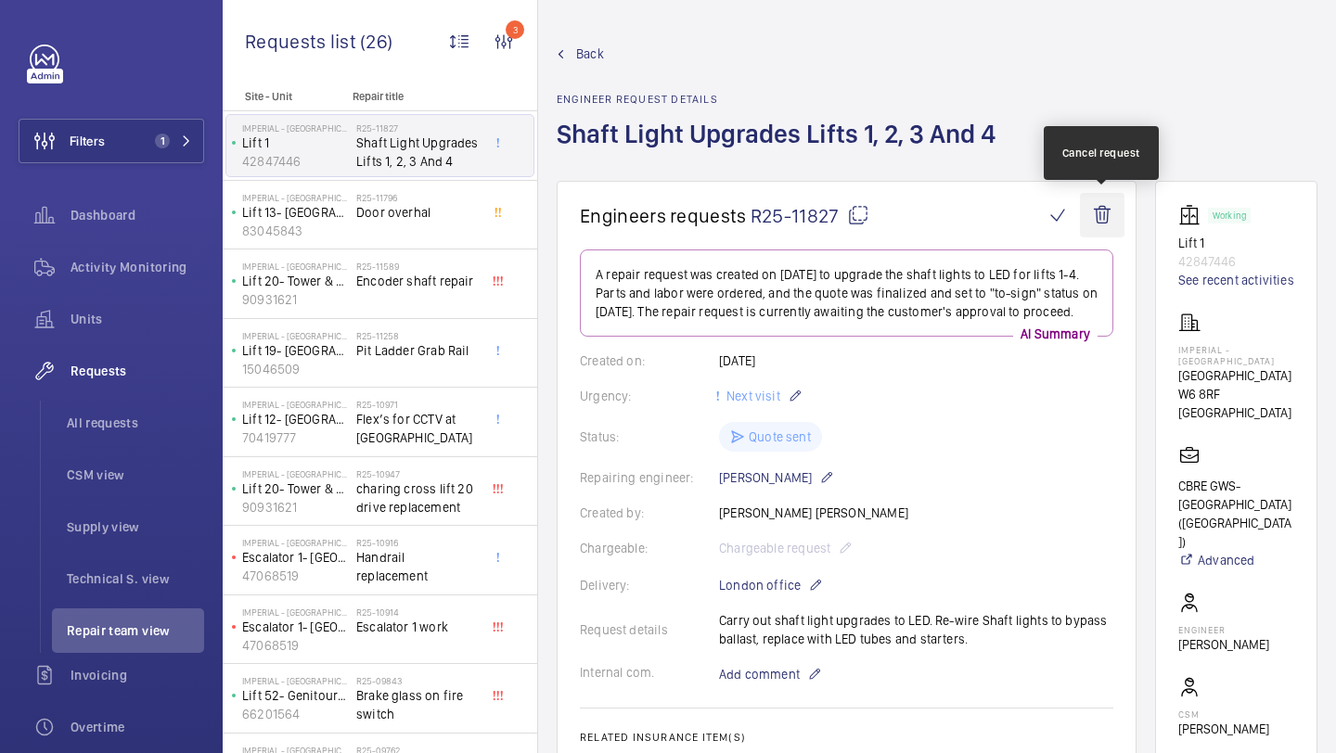
click at [1093, 218] on wm-front-icon-button at bounding box center [1102, 215] width 45 height 45
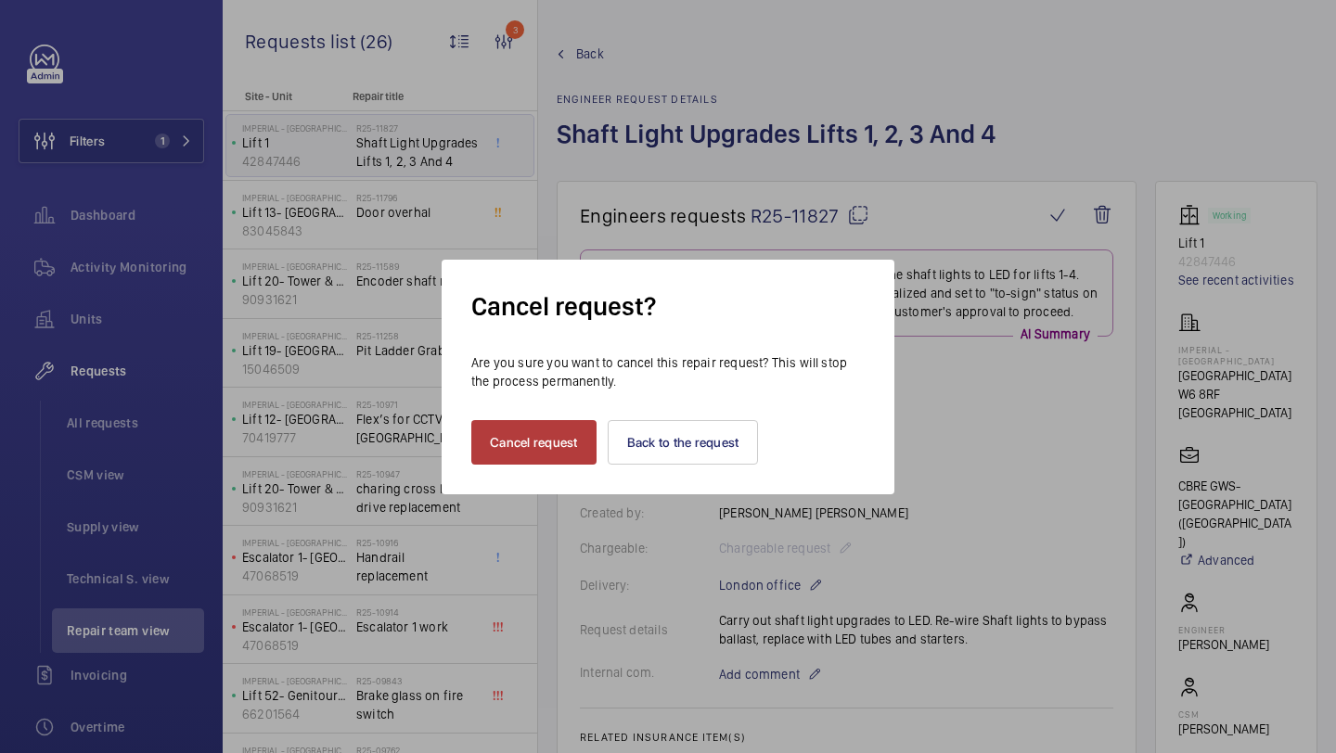
click at [581, 443] on button "Cancel request" at bounding box center [533, 442] width 125 height 45
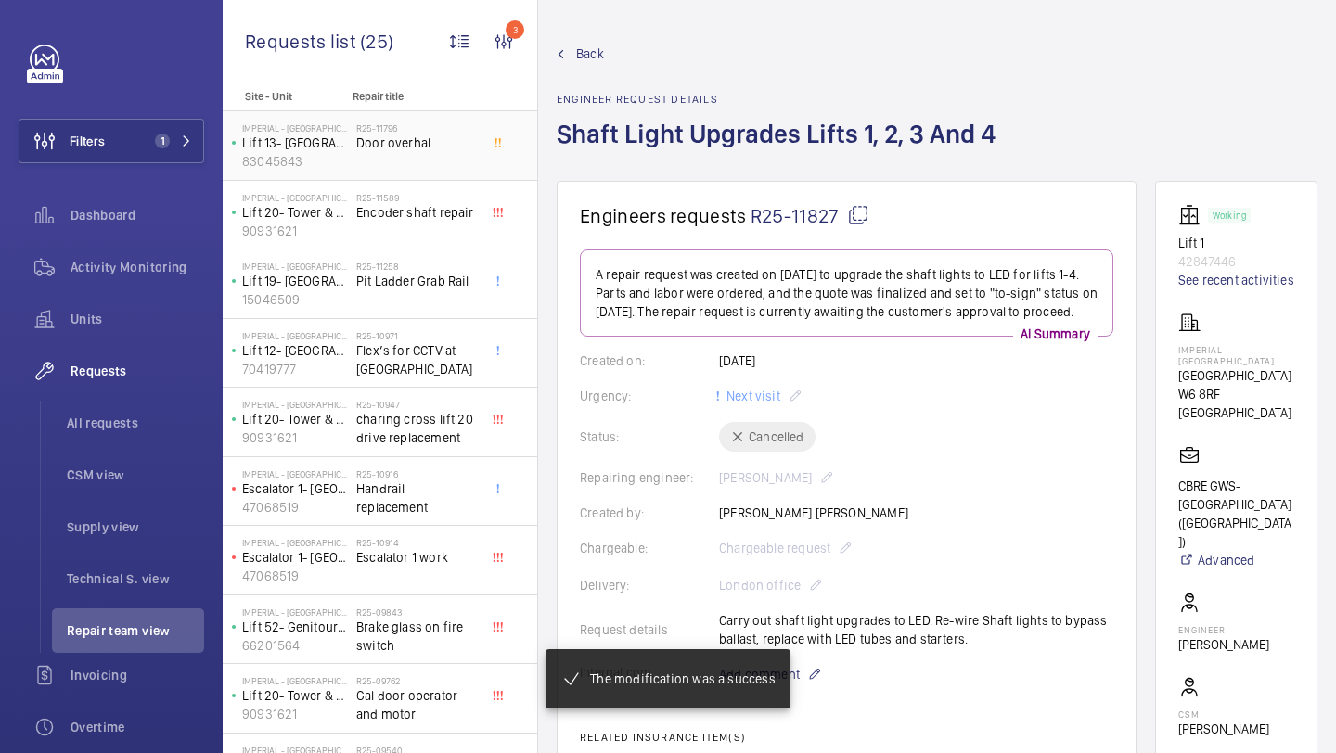
click at [390, 162] on div "R25-11796 Door overhal" at bounding box center [417, 149] width 122 height 54
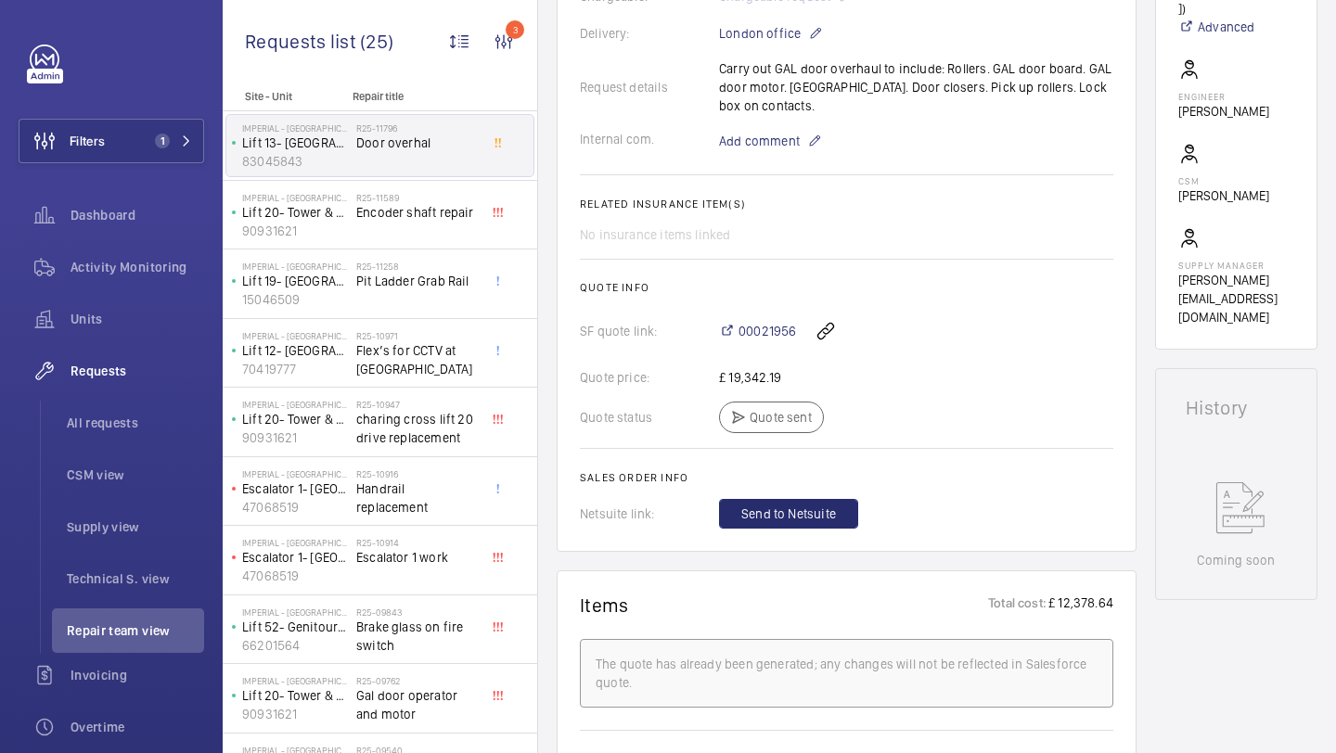
scroll to position [715, 0]
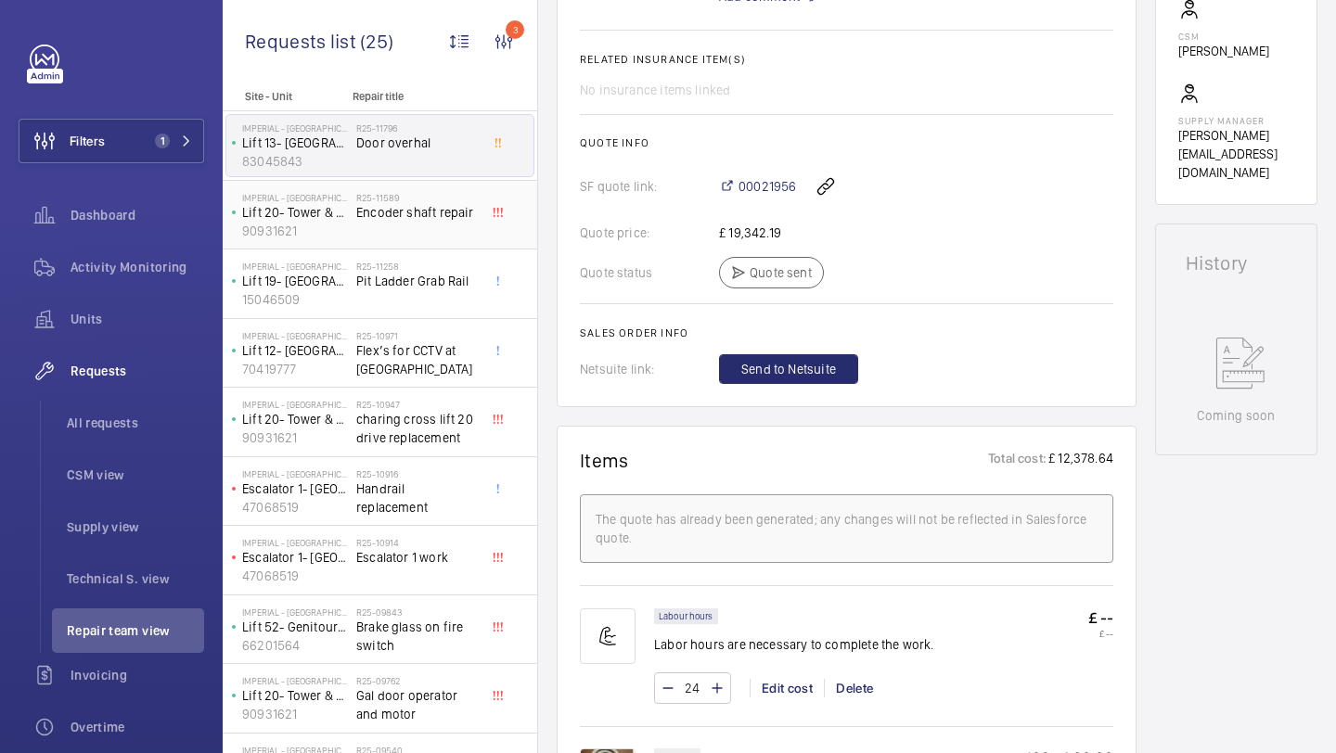
click at [466, 201] on h2 "R25-11589" at bounding box center [417, 197] width 122 height 11
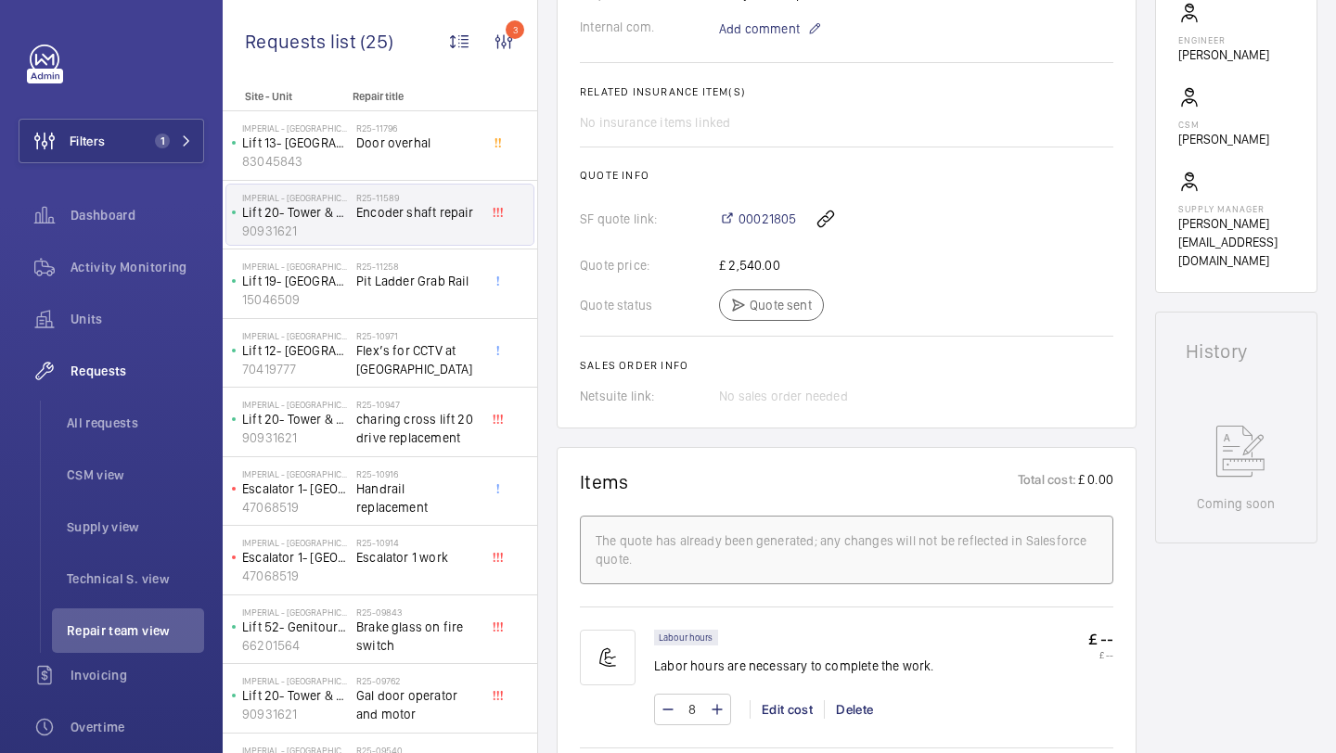
scroll to position [1459, 0]
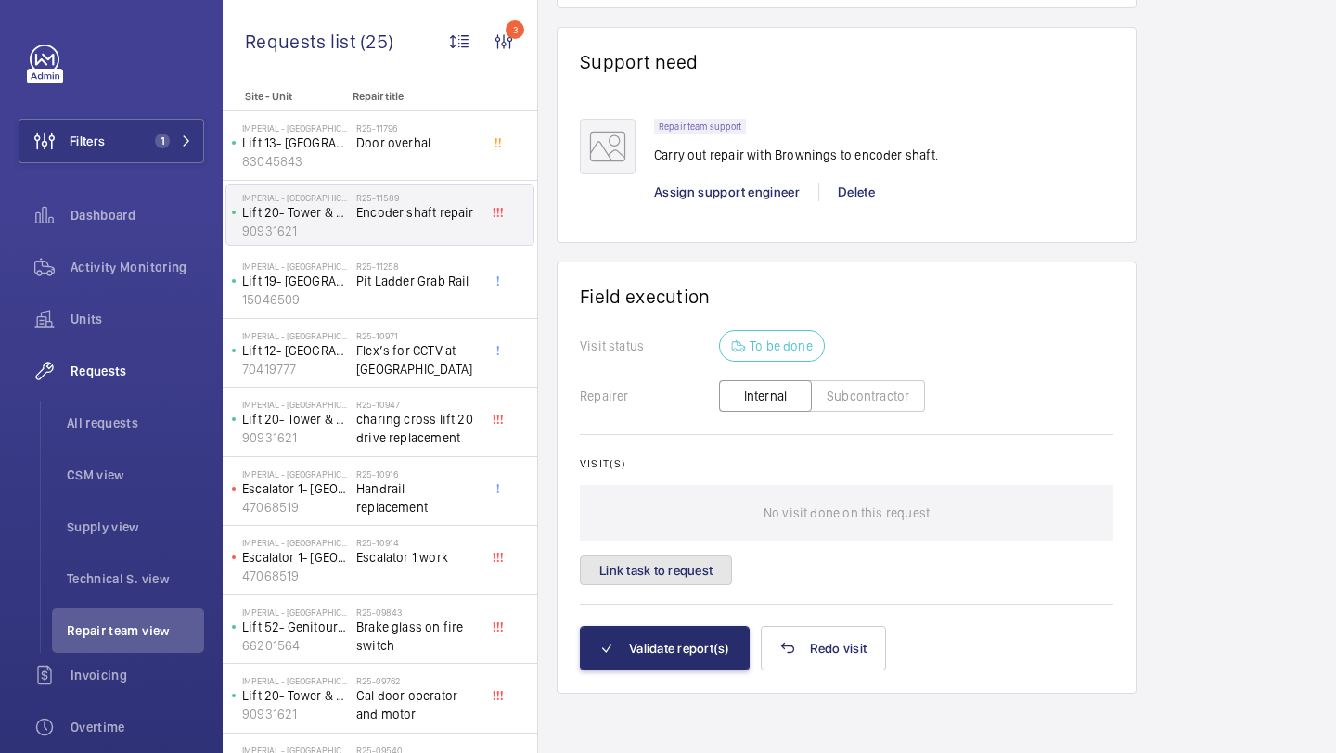
click at [663, 582] on button "Link task to request" at bounding box center [656, 571] width 152 height 30
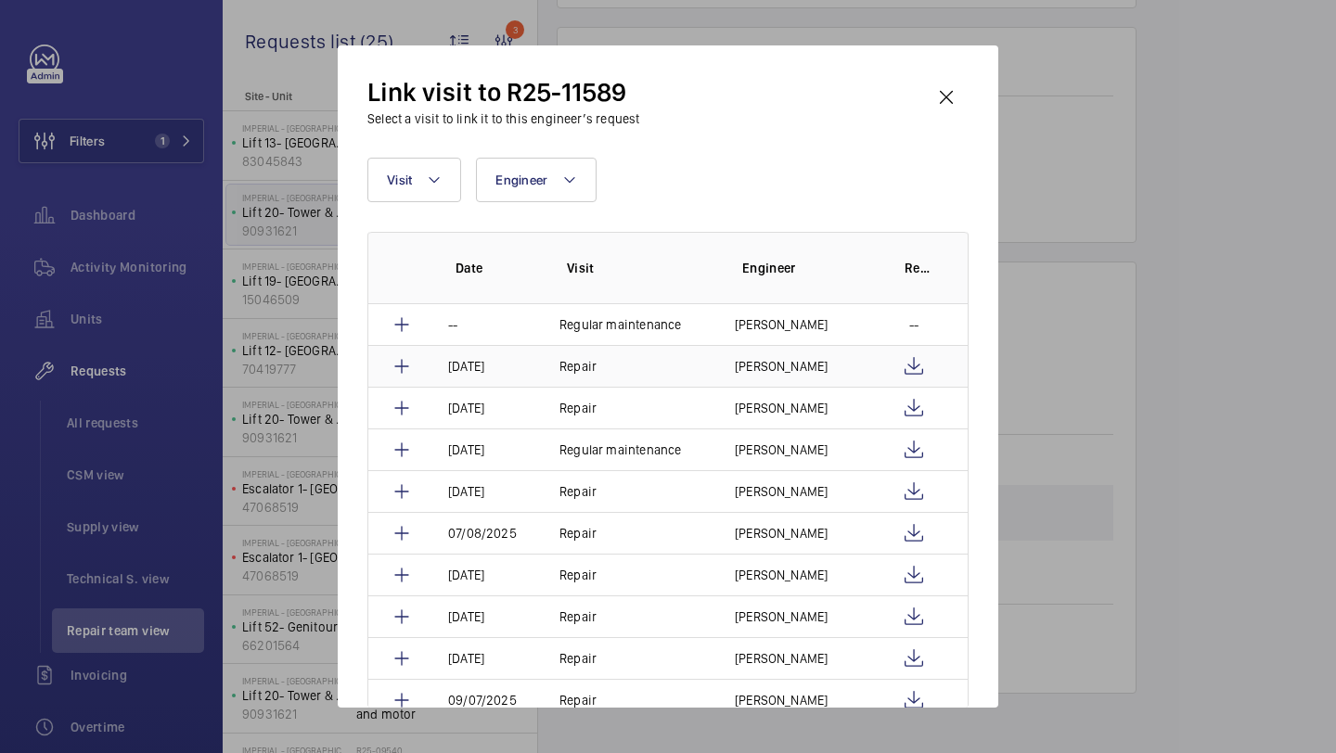
click at [860, 364] on td "[PERSON_NAME]" at bounding box center [793, 366] width 162 height 42
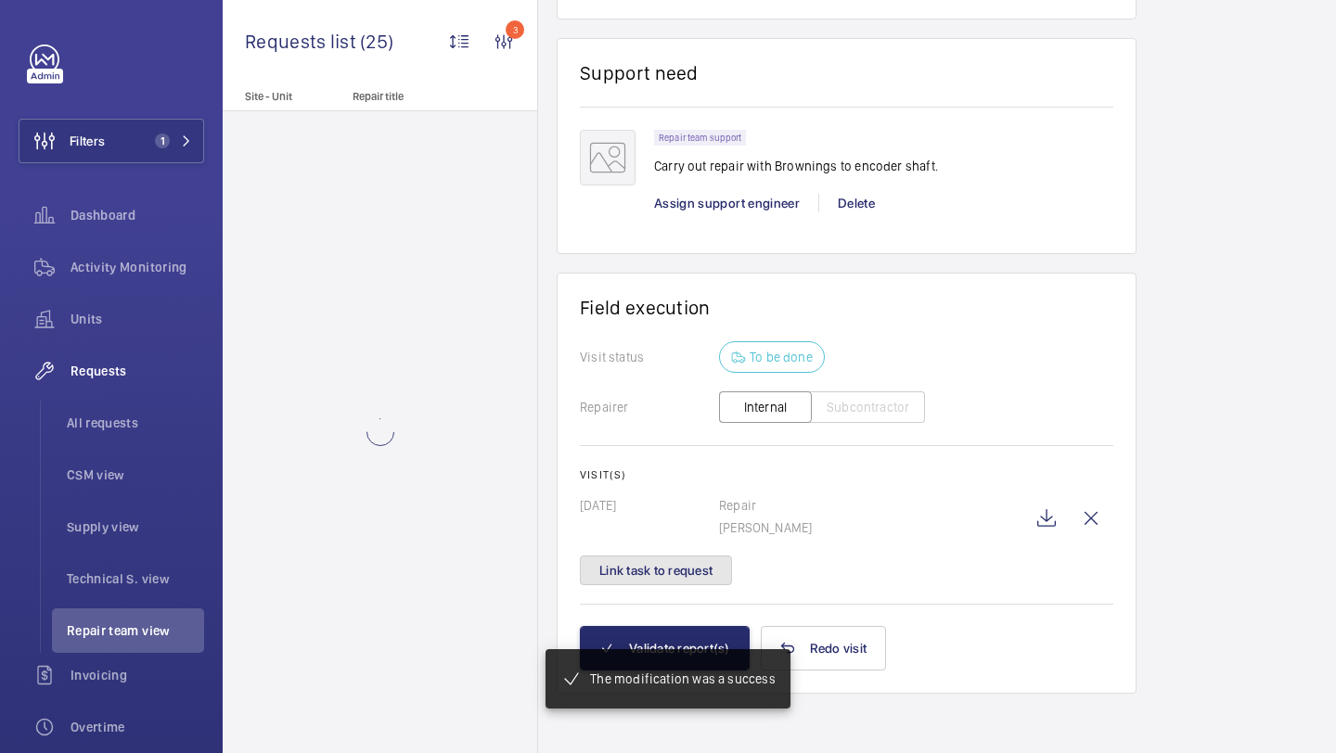
click at [702, 578] on button "Link task to request" at bounding box center [656, 571] width 152 height 30
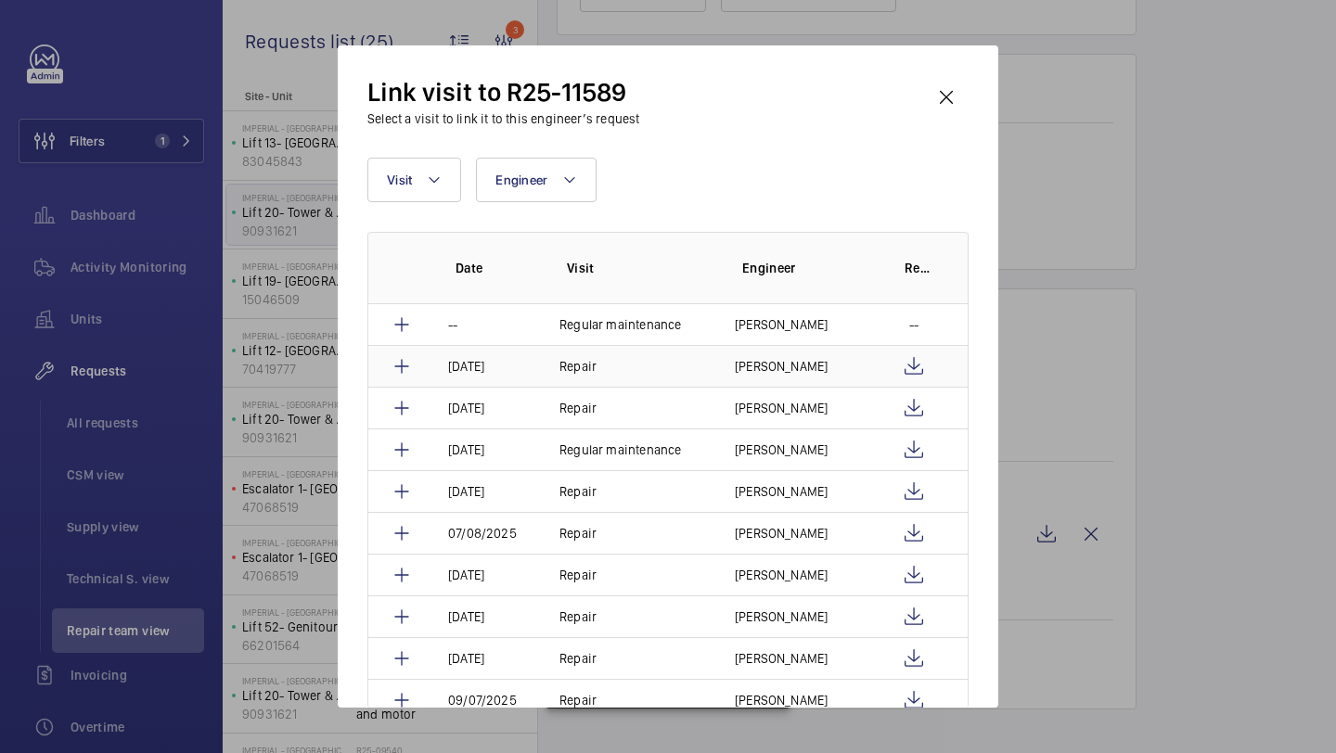
scroll to position [1466, 0]
click at [803, 395] on td "[PERSON_NAME]" at bounding box center [793, 408] width 162 height 42
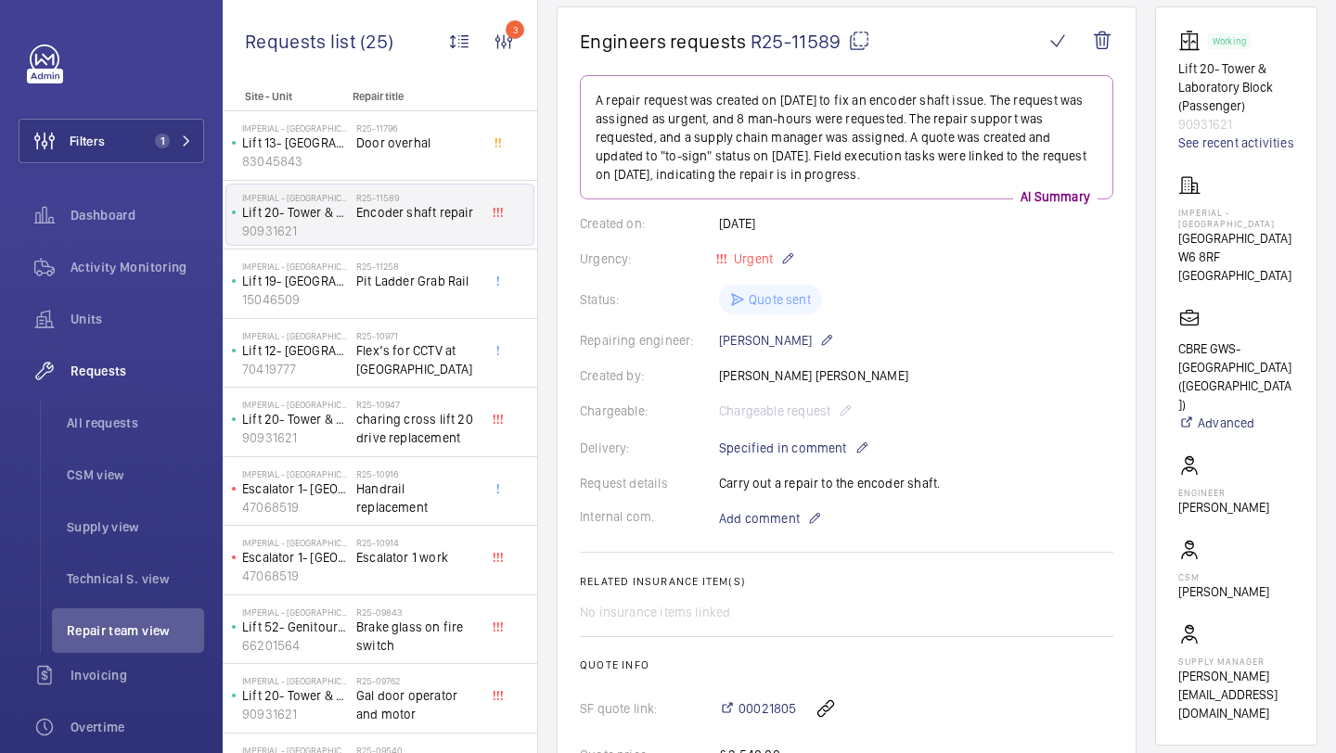
scroll to position [178, 0]
